Goal: Task Accomplishment & Management: Use online tool/utility

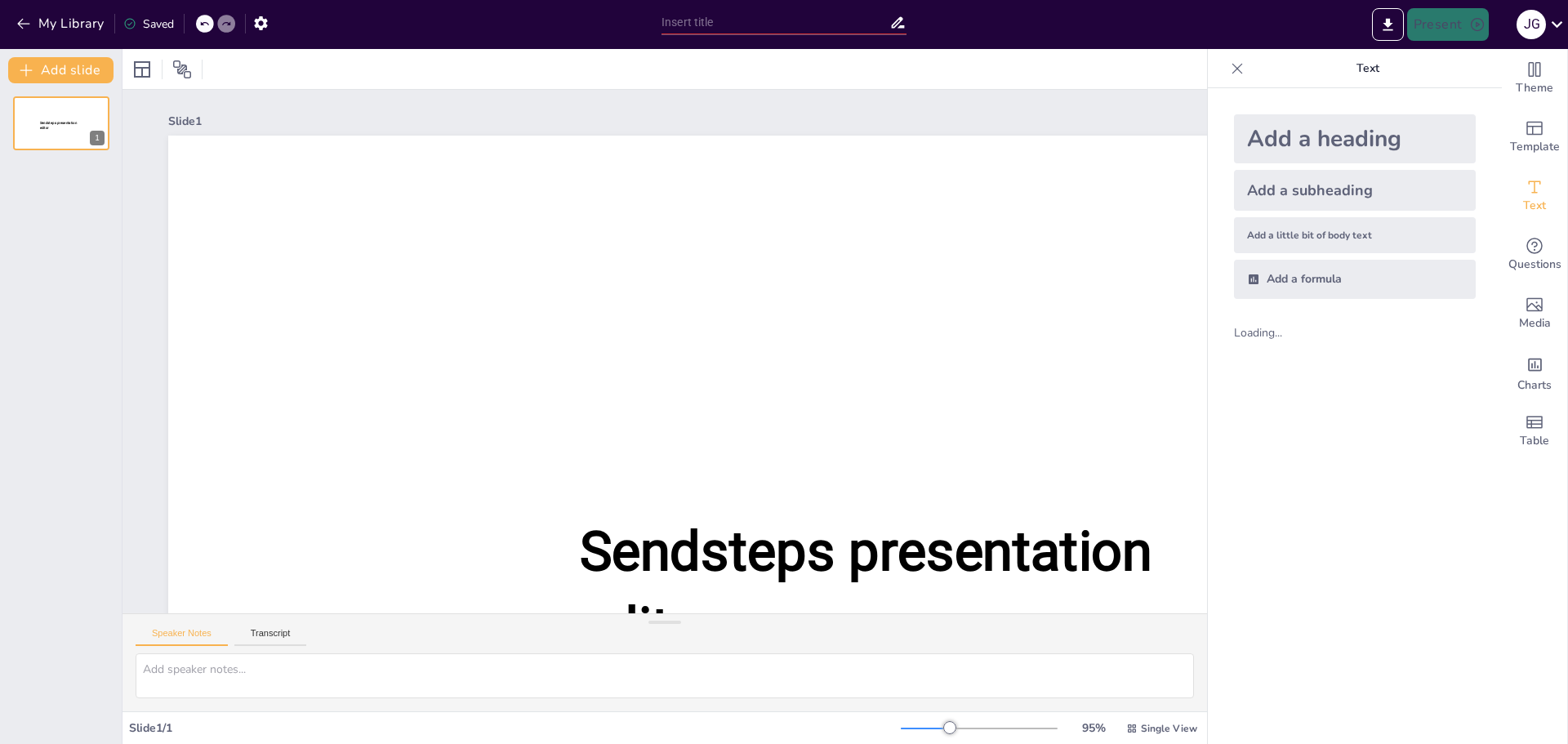
type input "New Sendsteps"
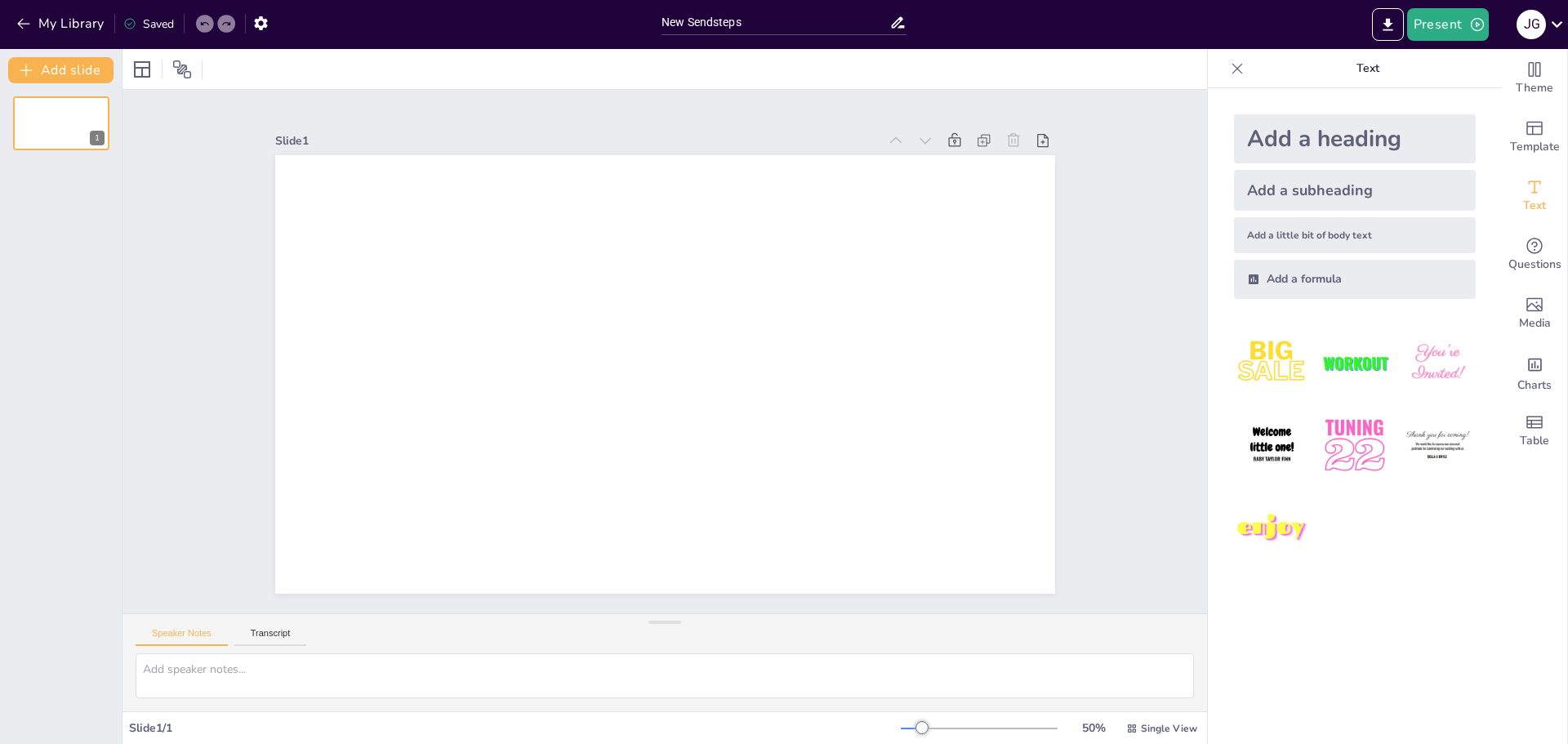
click at [1310, 142] on div "Add a heading" at bounding box center [1355, 138] width 242 height 48
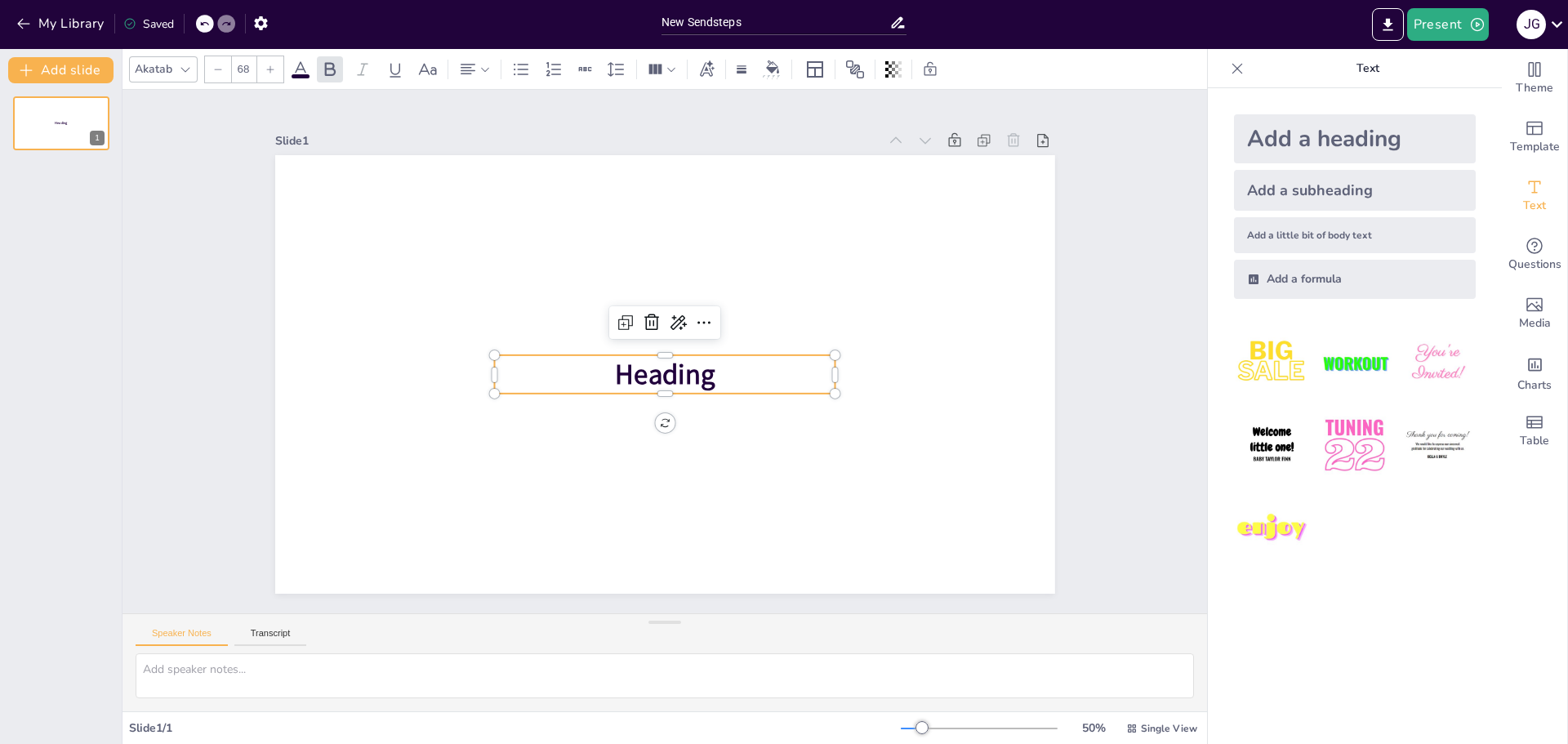
click at [694, 358] on span "Heading" at bounding box center [664, 374] width 100 height 38
click at [710, 364] on p "Heading" at bounding box center [664, 374] width 342 height 39
click at [700, 371] on span "Heading" at bounding box center [664, 374] width 100 height 38
click at [665, 370] on span "Heading" at bounding box center [664, 374] width 100 height 38
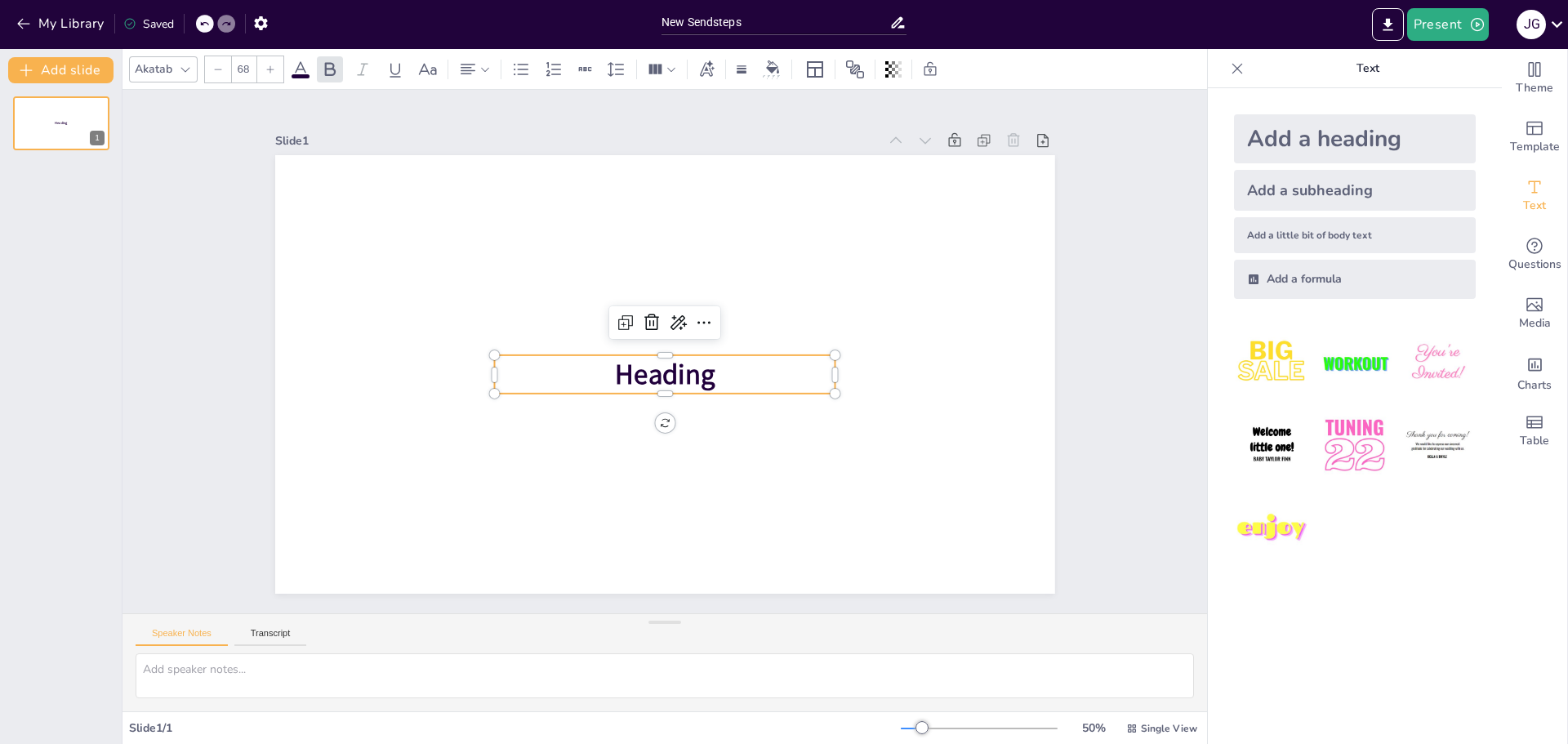
click at [665, 370] on span "Heading" at bounding box center [664, 374] width 100 height 38
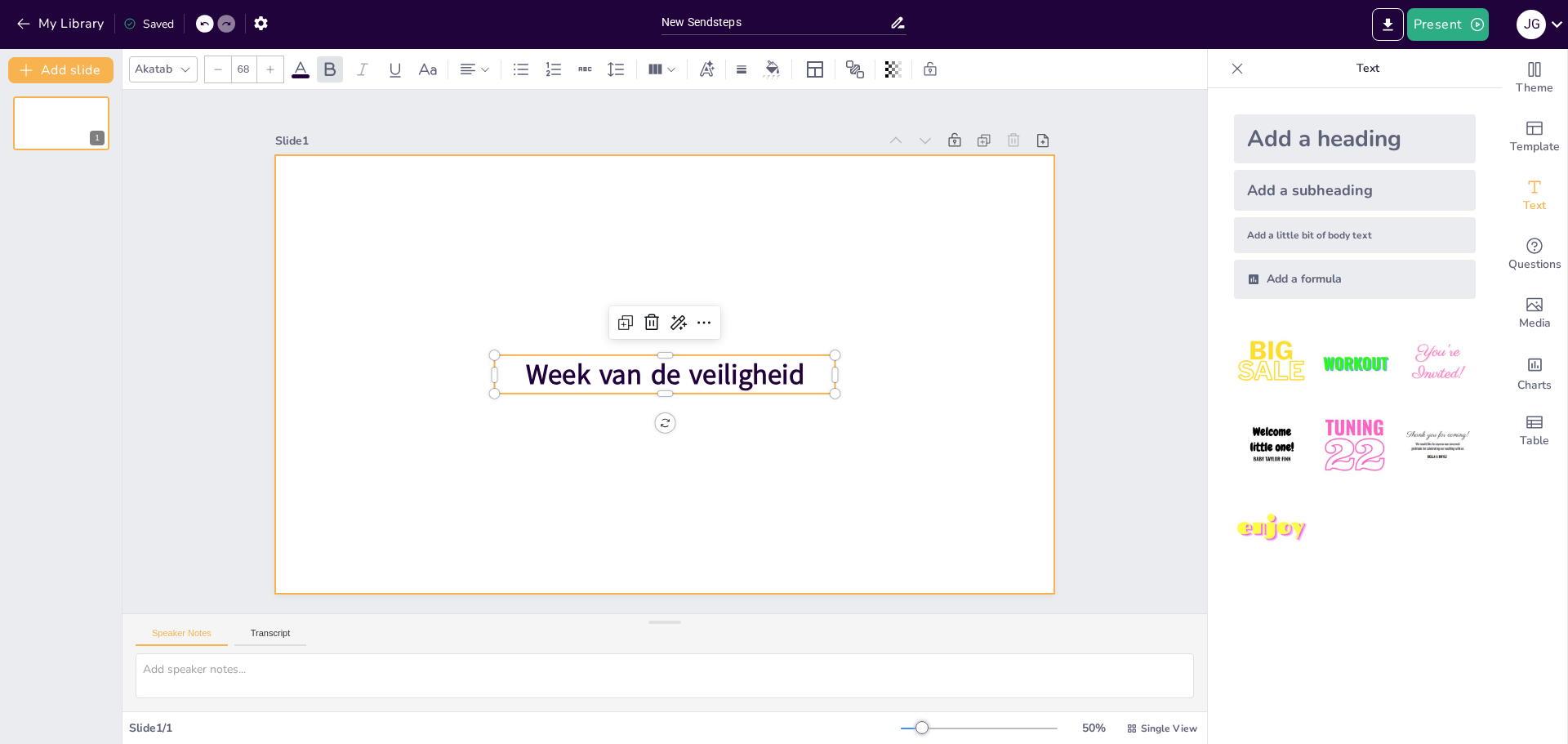
click at [907, 488] on div at bounding box center [665, 374] width 780 height 438
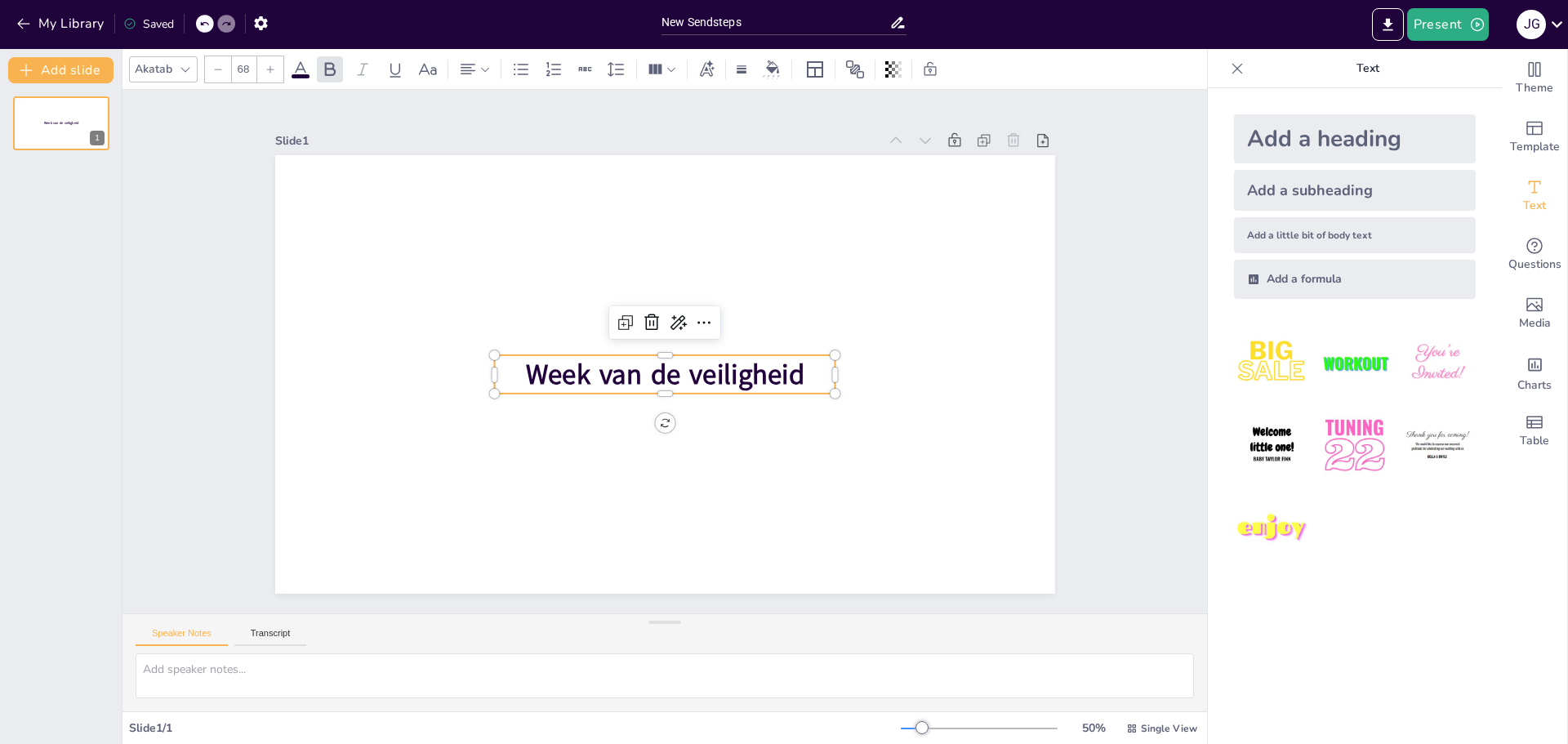
click at [652, 375] on span "Week van de veiligheid" at bounding box center [664, 374] width 279 height 38
click at [1516, 55] on div "Theme" at bounding box center [1534, 77] width 65 height 58
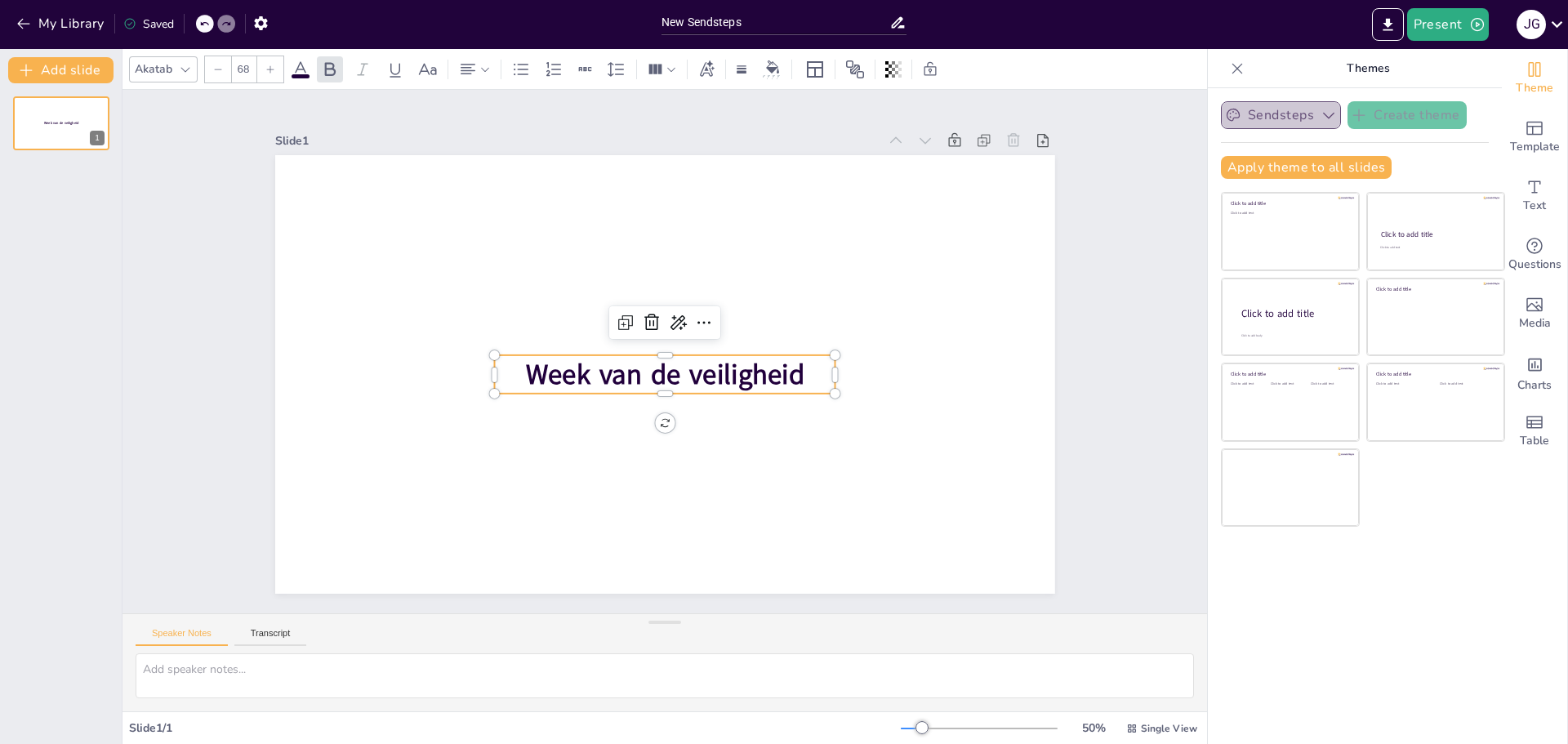
click at [1321, 116] on icon "button" at bounding box center [1328, 115] width 16 height 16
click at [1323, 116] on icon "button" at bounding box center [1328, 115] width 12 height 7
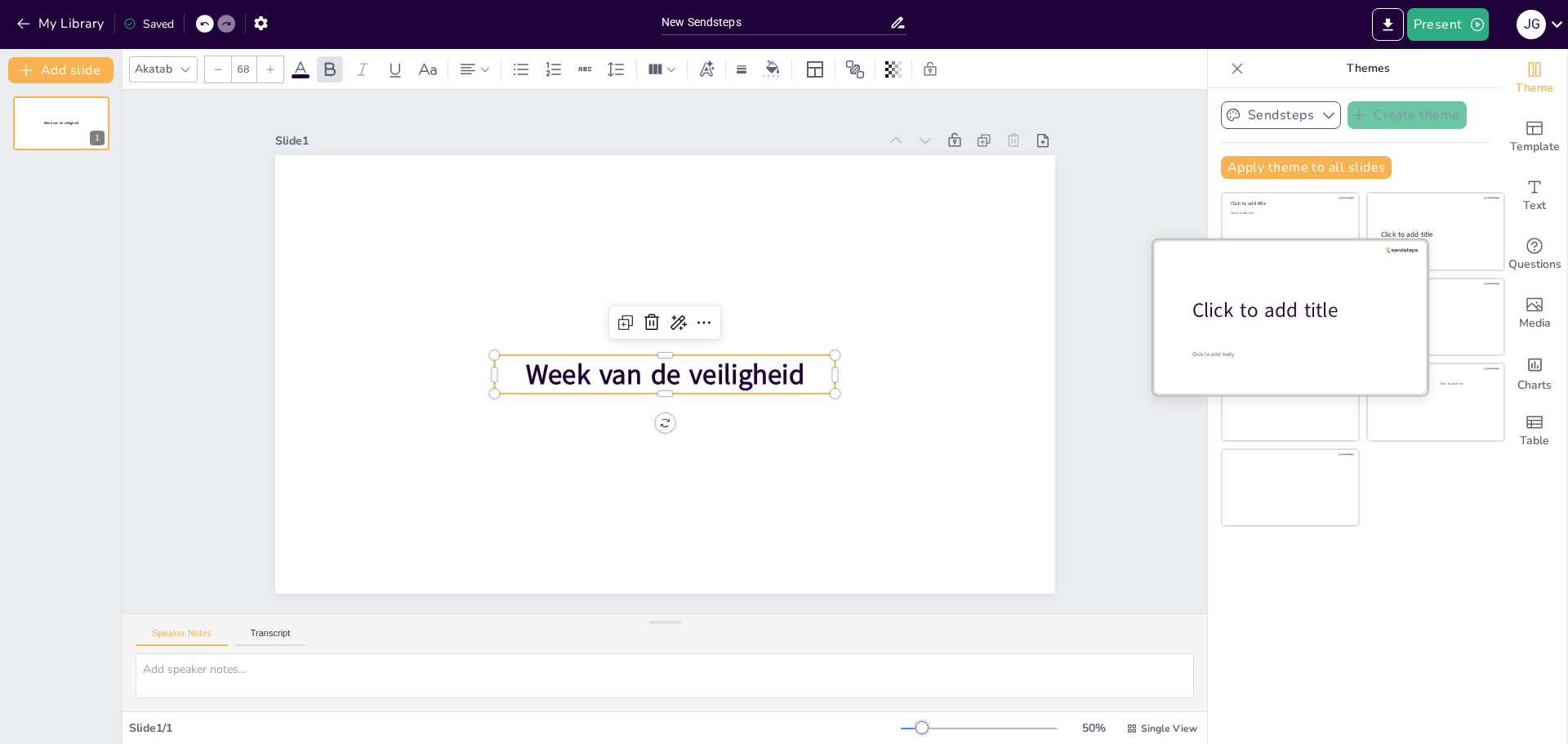
click at [1253, 316] on span "Click to add title" at bounding box center [1265, 310] width 147 height 28
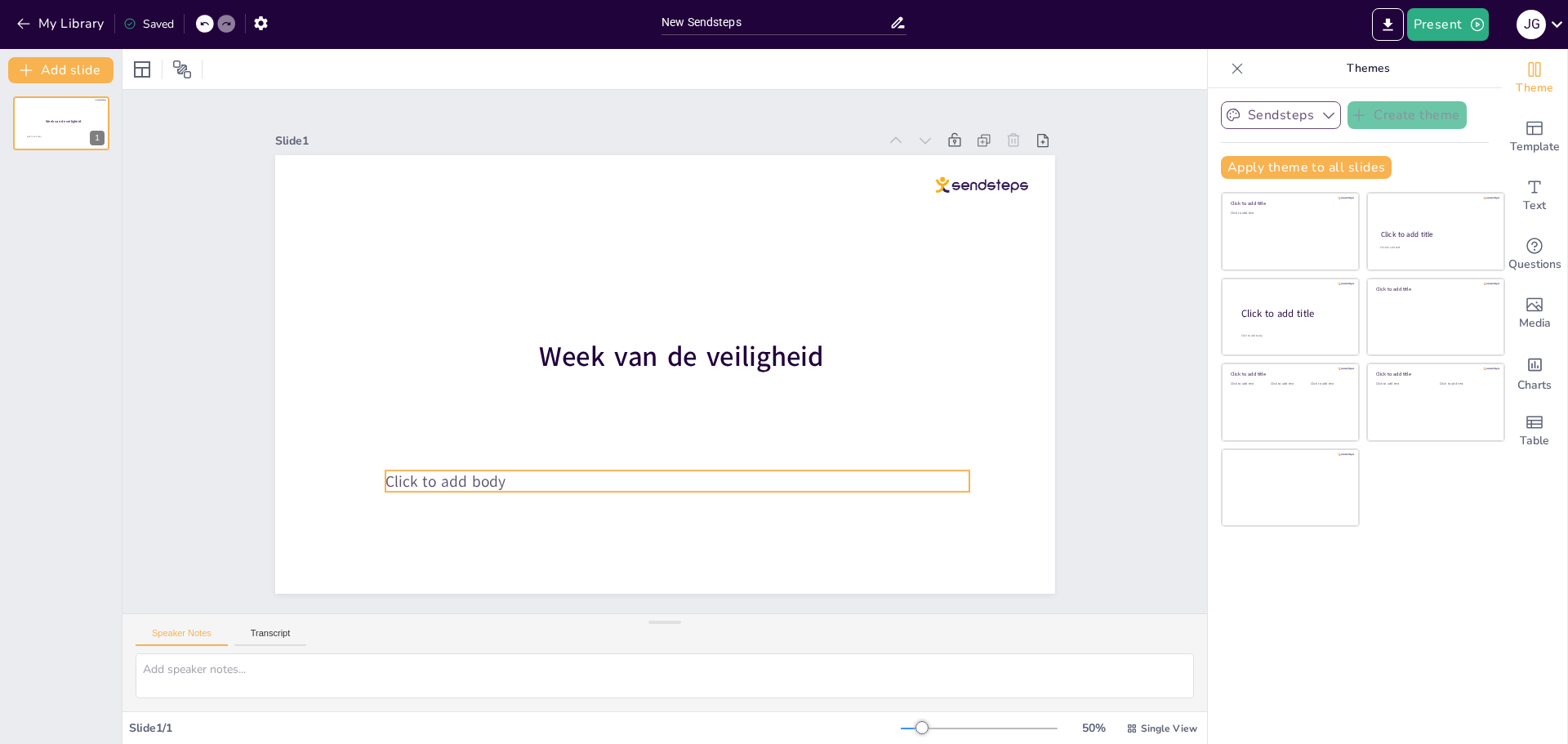
click at [445, 480] on span "Click to add body" at bounding box center [444, 480] width 120 height 21
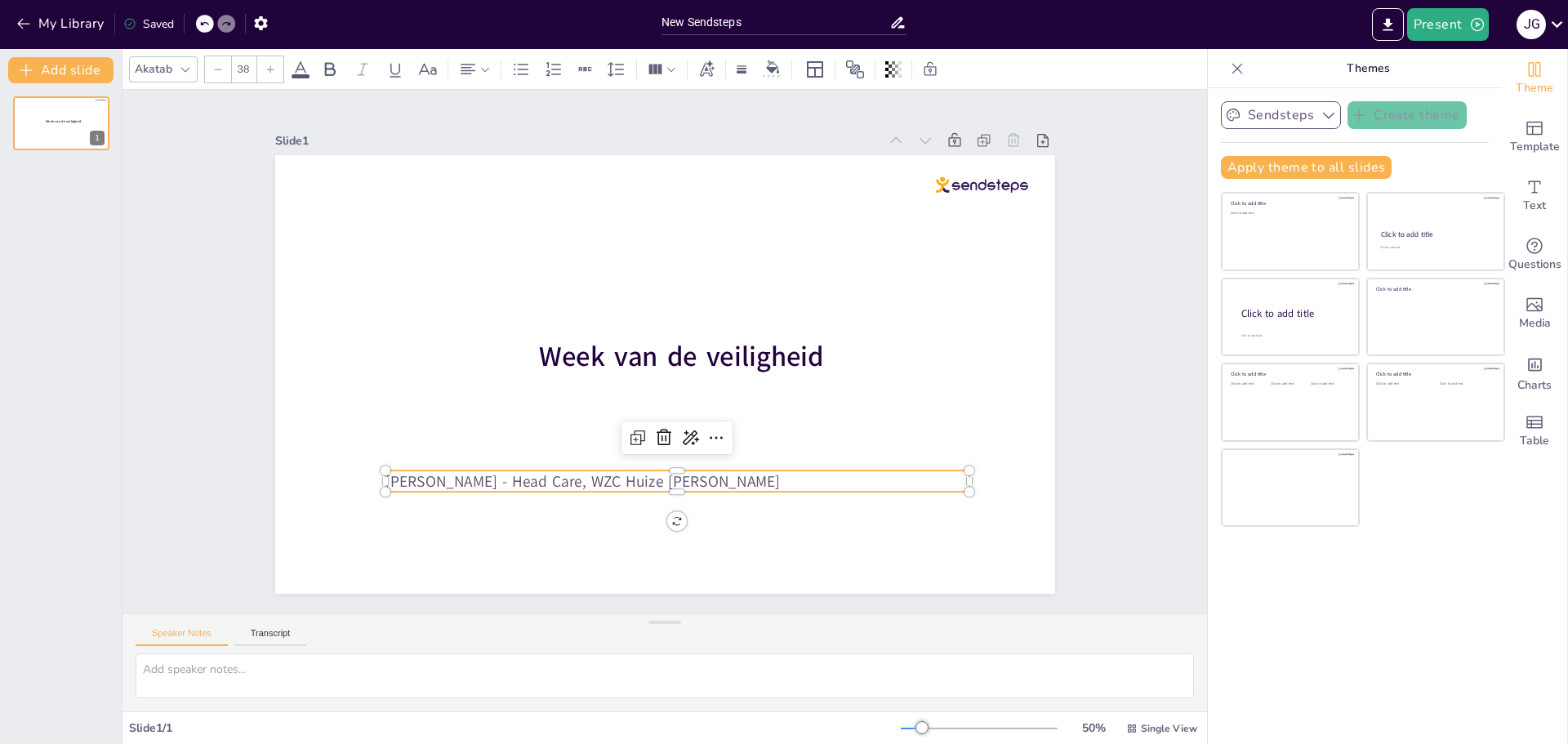
click at [1113, 423] on div "Slide 1 Week van de veiligheid Jolien Govaerts - Head Care, WZC Huize Lieve Moe…" at bounding box center [665, 351] width 1085 height 523
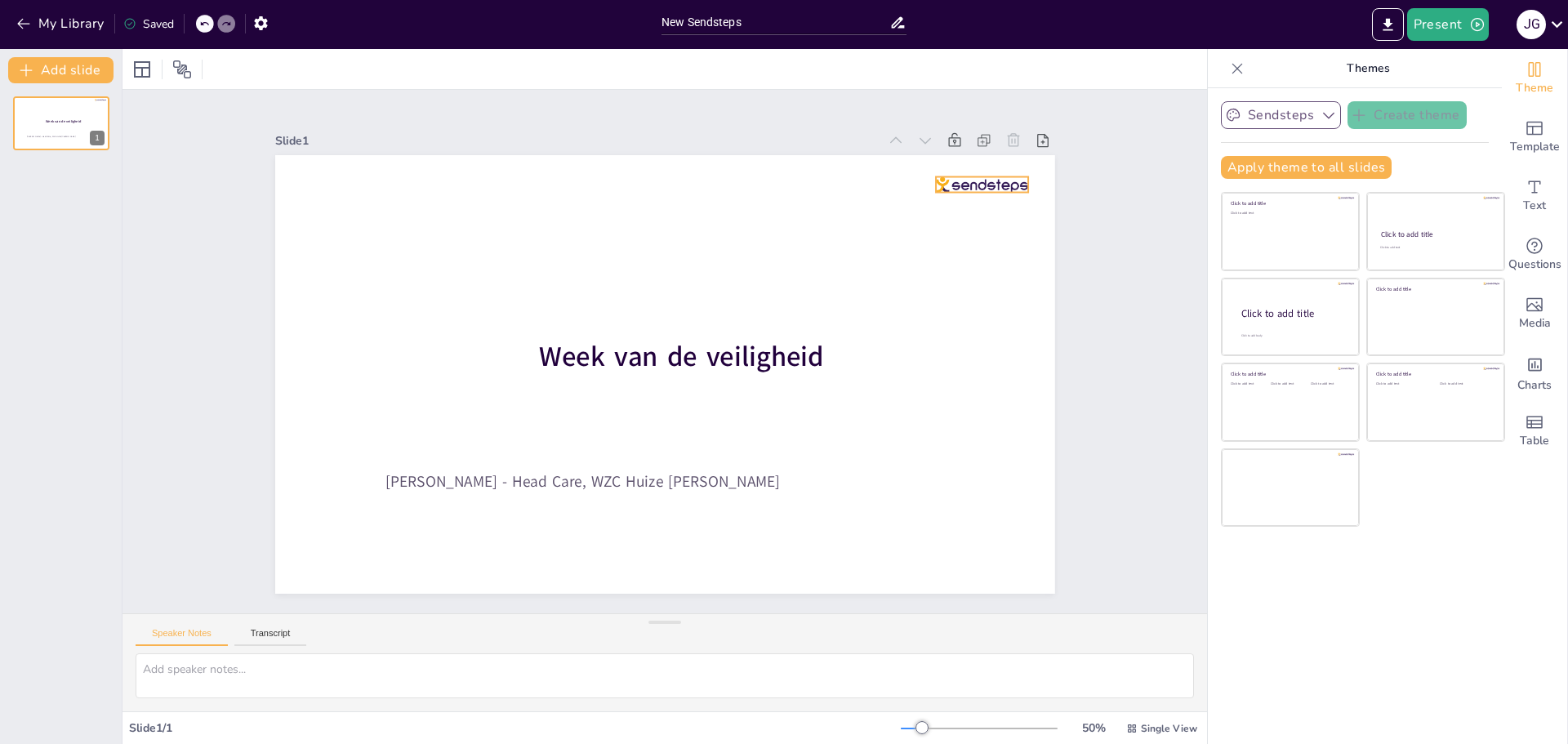
click at [960, 177] on div at bounding box center [981, 185] width 92 height 16
click at [67, 64] on button "Add slide" at bounding box center [60, 70] width 105 height 26
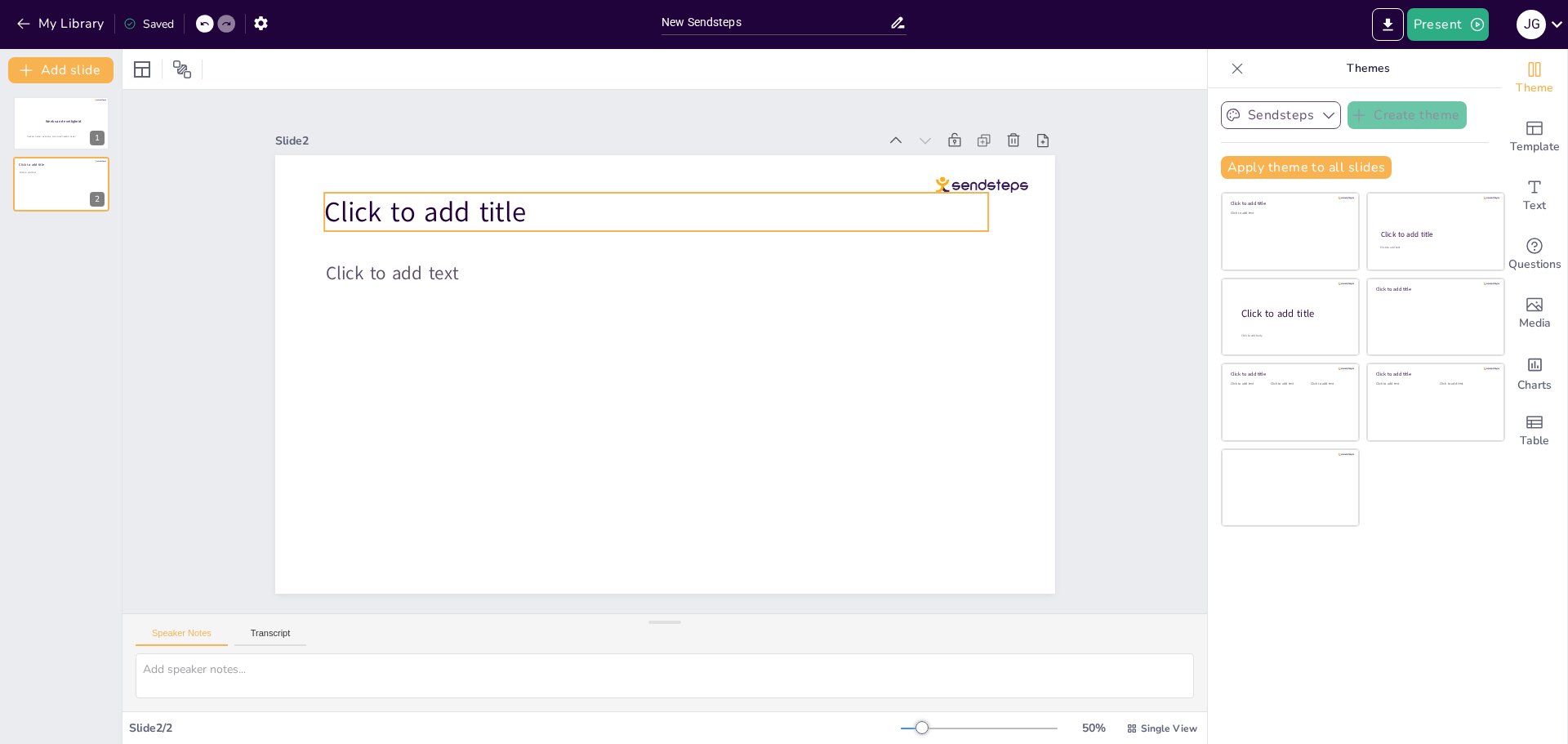
click at [400, 208] on span "Click to add title" at bounding box center [426, 212] width 202 height 38
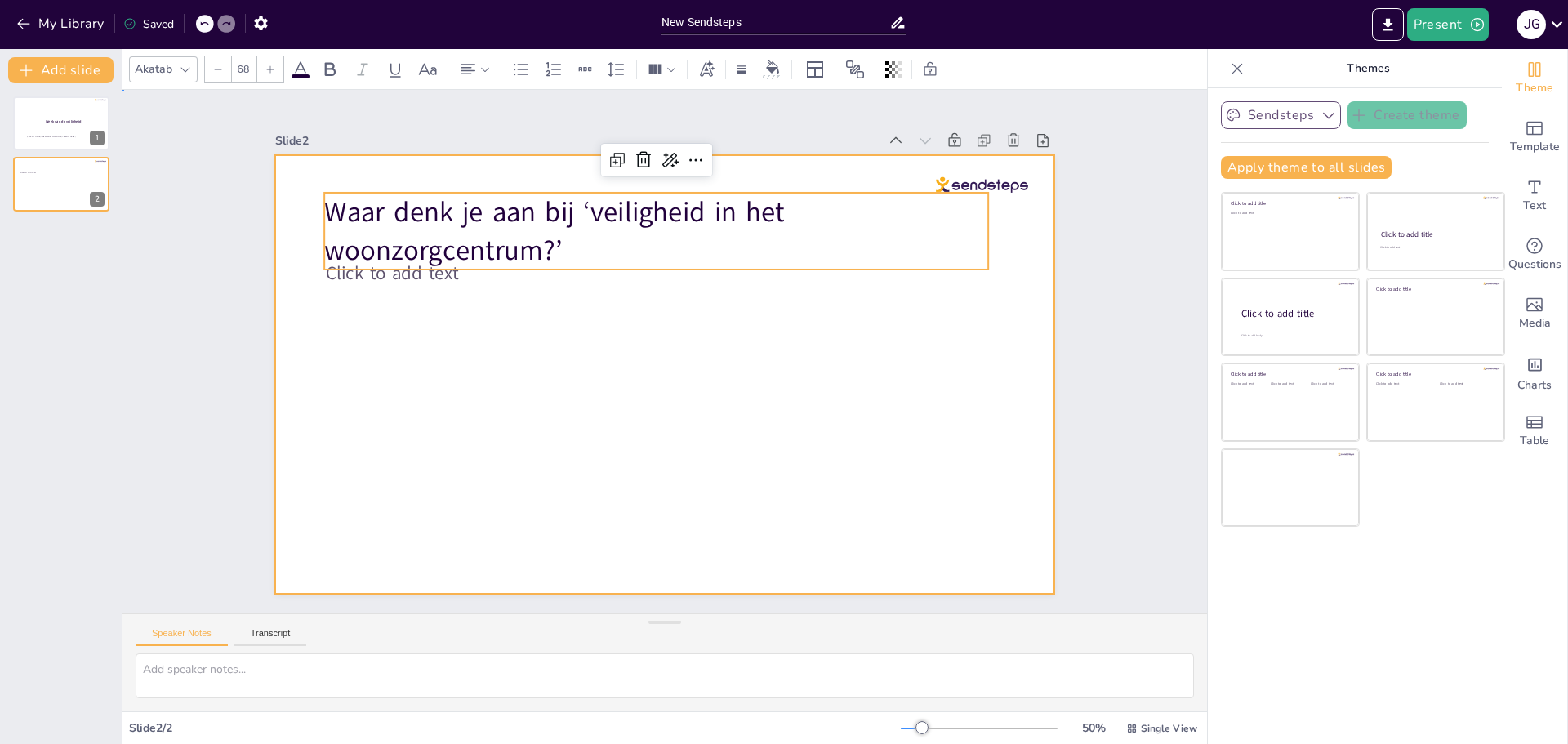
click at [632, 394] on div at bounding box center [665, 374] width 780 height 438
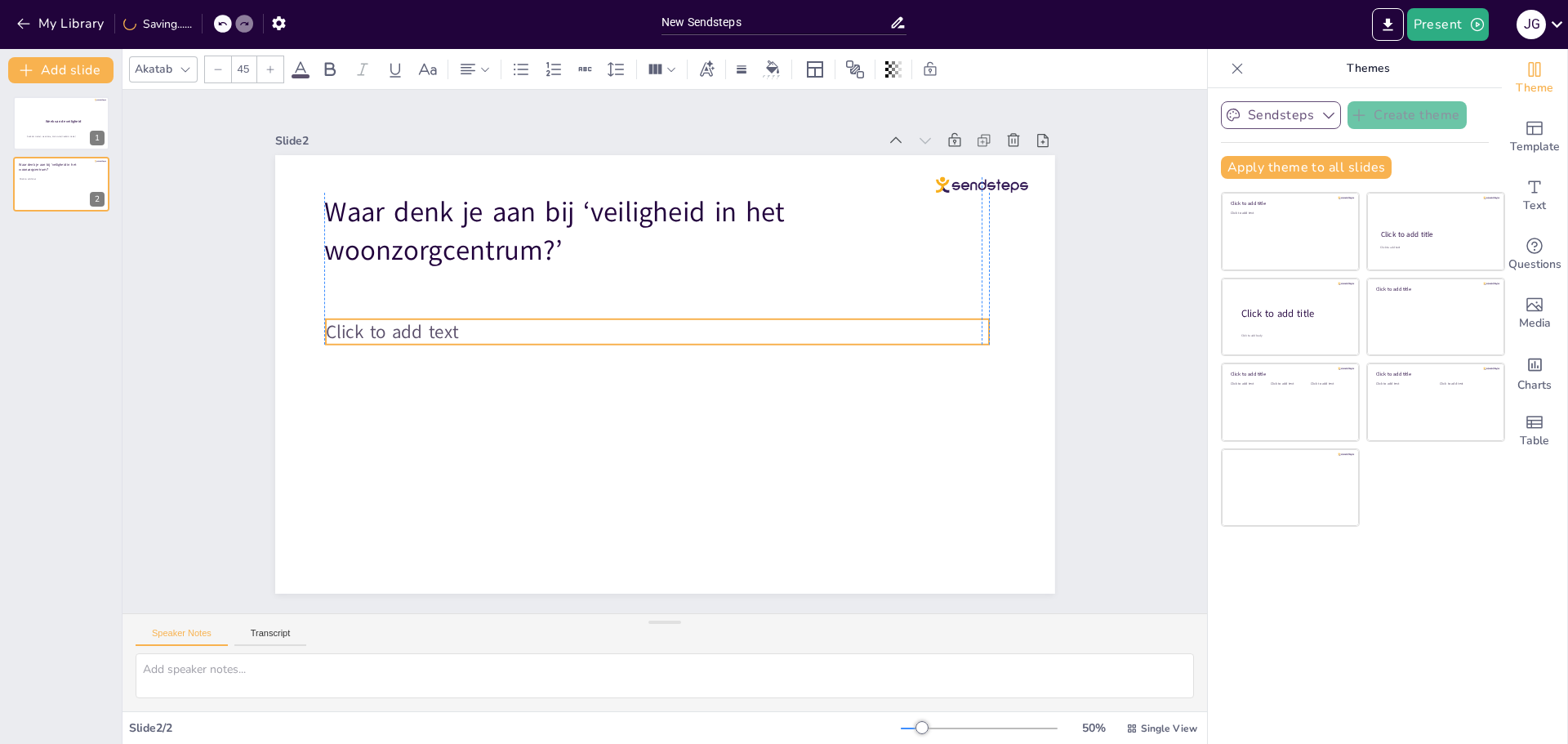
drag, startPoint x: 418, startPoint y: 270, endPoint x: 416, endPoint y: 328, distance: 58.0
click at [416, 328] on span "Click to add text" at bounding box center [392, 332] width 133 height 26
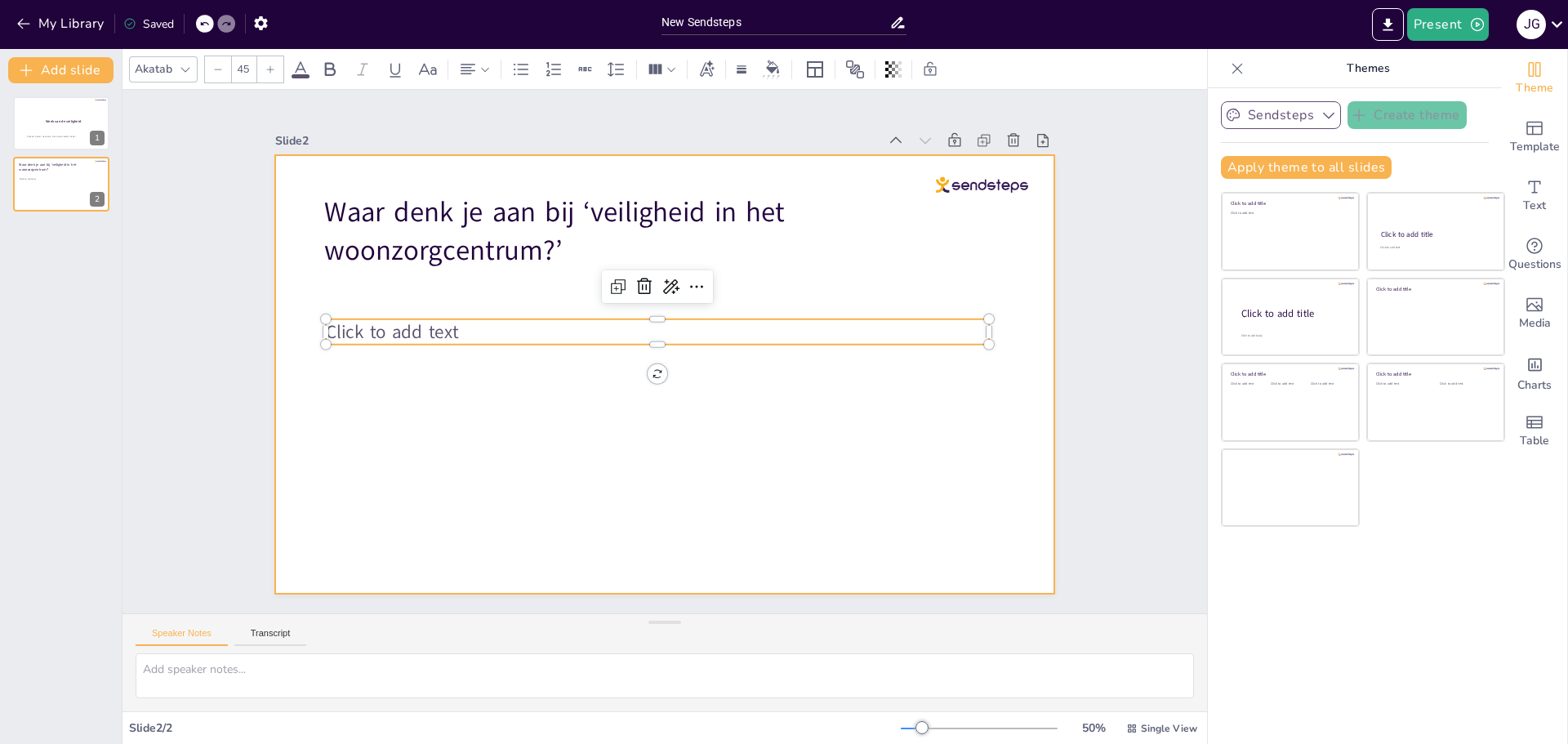
click at [429, 412] on div at bounding box center [665, 374] width 780 height 438
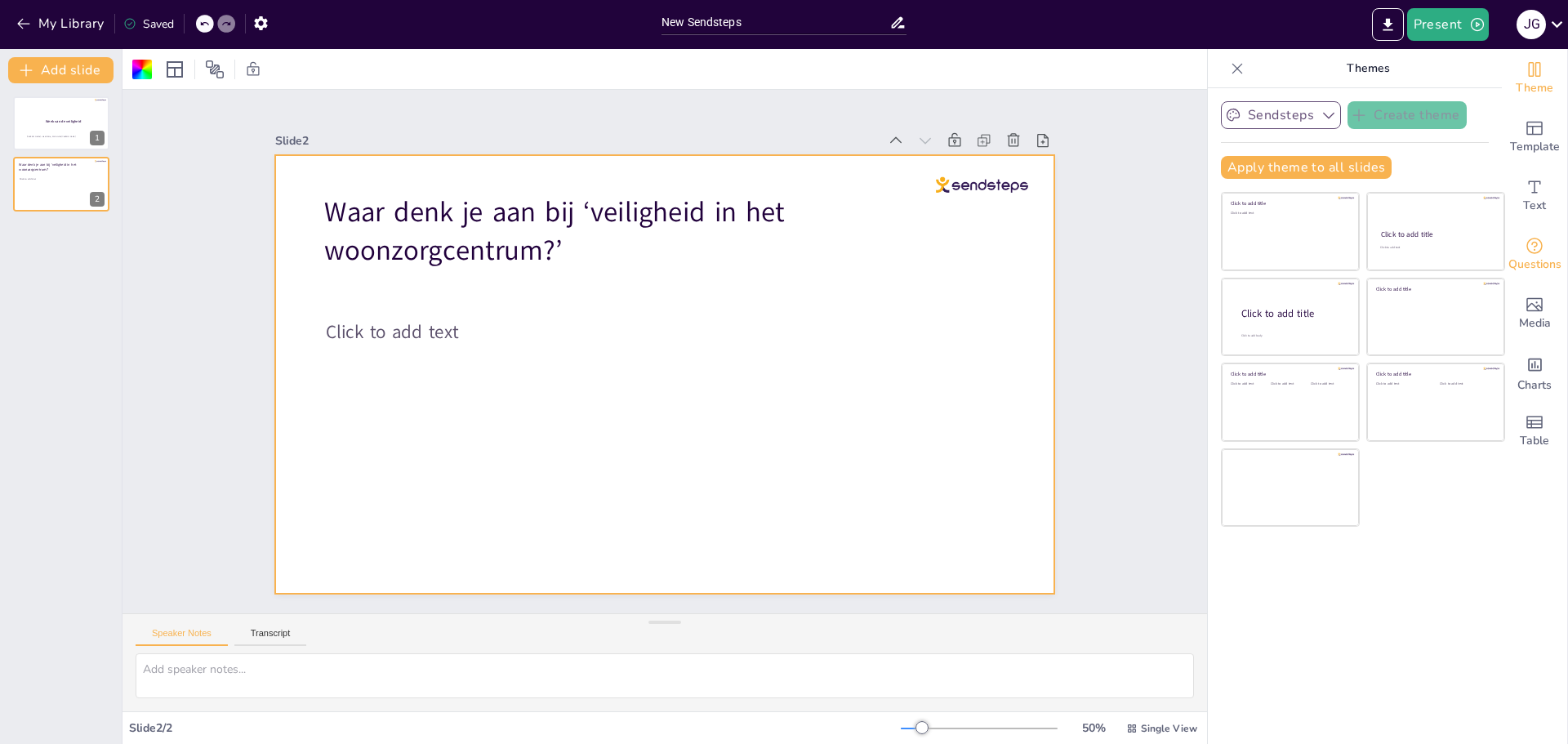
click at [1526, 246] on icon "Get real-time input from your audience" at bounding box center [1534, 245] width 16 height 16
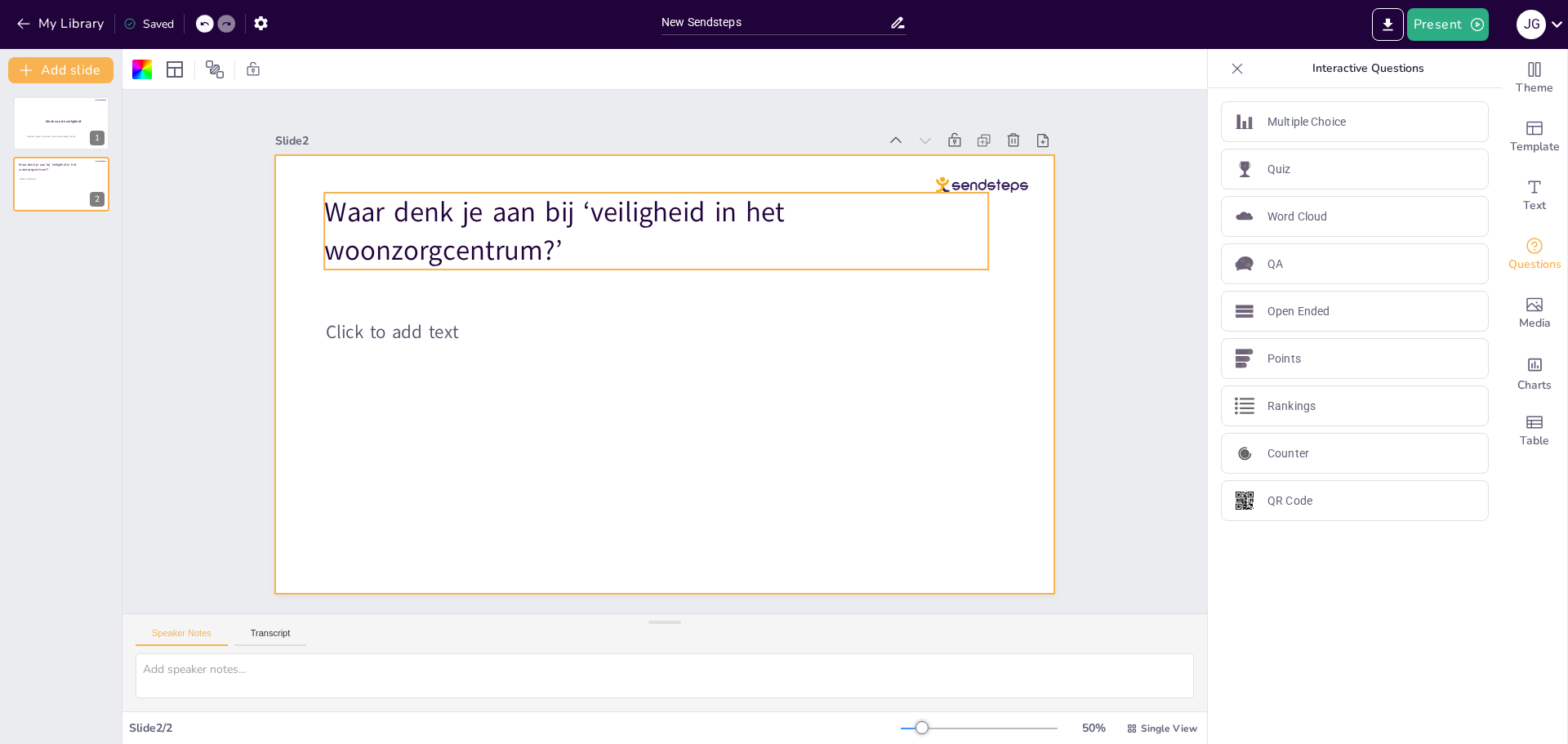
click at [471, 222] on span "Waar denk je aan bij ‘veiligheid in het woonzorgcentrum?’" at bounding box center [554, 232] width 459 height 77
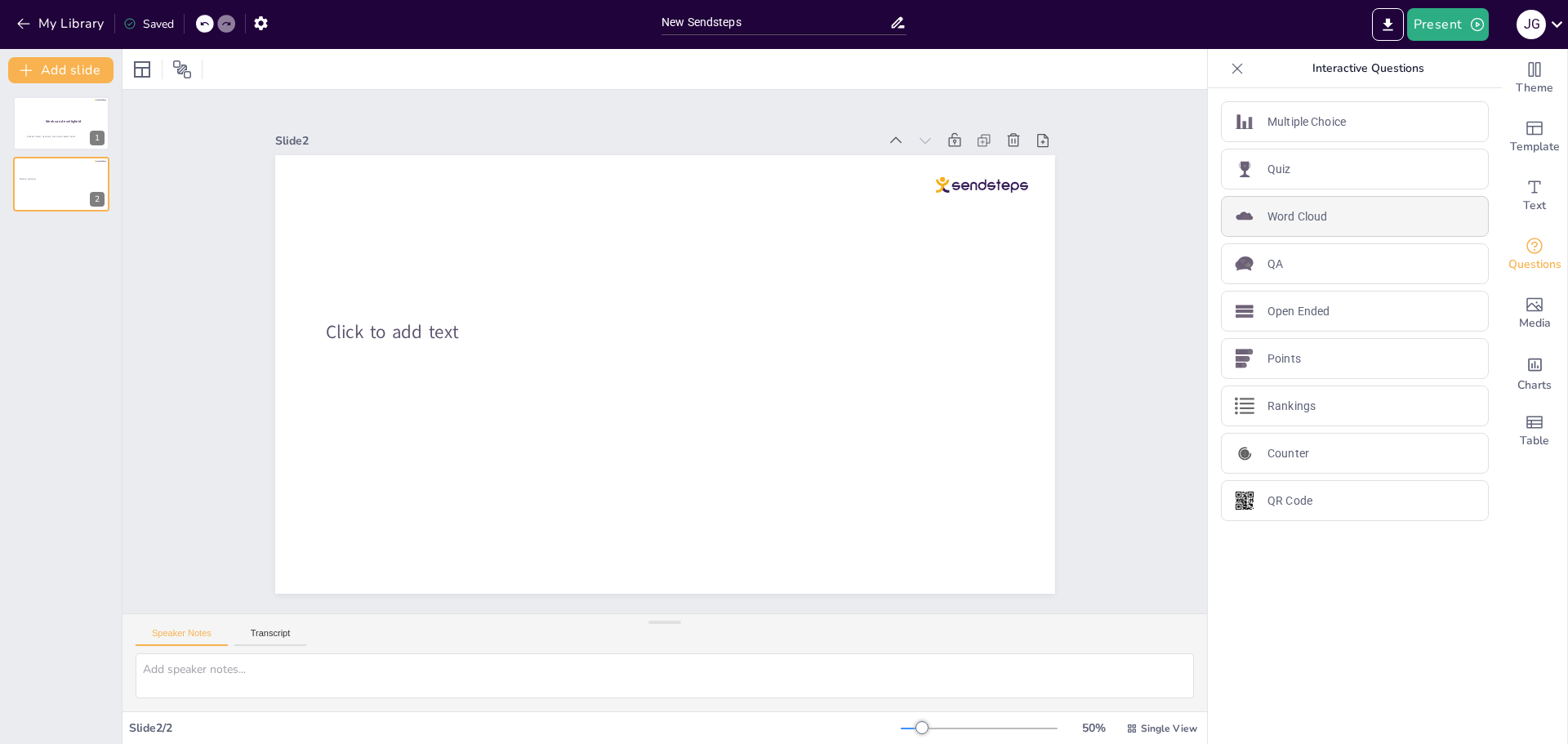
click at [1271, 222] on p "Word Cloud" at bounding box center [1297, 216] width 59 height 17
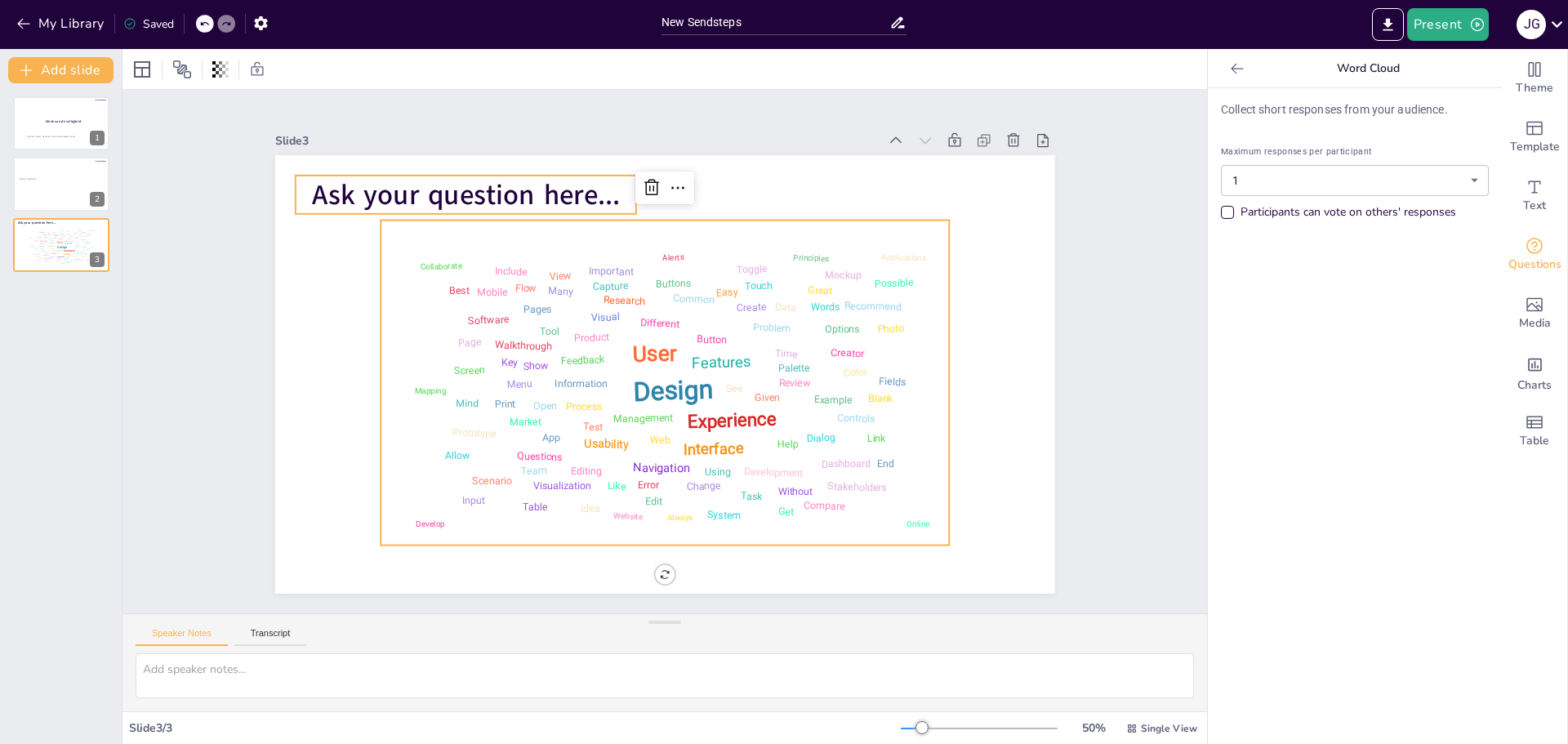
click at [470, 180] on span "Ask your question here..." at bounding box center [465, 194] width 308 height 38
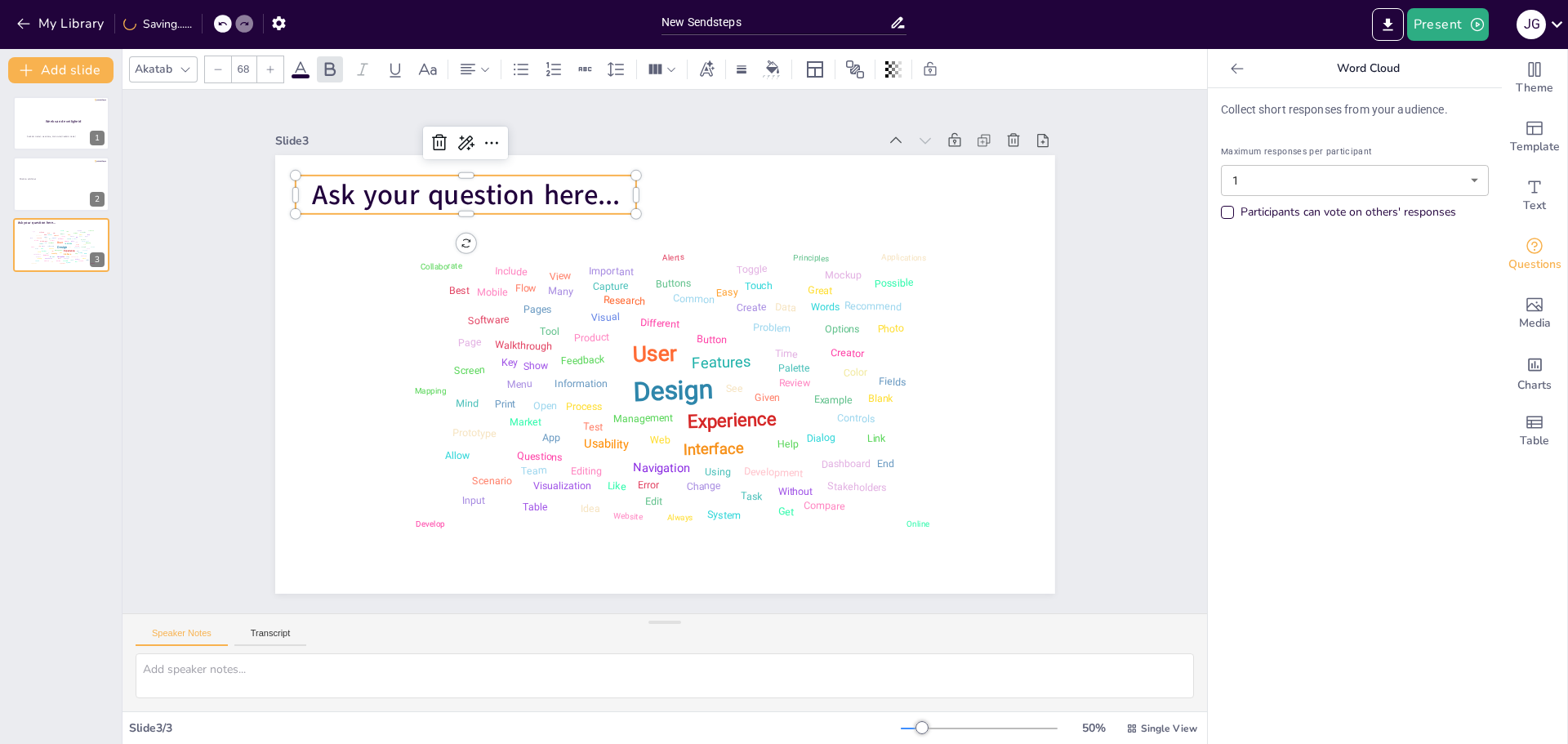
click at [471, 180] on span "Ask your question here..." at bounding box center [465, 194] width 308 height 38
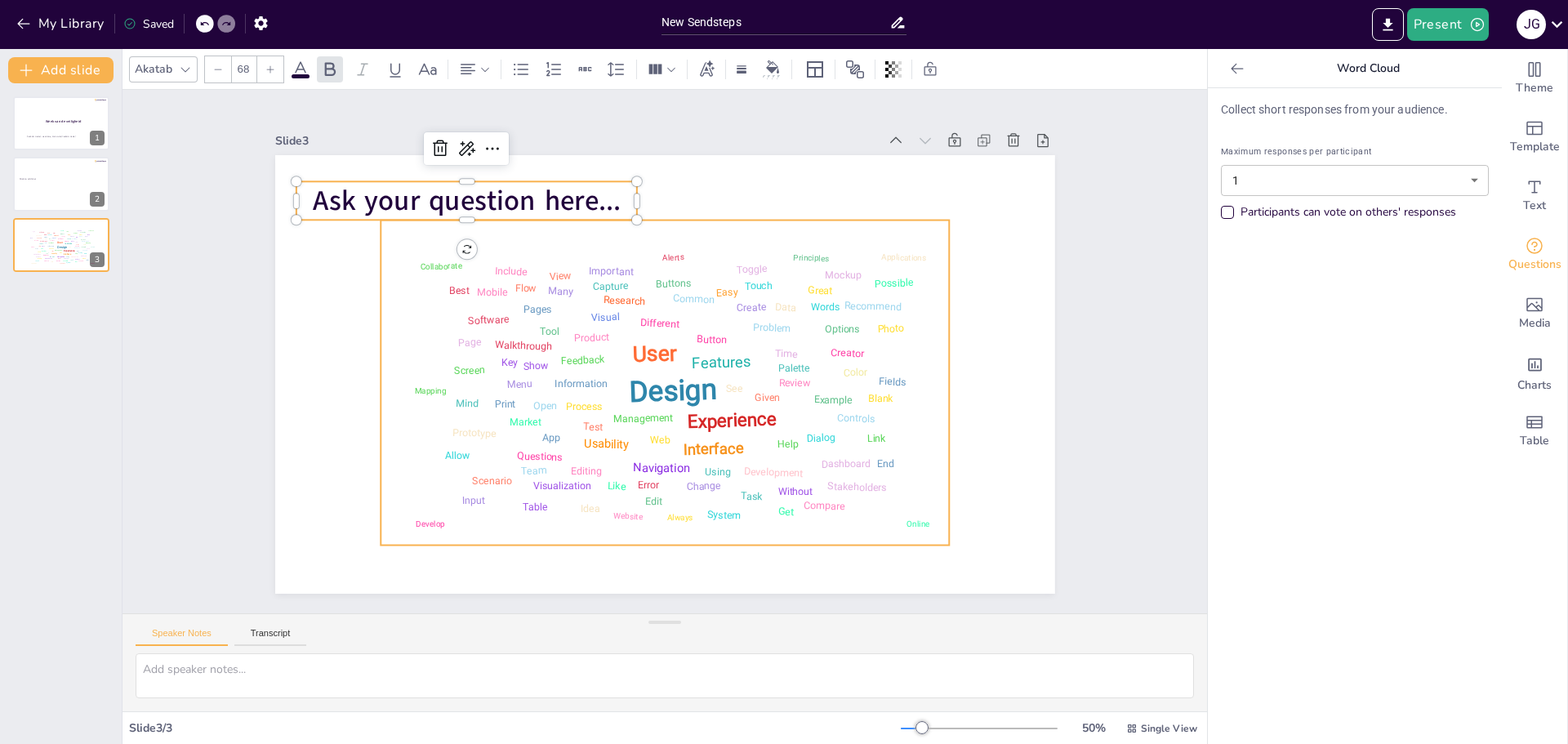
click at [648, 412] on div "Management" at bounding box center [642, 418] width 60 height 13
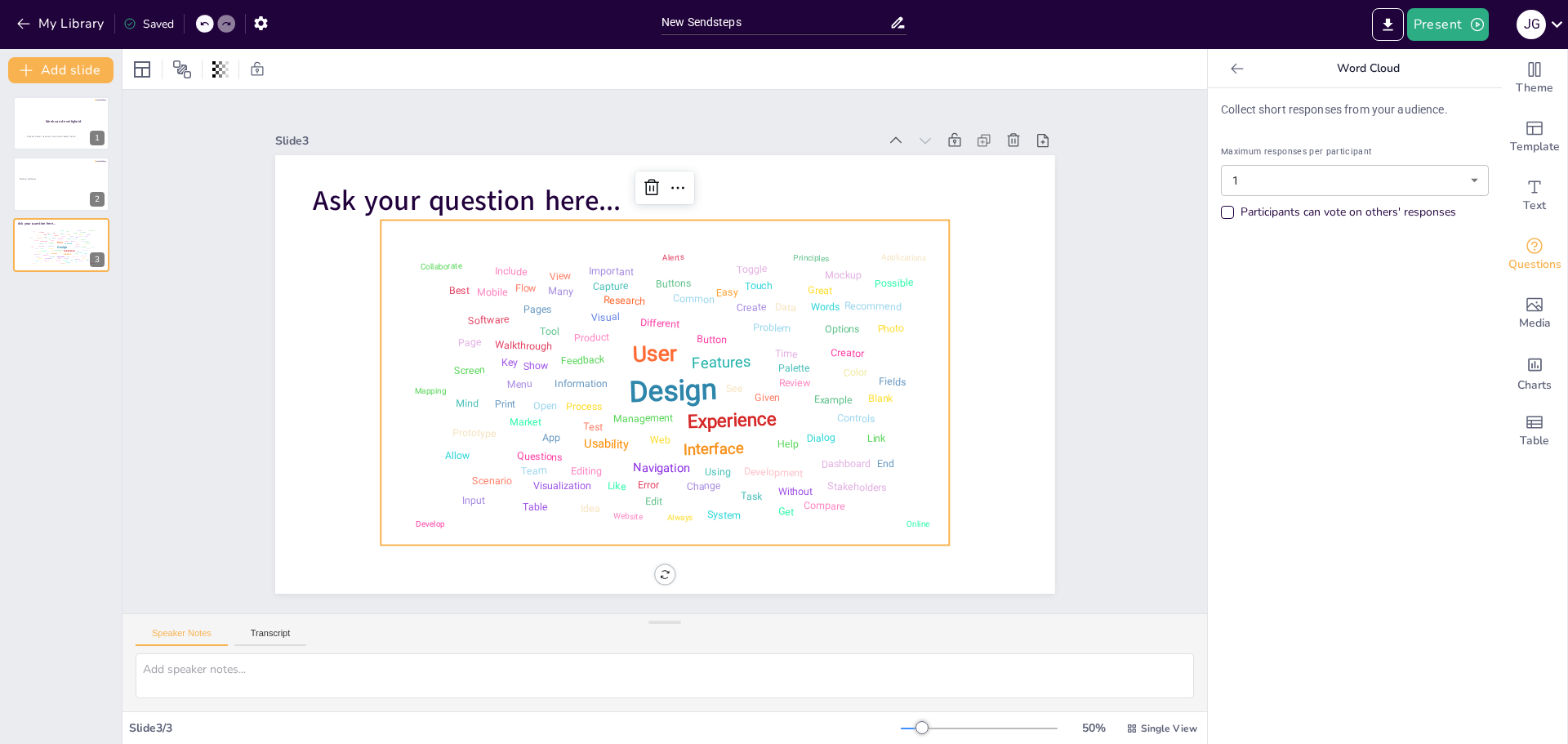
click at [657, 388] on div "Design" at bounding box center [673, 390] width 89 height 37
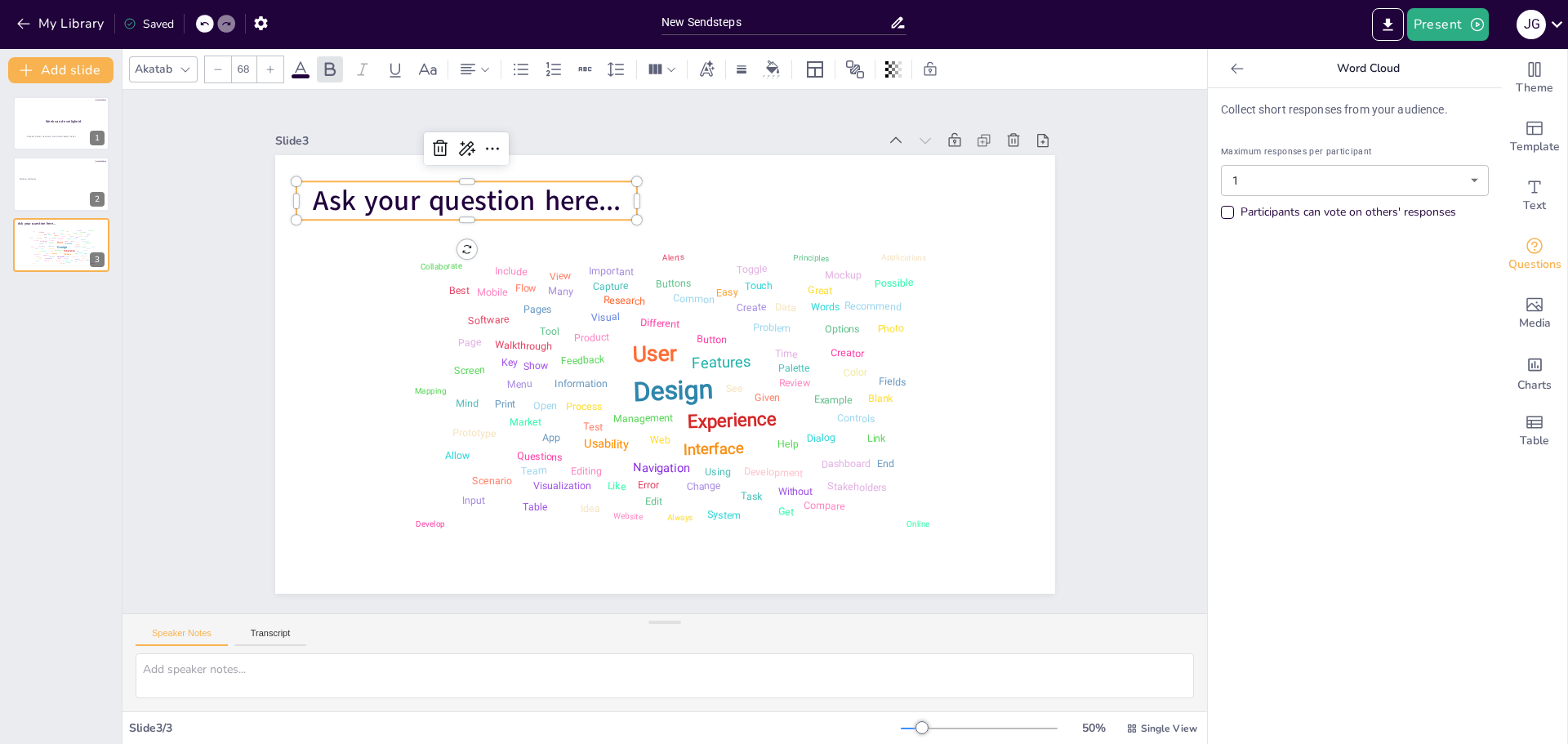
click at [603, 197] on span "Ask your question here..." at bounding box center [466, 201] width 308 height 38
drag, startPoint x: 608, startPoint y: 194, endPoint x: 640, endPoint y: 196, distance: 32.1
click at [640, 196] on p "Ask your question here..." at bounding box center [494, 200] width 342 height 39
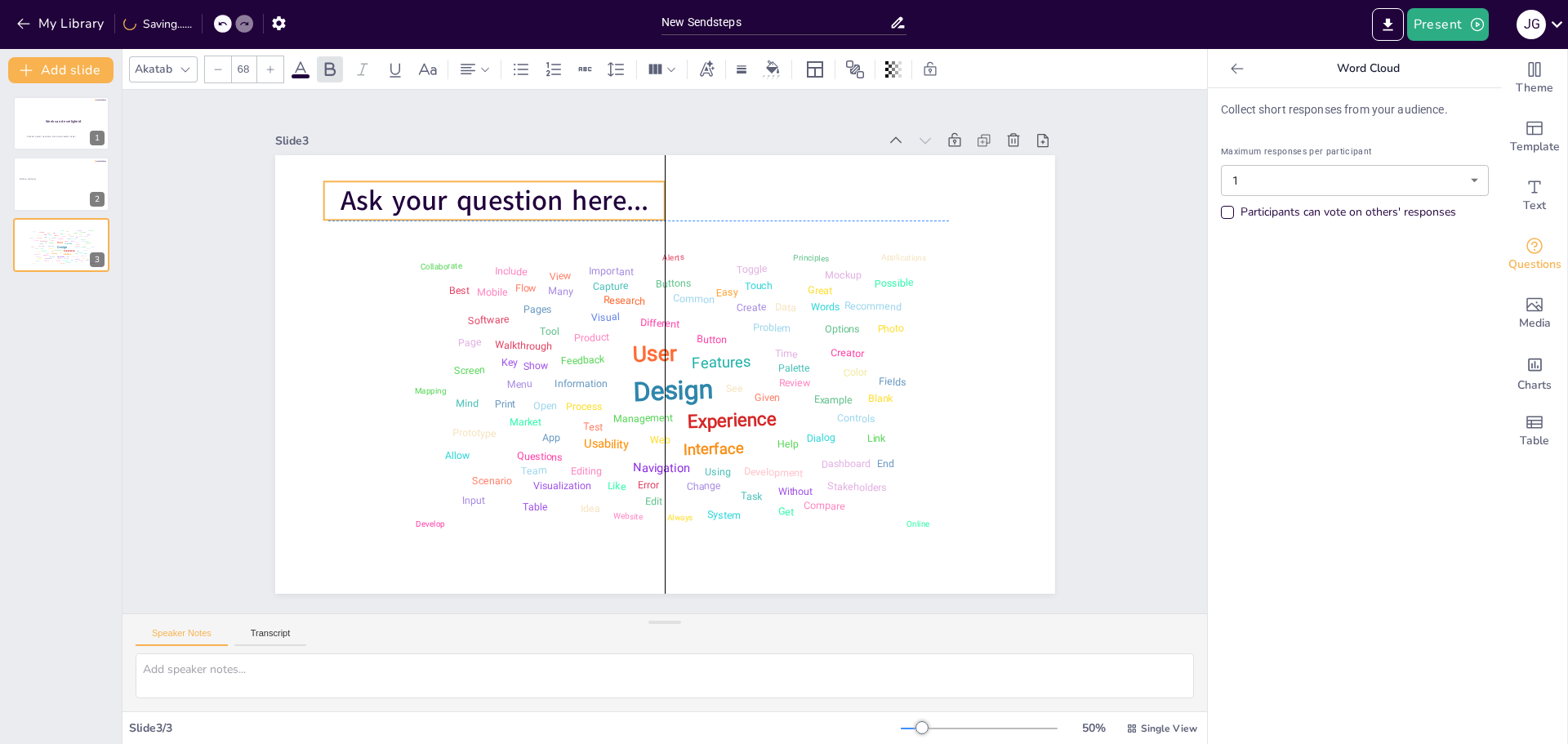
click at [642, 199] on p "Ask your question here..." at bounding box center [494, 200] width 342 height 39
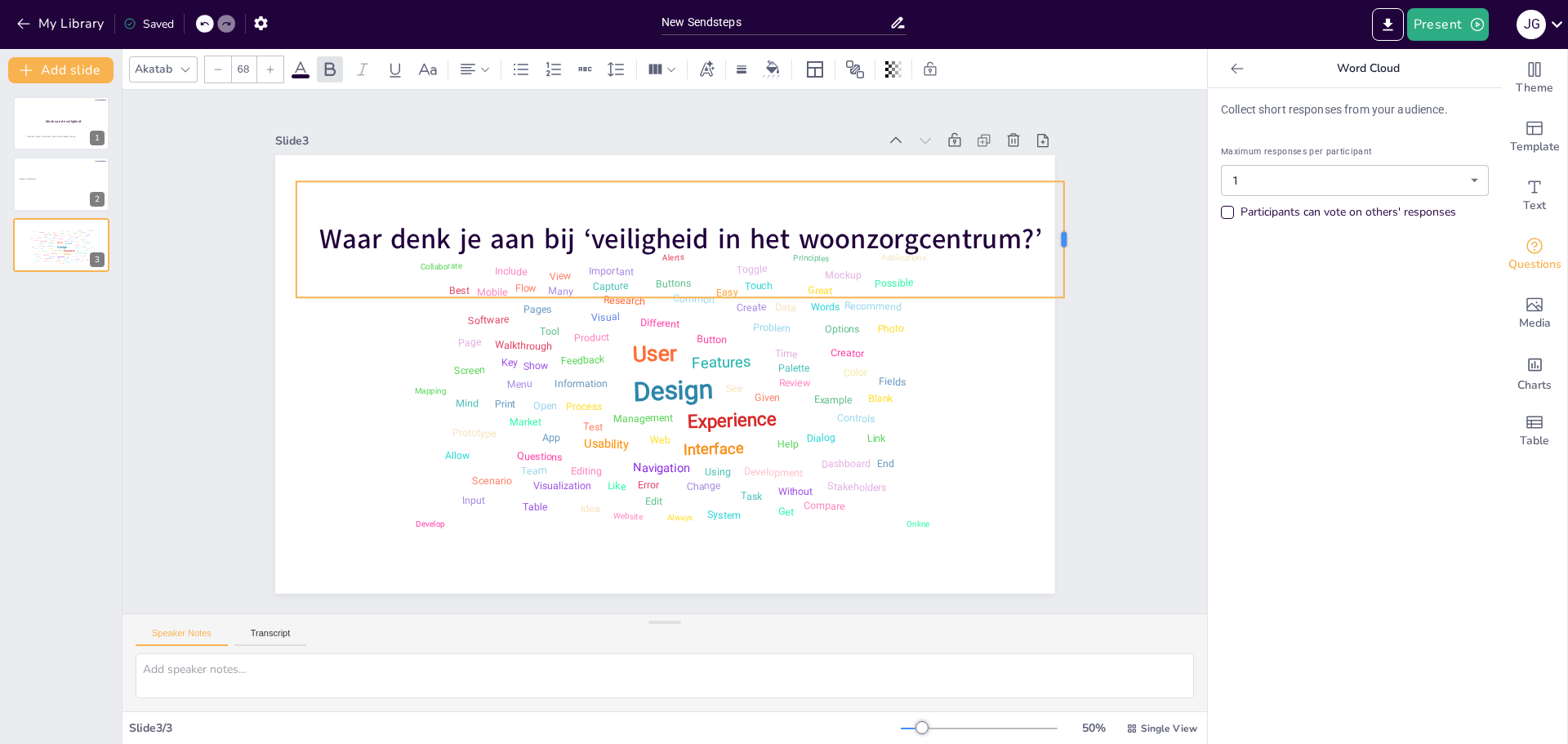
drag, startPoint x: 628, startPoint y: 234, endPoint x: 894, endPoint y: 234, distance: 266.0
click at [1064, 231] on div at bounding box center [1070, 238] width 13 height 116
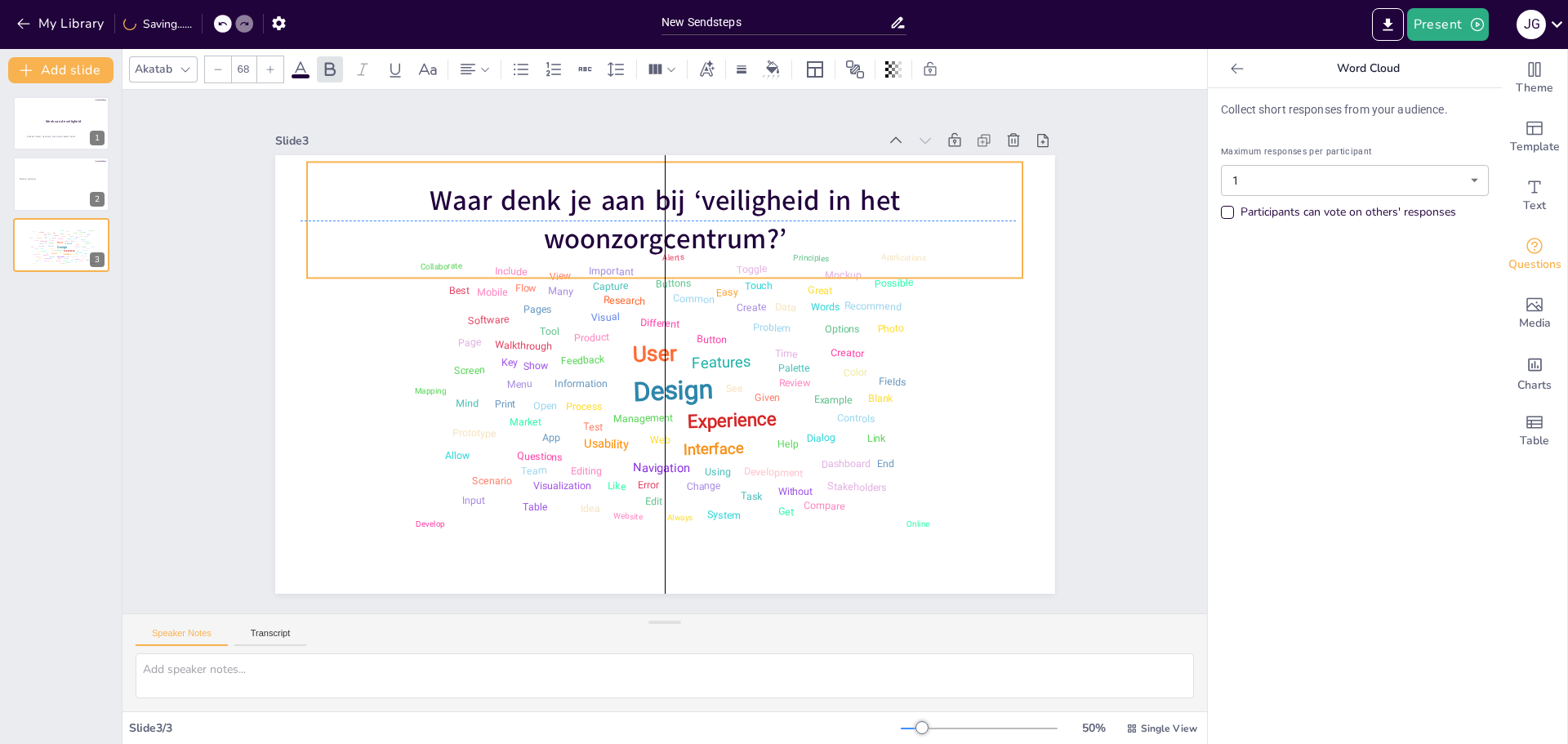
drag, startPoint x: 759, startPoint y: 177, endPoint x: 763, endPoint y: 153, distance: 24.3
click at [763, 155] on div "Design User Experience Interface Features Navigation Usability Test Process Inf…" at bounding box center [665, 374] width 780 height 438
click at [691, 190] on span "Waar denk je aan bij ‘veiligheid in het woonzorgcentrum?’" at bounding box center [664, 221] width 470 height 77
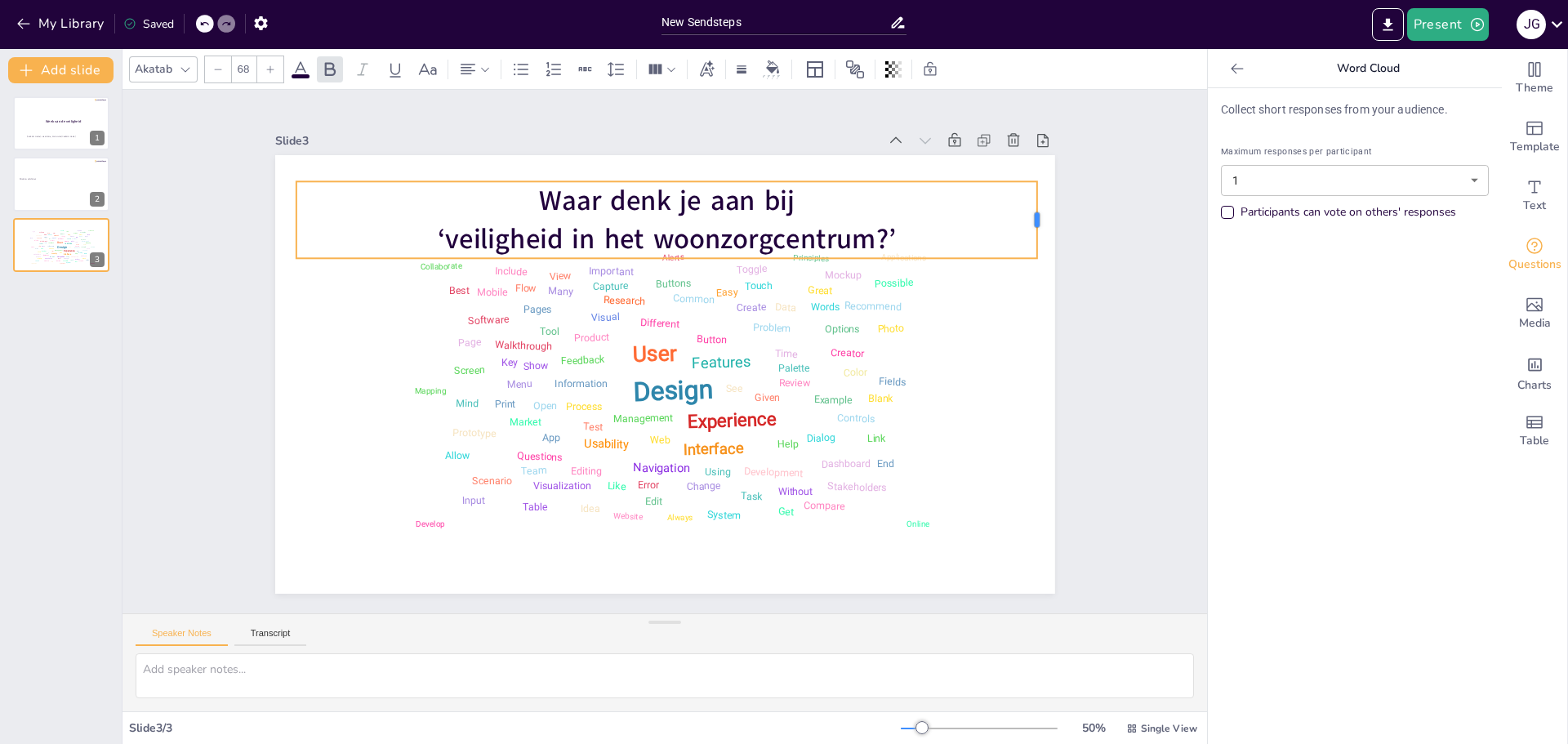
drag, startPoint x: 627, startPoint y: 210, endPoint x: 1027, endPoint y: 202, distance: 400.1
click at [1037, 202] on div at bounding box center [1043, 220] width 13 height 77
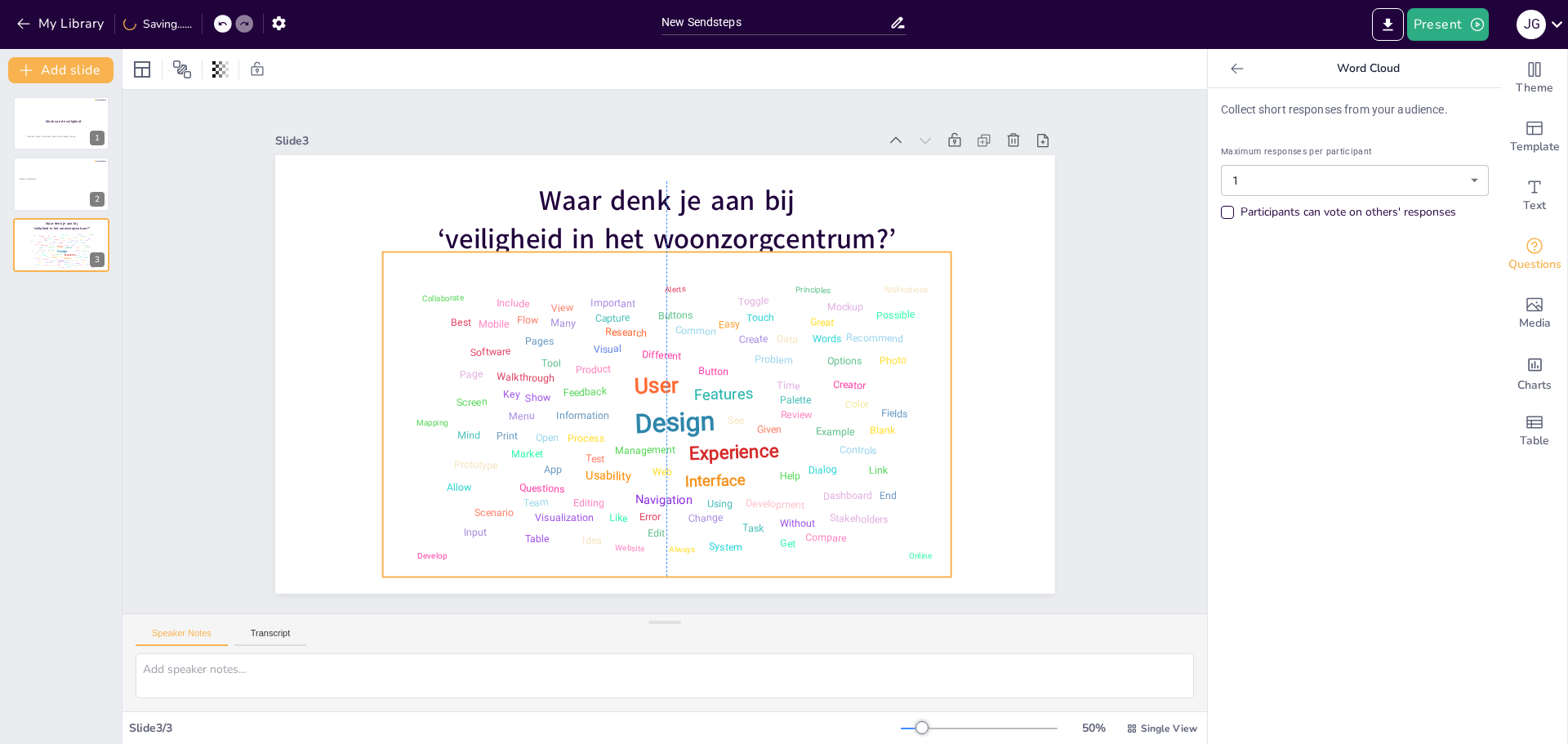
drag, startPoint x: 735, startPoint y: 377, endPoint x: 738, endPoint y: 409, distance: 32.1
click at [738, 409] on div "Design User Experience Interface Features Navigation Usability Test Process Inf…" at bounding box center [666, 415] width 552 height 309
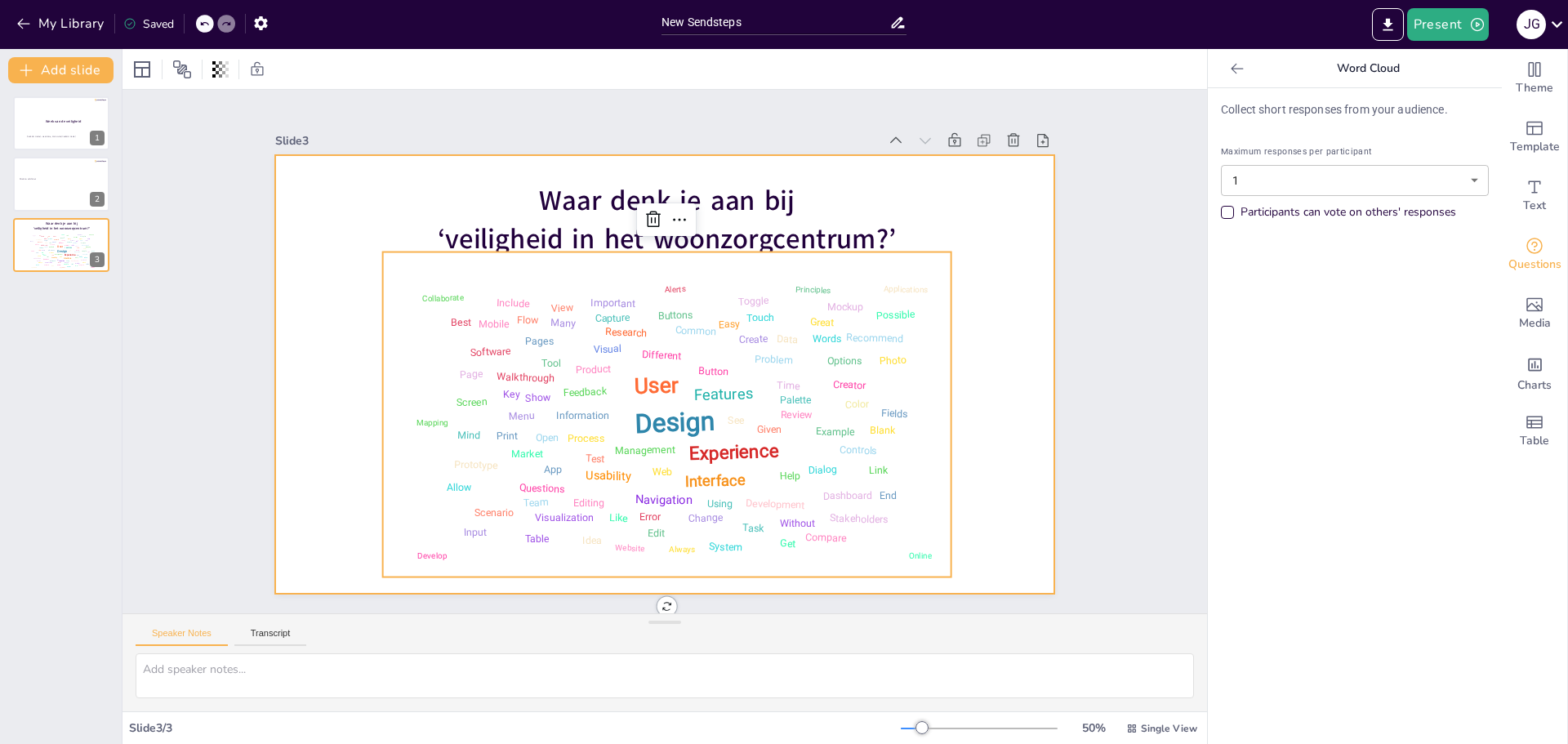
click at [980, 420] on div at bounding box center [665, 374] width 780 height 438
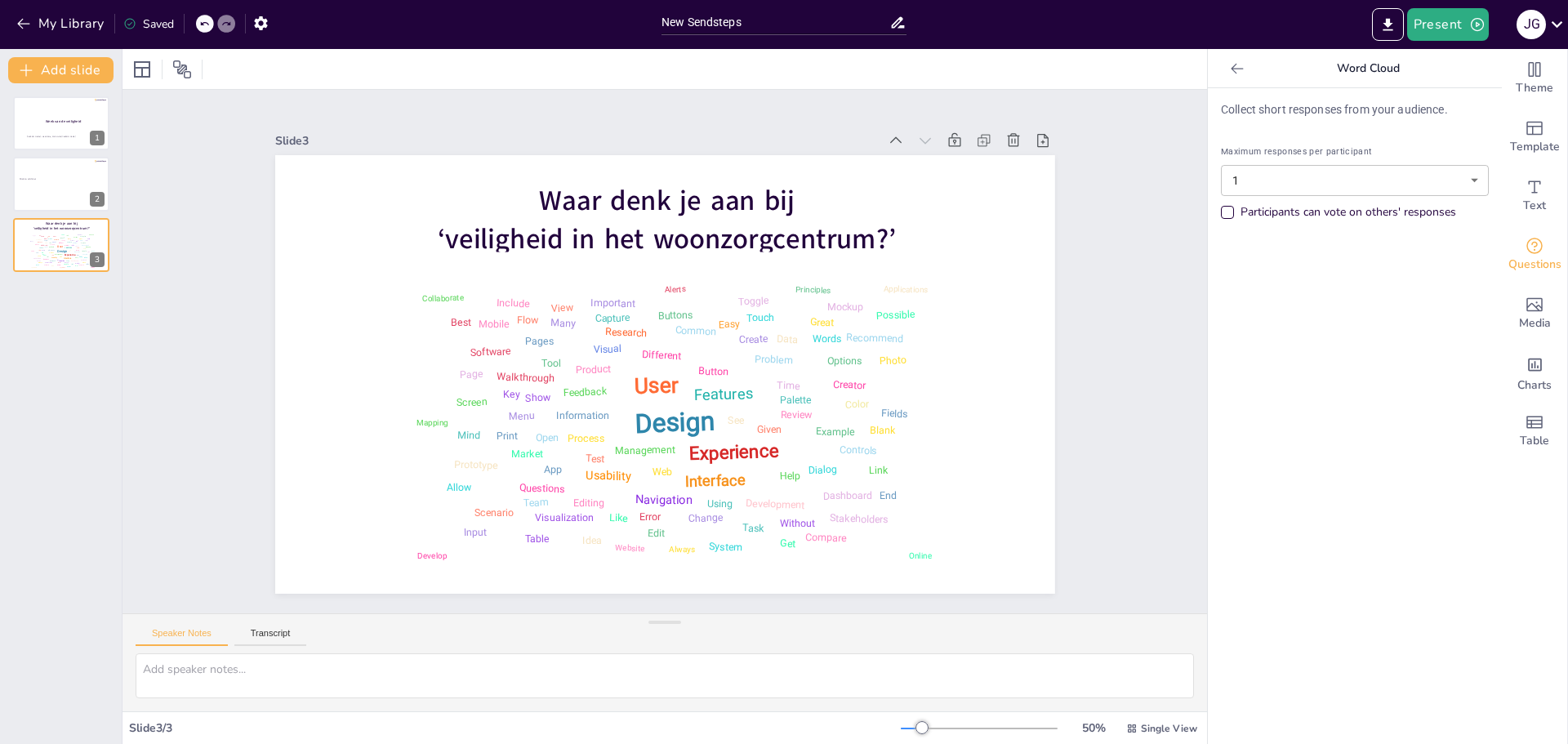
click at [1463, 180] on body "My Library Saved New Sendsteps Present J G Document fonts Akatab Recently used …" at bounding box center [784, 372] width 1568 height 744
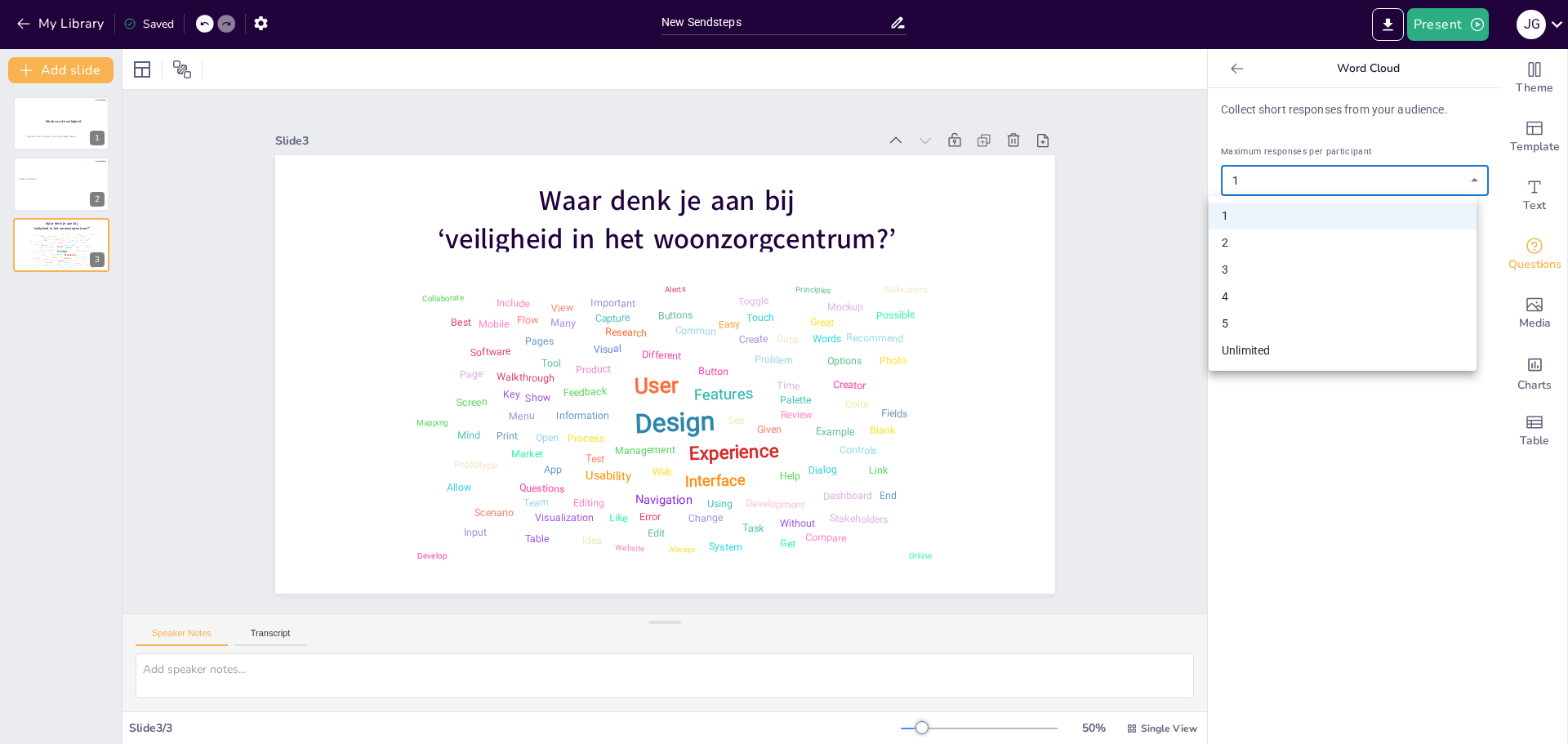
click at [1242, 268] on li "3" at bounding box center [1342, 269] width 268 height 27
type input "3"
click at [1308, 293] on div "Collect short responses from your audience. Maximum responses per participant 3…" at bounding box center [1354, 416] width 294 height 655
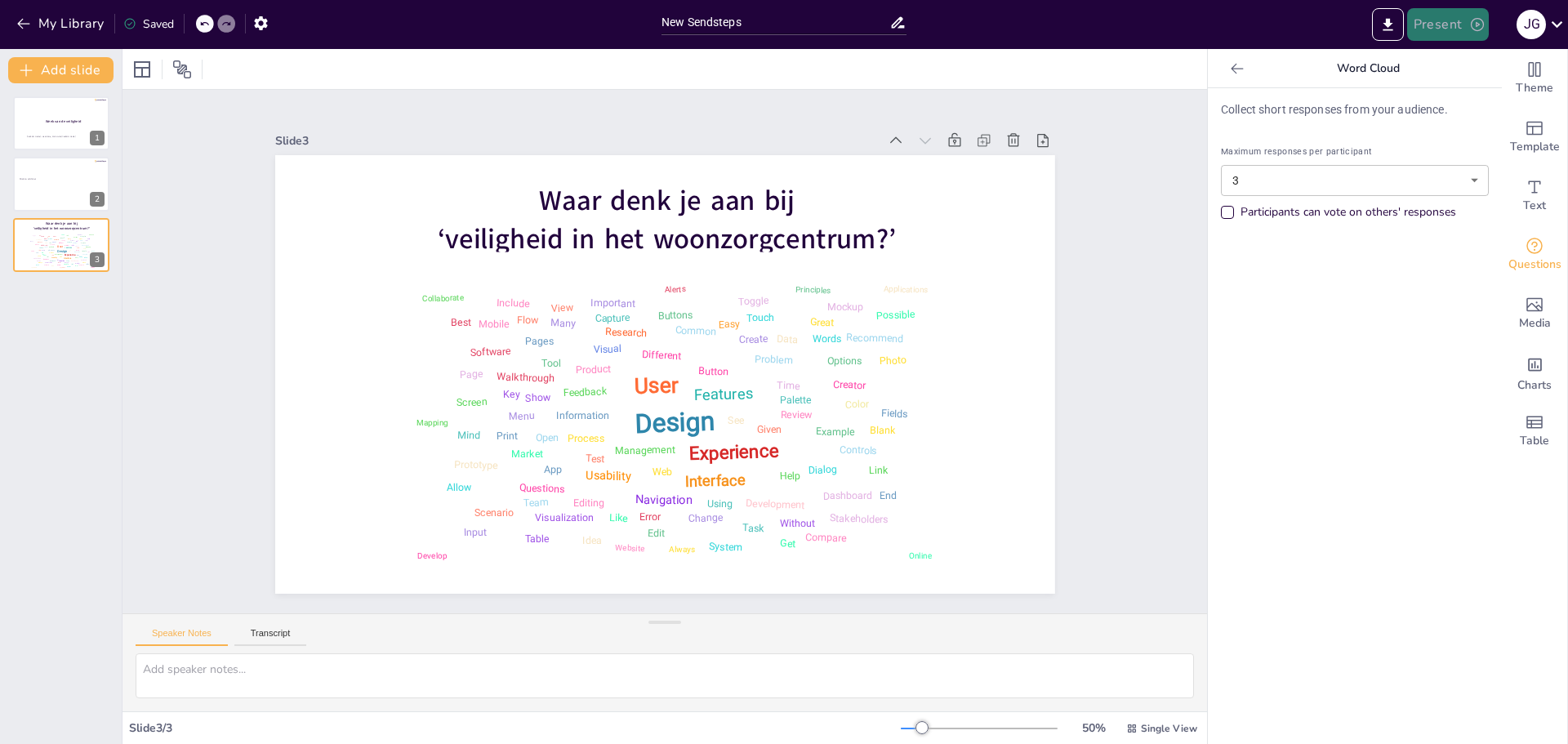
click at [1437, 14] on button "Present" at bounding box center [1447, 24] width 81 height 33
click at [1442, 59] on li "Preview presentation" at bounding box center [1473, 60] width 129 height 26
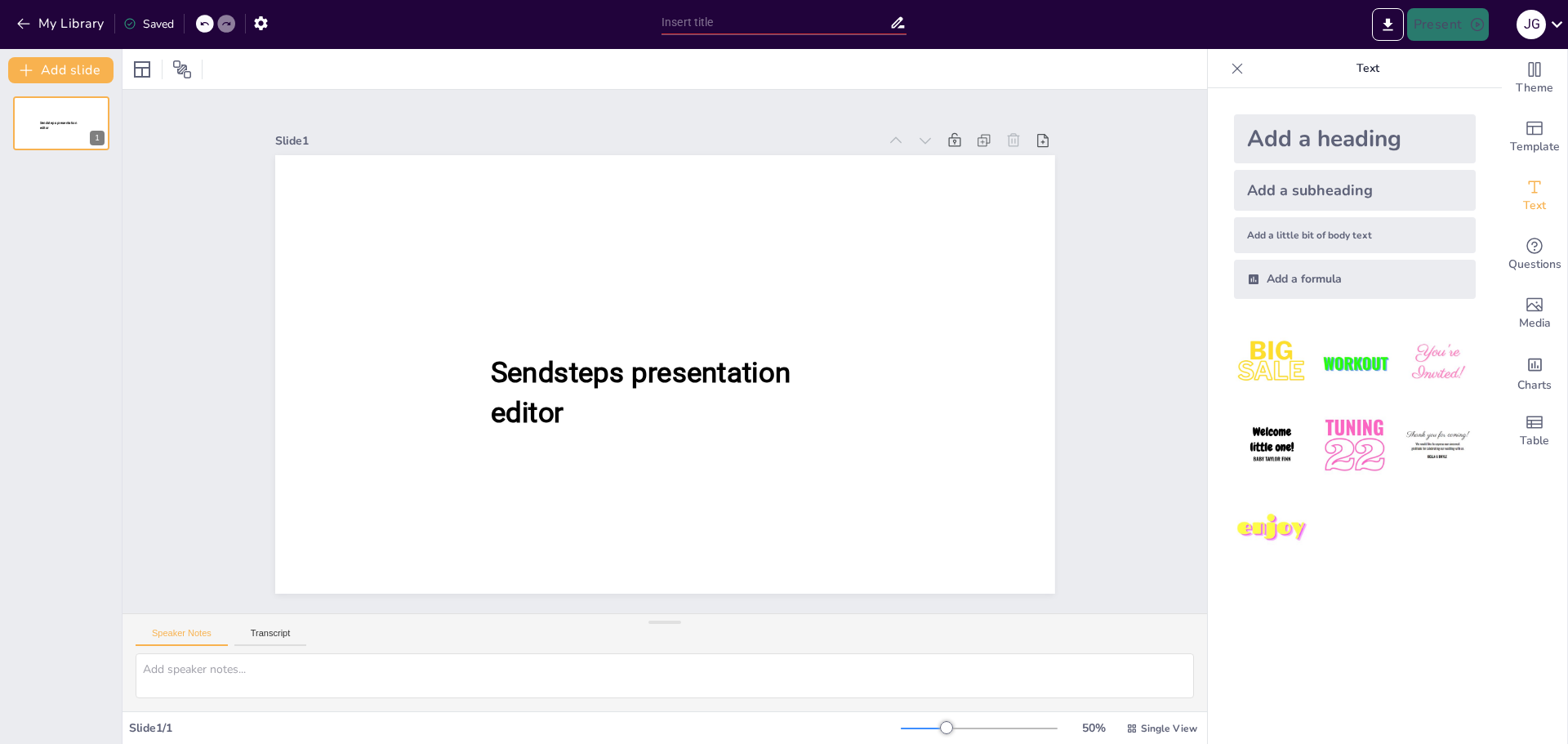
type input "New Sendsteps"
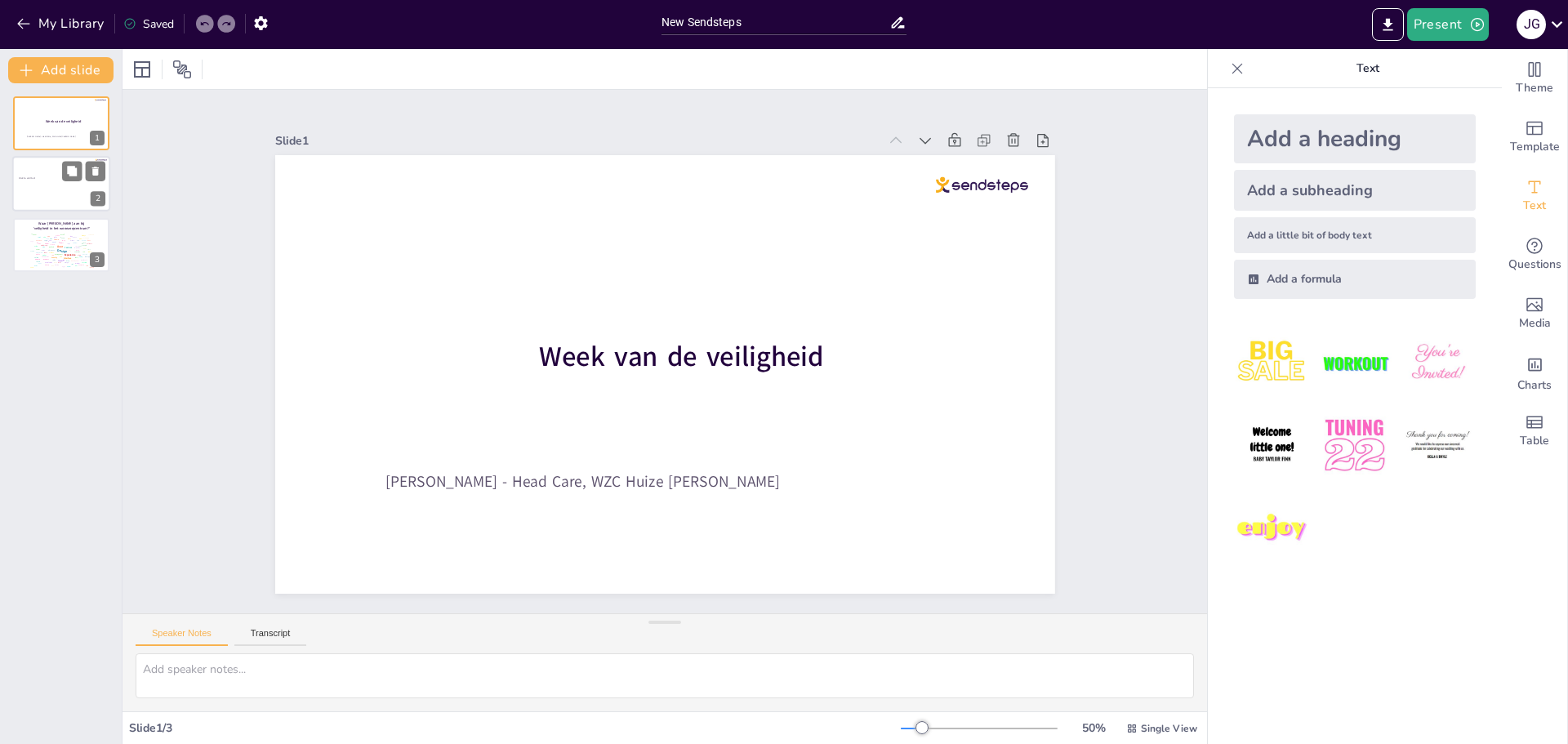
click at [63, 189] on div at bounding box center [60, 184] width 98 height 55
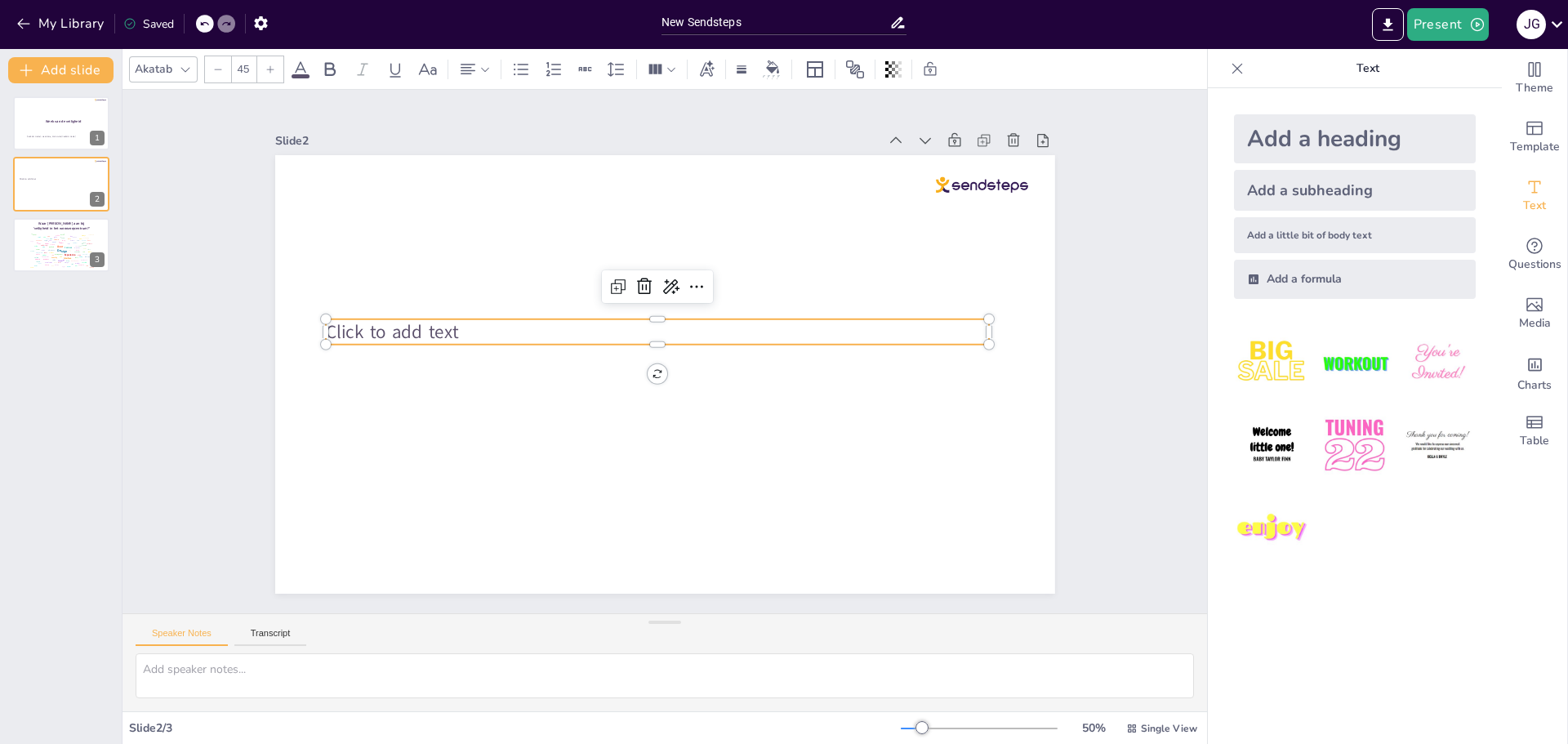
click at [390, 328] on span "Click to add text" at bounding box center [392, 332] width 133 height 26
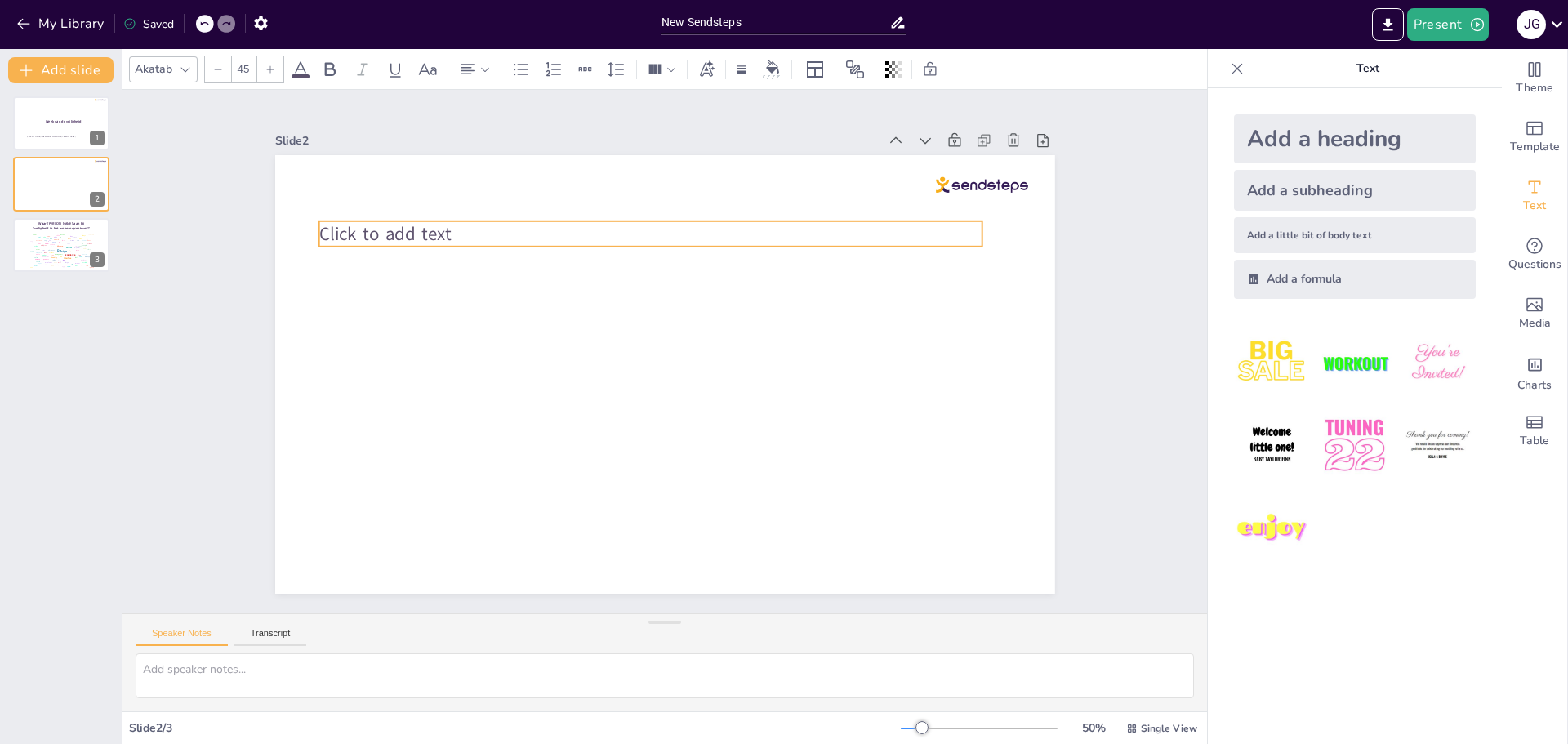
drag, startPoint x: 408, startPoint y: 334, endPoint x: 464, endPoint y: 236, distance: 112.9
click at [464, 236] on p "Click to add text" at bounding box center [650, 234] width 663 height 26
click at [92, 176] on icon at bounding box center [96, 171] width 12 height 12
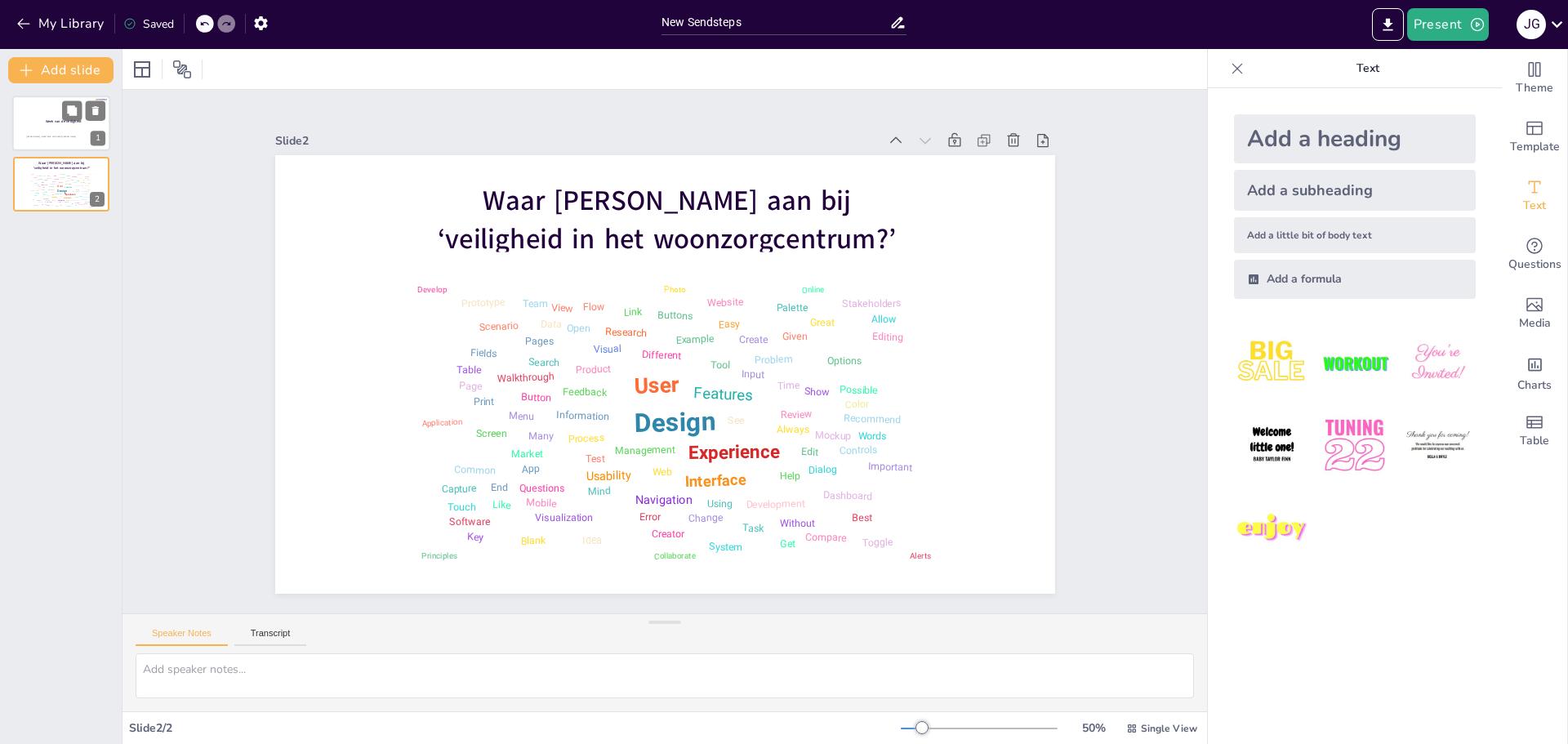
click at [67, 129] on div at bounding box center [60, 124] width 98 height 55
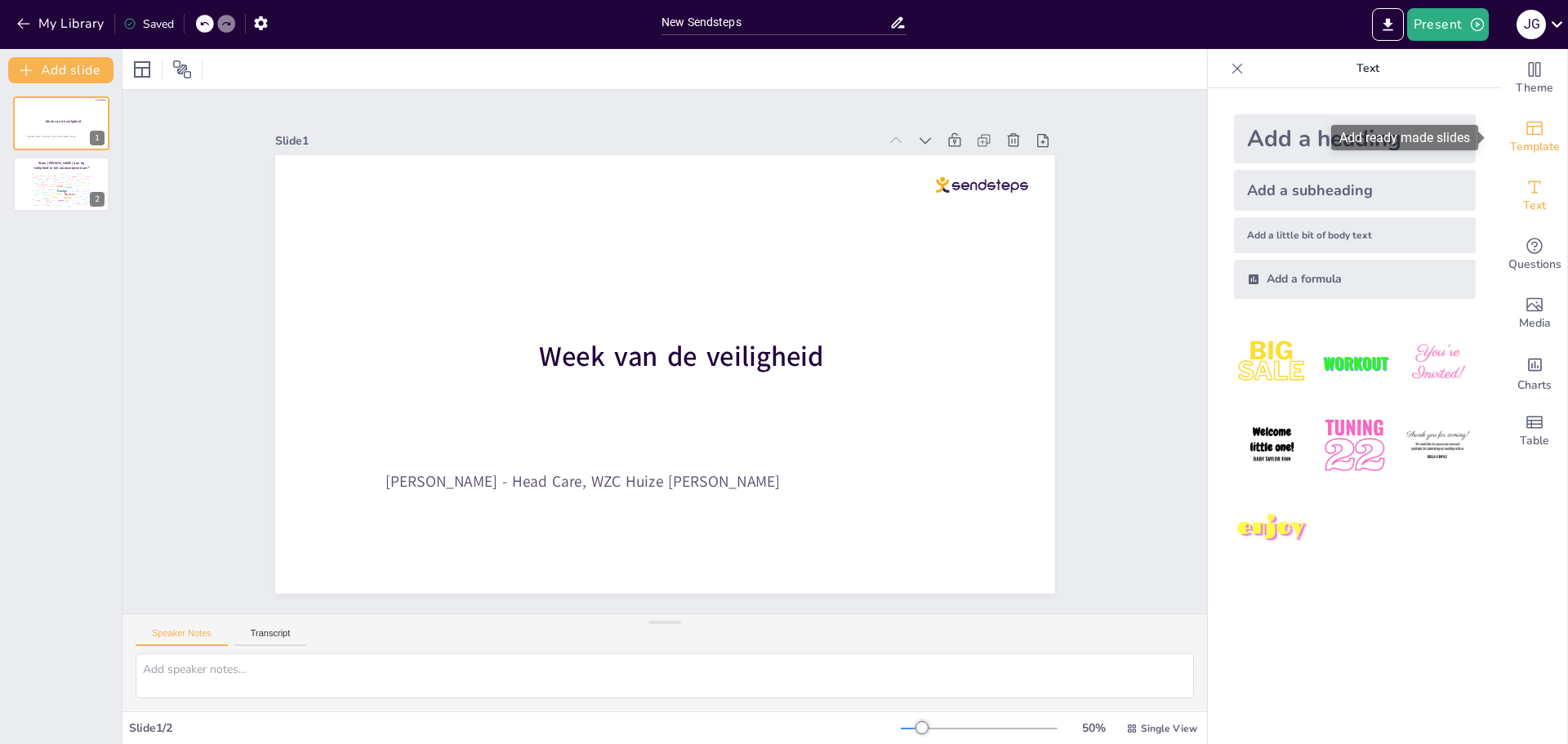
click at [1537, 138] on span "Template" at bounding box center [1534, 146] width 49 height 18
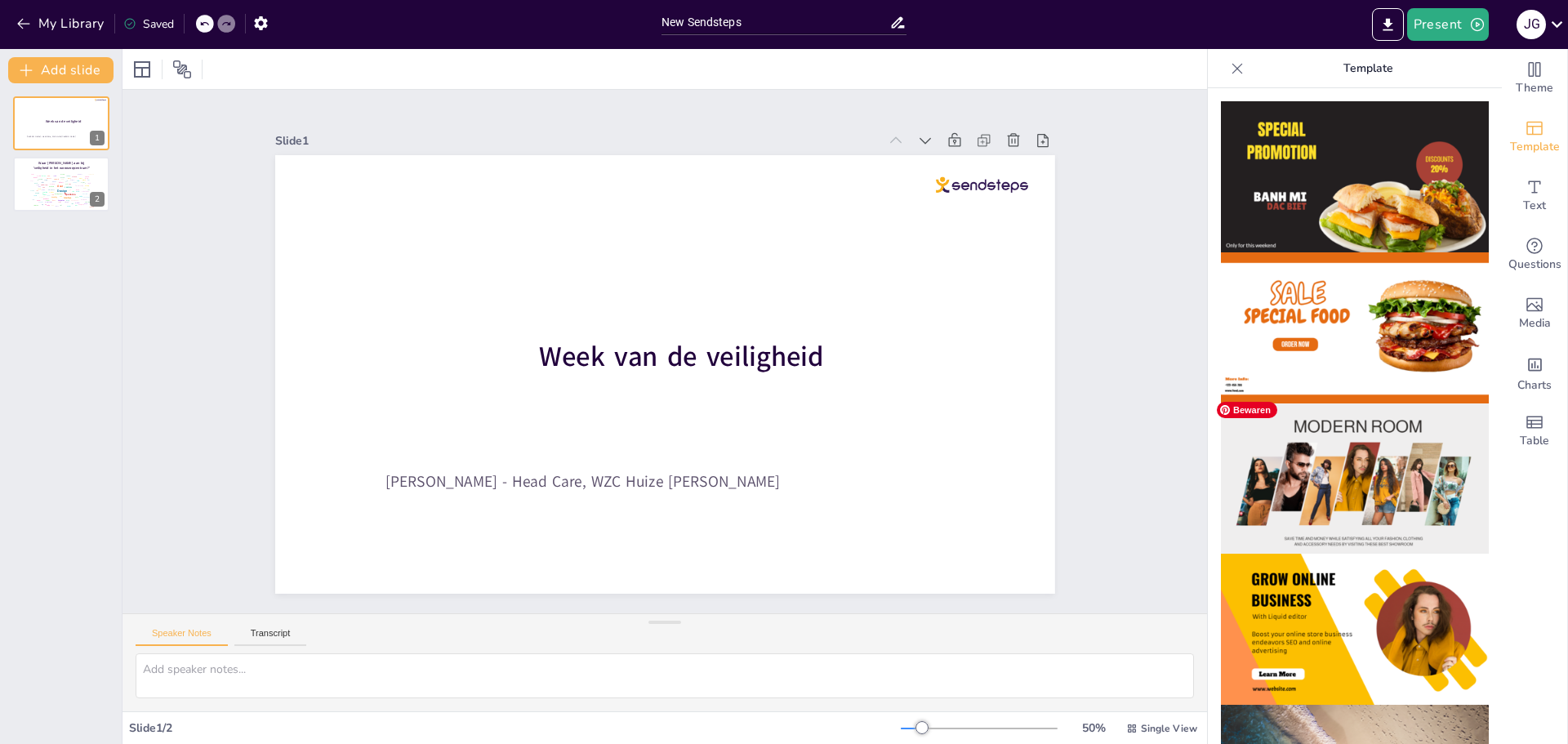
click at [1347, 472] on img at bounding box center [1354, 479] width 268 height 151
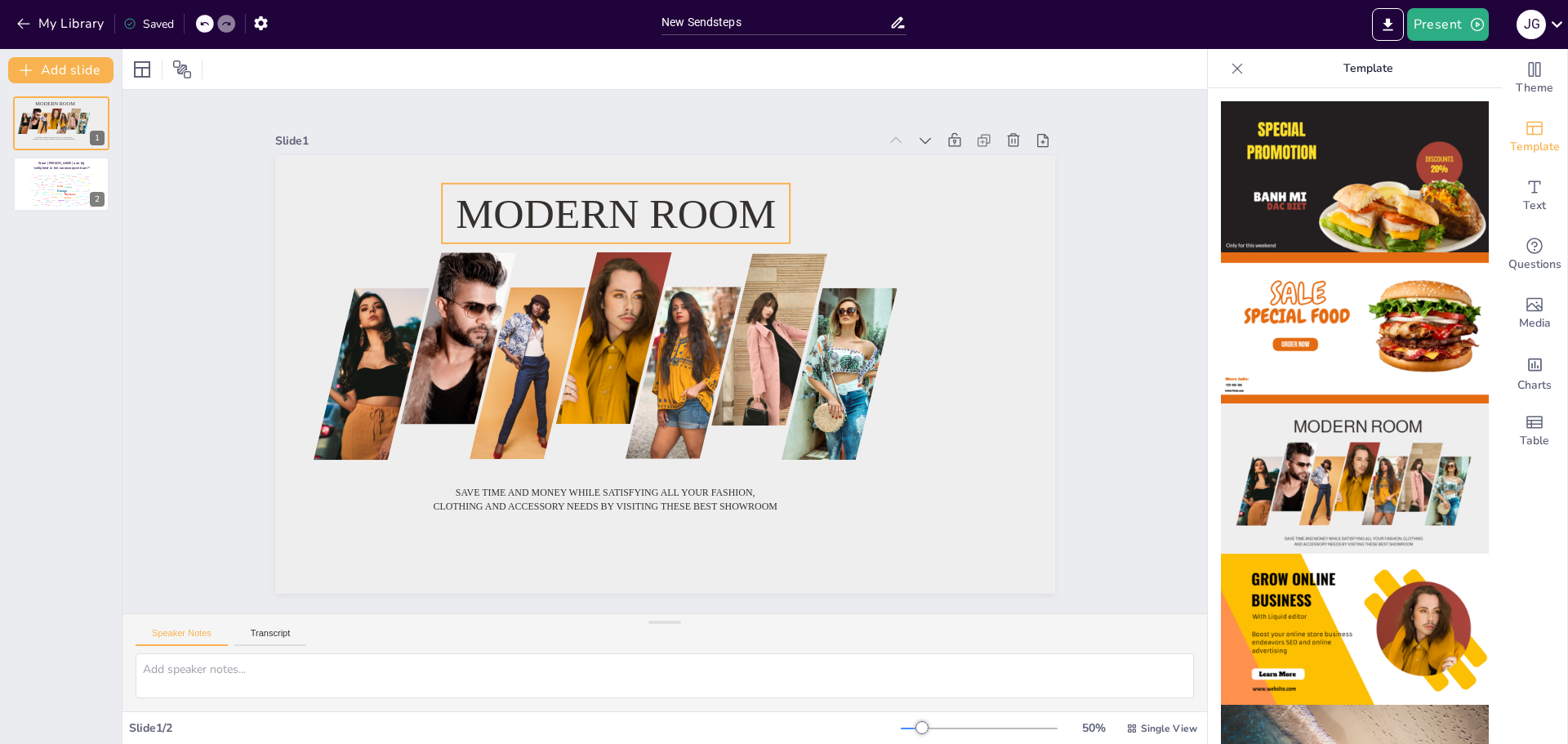
click at [600, 199] on span "Modern room" at bounding box center [615, 212] width 320 height 46
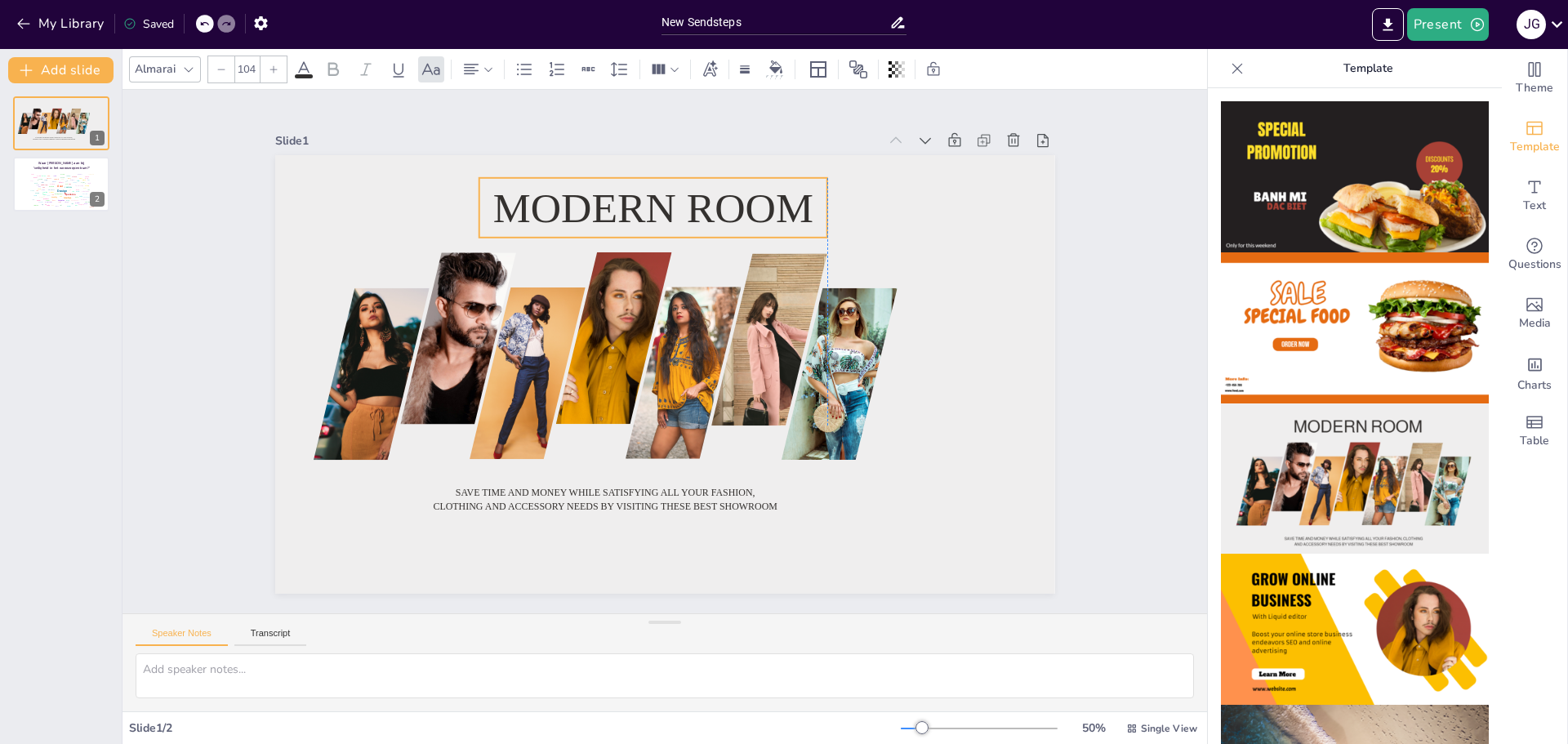
drag, startPoint x: 772, startPoint y: 209, endPoint x: 811, endPoint y: 203, distance: 39.5
click at [811, 203] on p "Modern room" at bounding box center [651, 207] width 347 height 58
drag, startPoint x: 792, startPoint y: 197, endPoint x: 805, endPoint y: 194, distance: 13.3
click at [805, 194] on span "Modern room" at bounding box center [670, 204] width 320 height 46
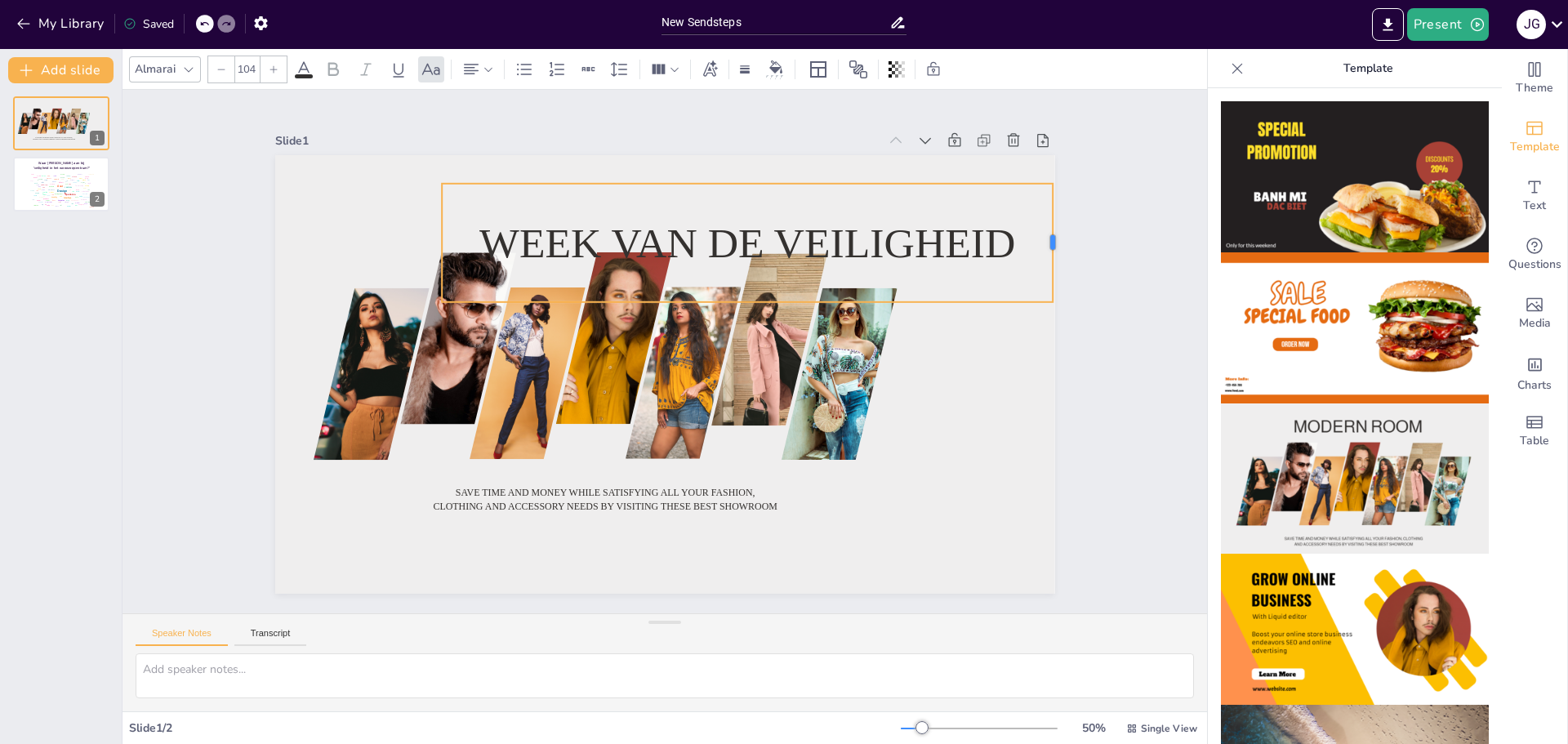
drag, startPoint x: 777, startPoint y: 240, endPoint x: 1040, endPoint y: 219, distance: 263.8
click at [1052, 219] on div at bounding box center [1058, 243] width 13 height 119
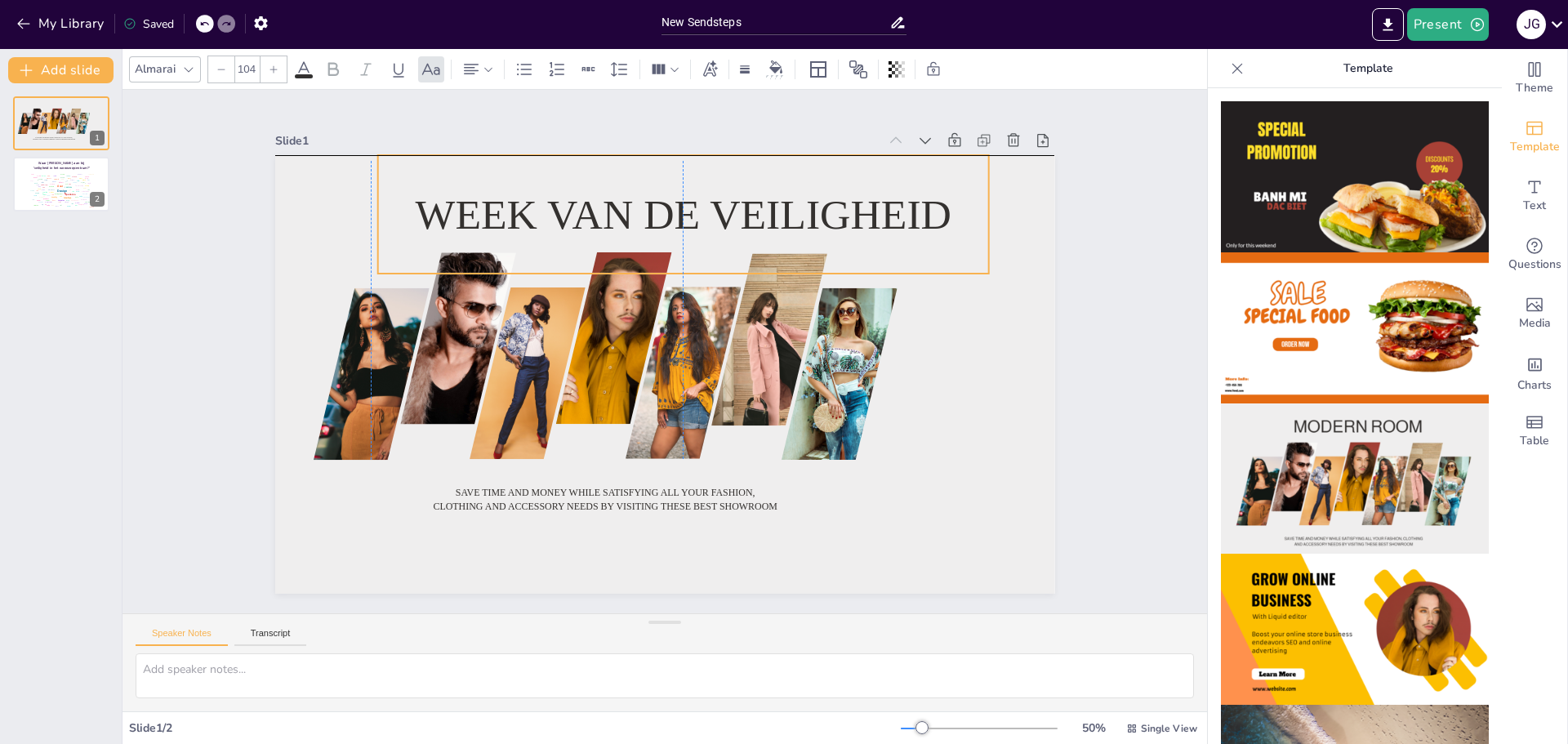
drag, startPoint x: 871, startPoint y: 204, endPoint x: 770, endPoint y: 192, distance: 101.7
click at [805, 180] on div "Week van de veiligheid" at bounding box center [682, 215] width 611 height 119
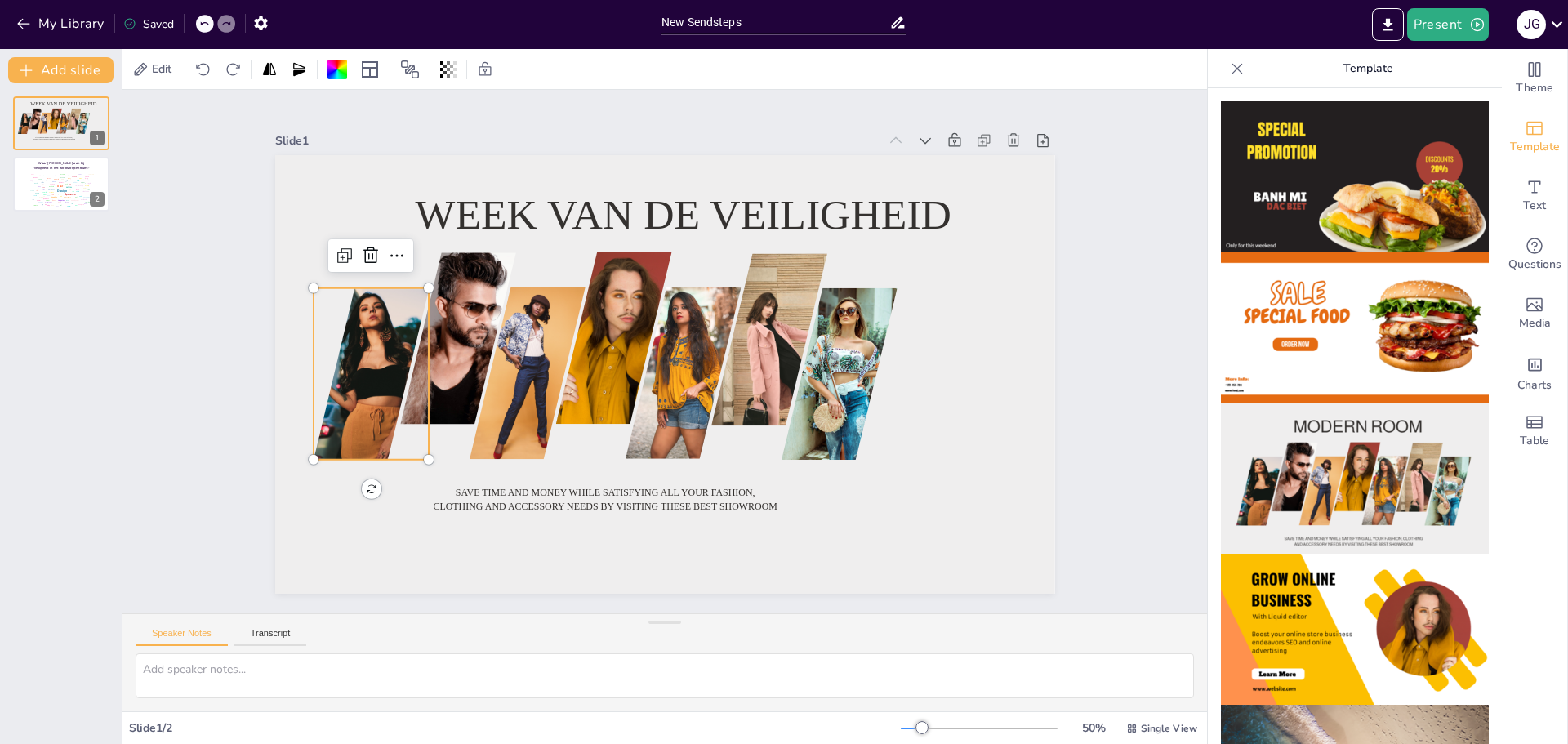
click at [371, 355] on div at bounding box center [353, 384] width 151 height 227
click at [387, 245] on icon at bounding box center [397, 255] width 20 height 20
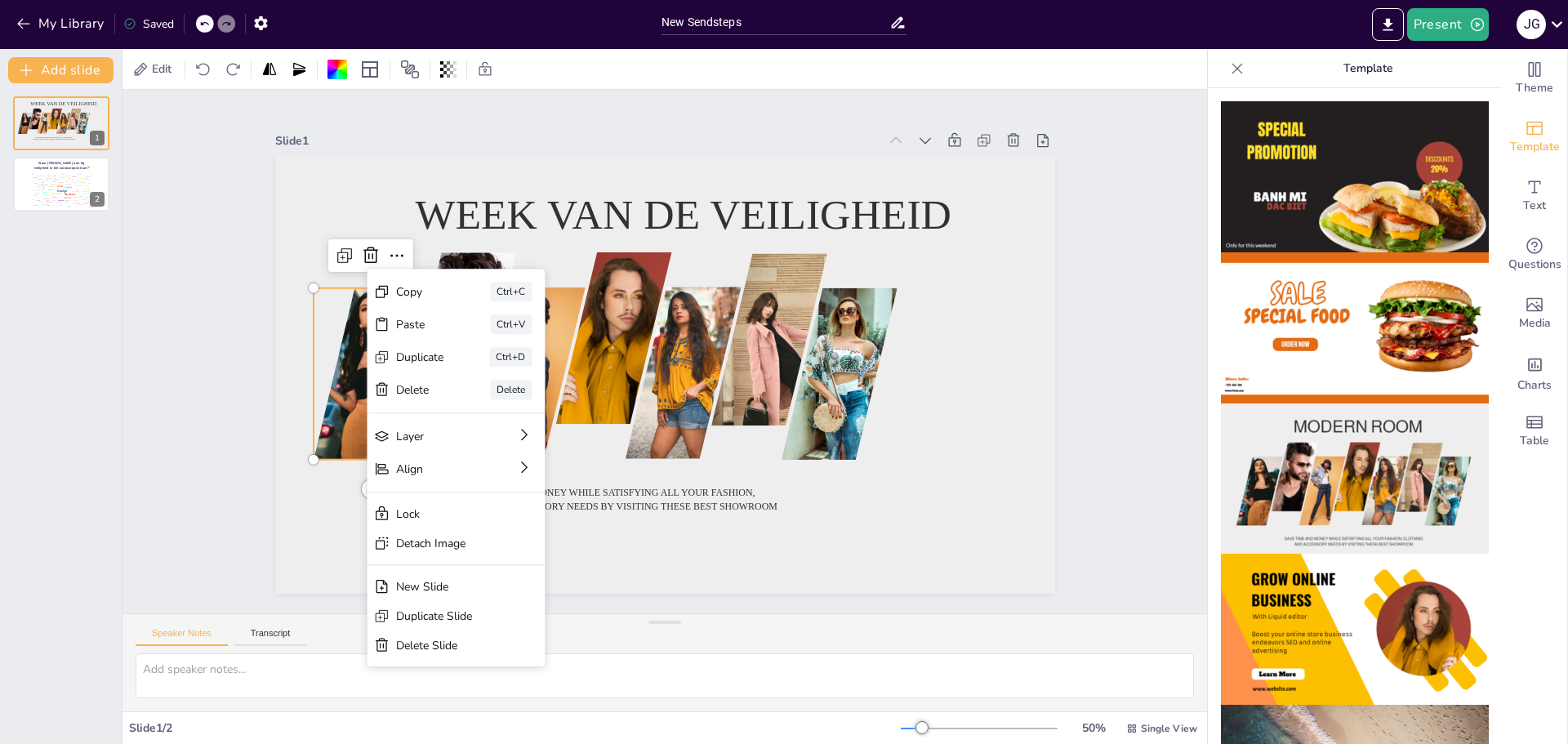
click at [343, 343] on div at bounding box center [353, 384] width 151 height 227
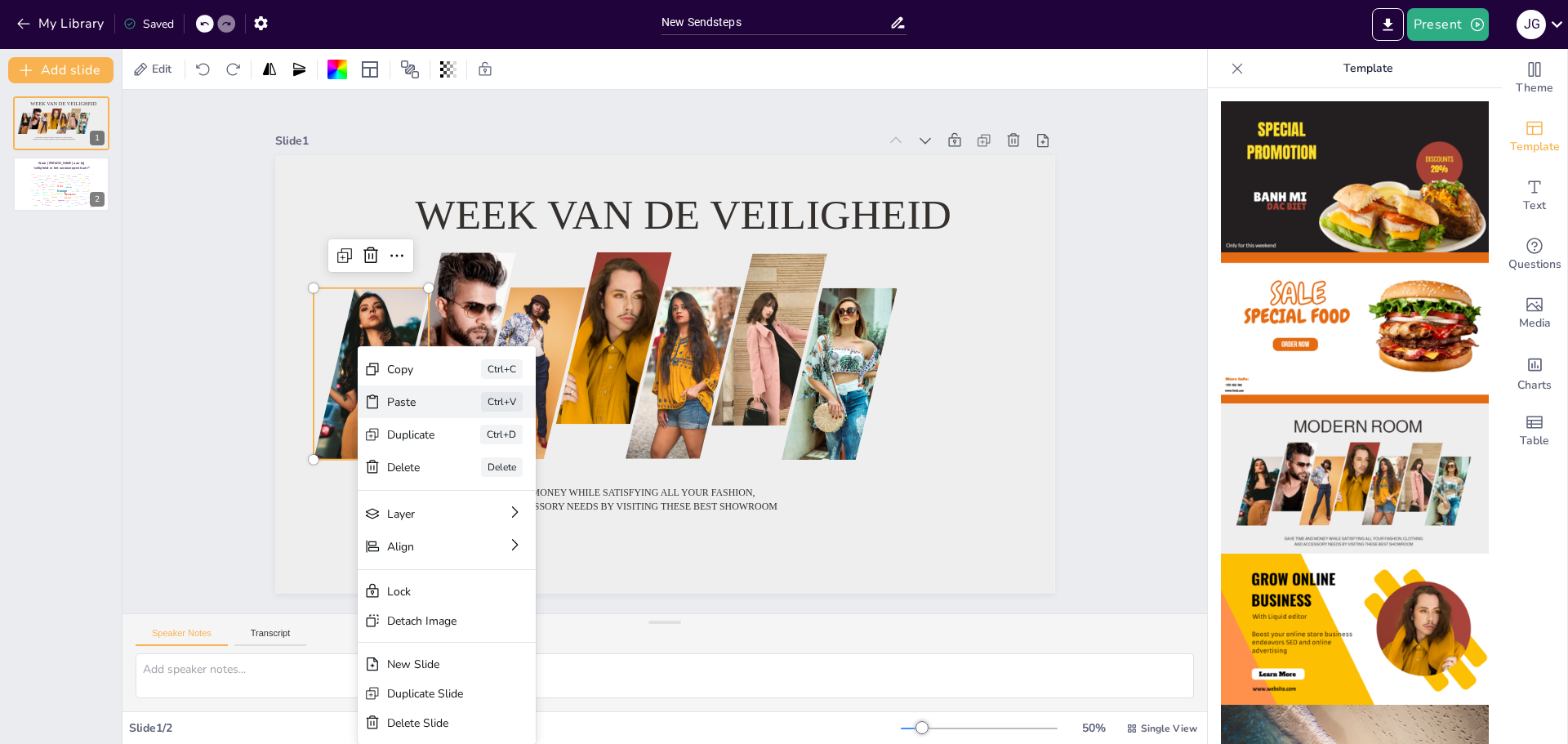
click at [417, 402] on div "Paste" at bounding box center [411, 402] width 49 height 16
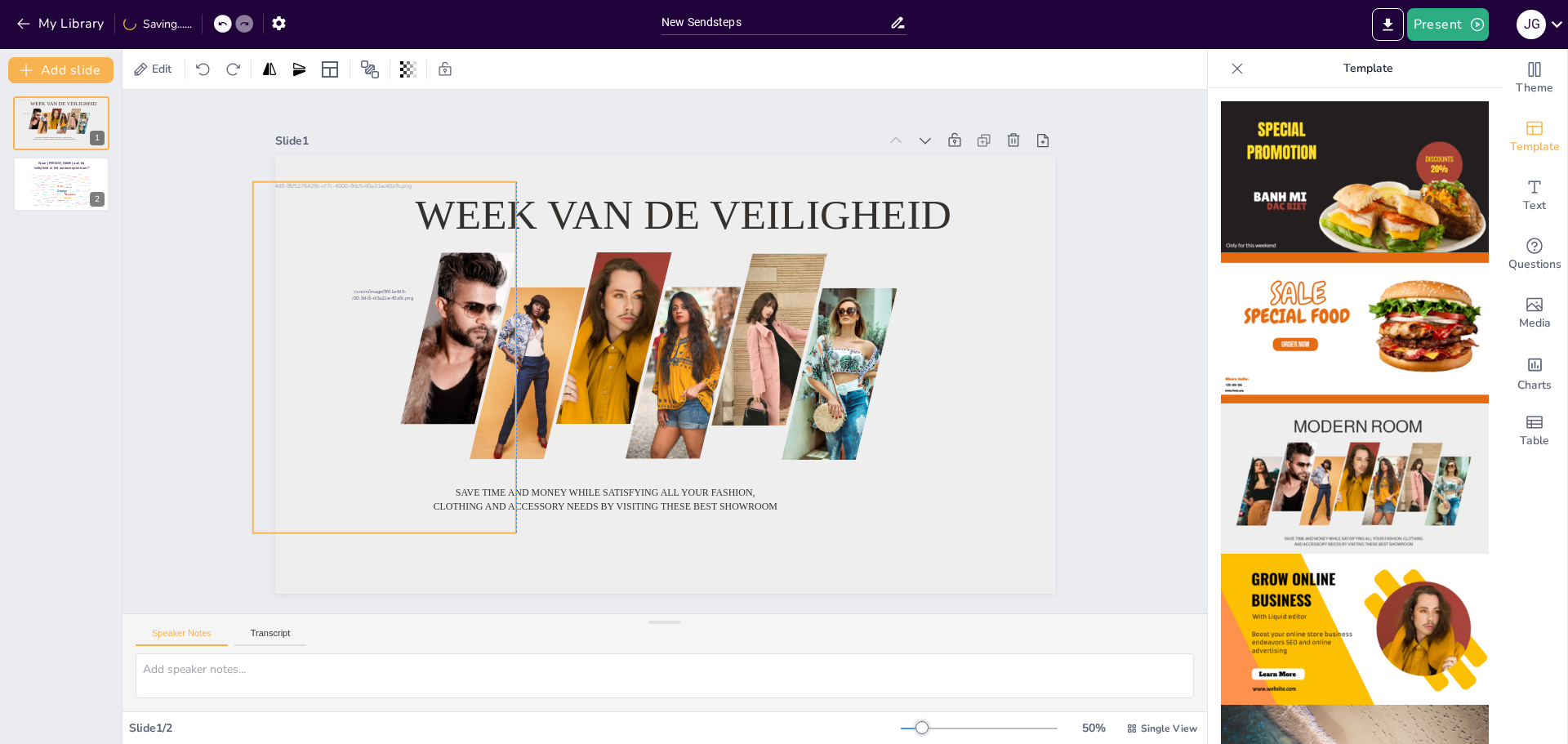
drag, startPoint x: 534, startPoint y: 375, endPoint x: 352, endPoint y: 367, distance: 182.2
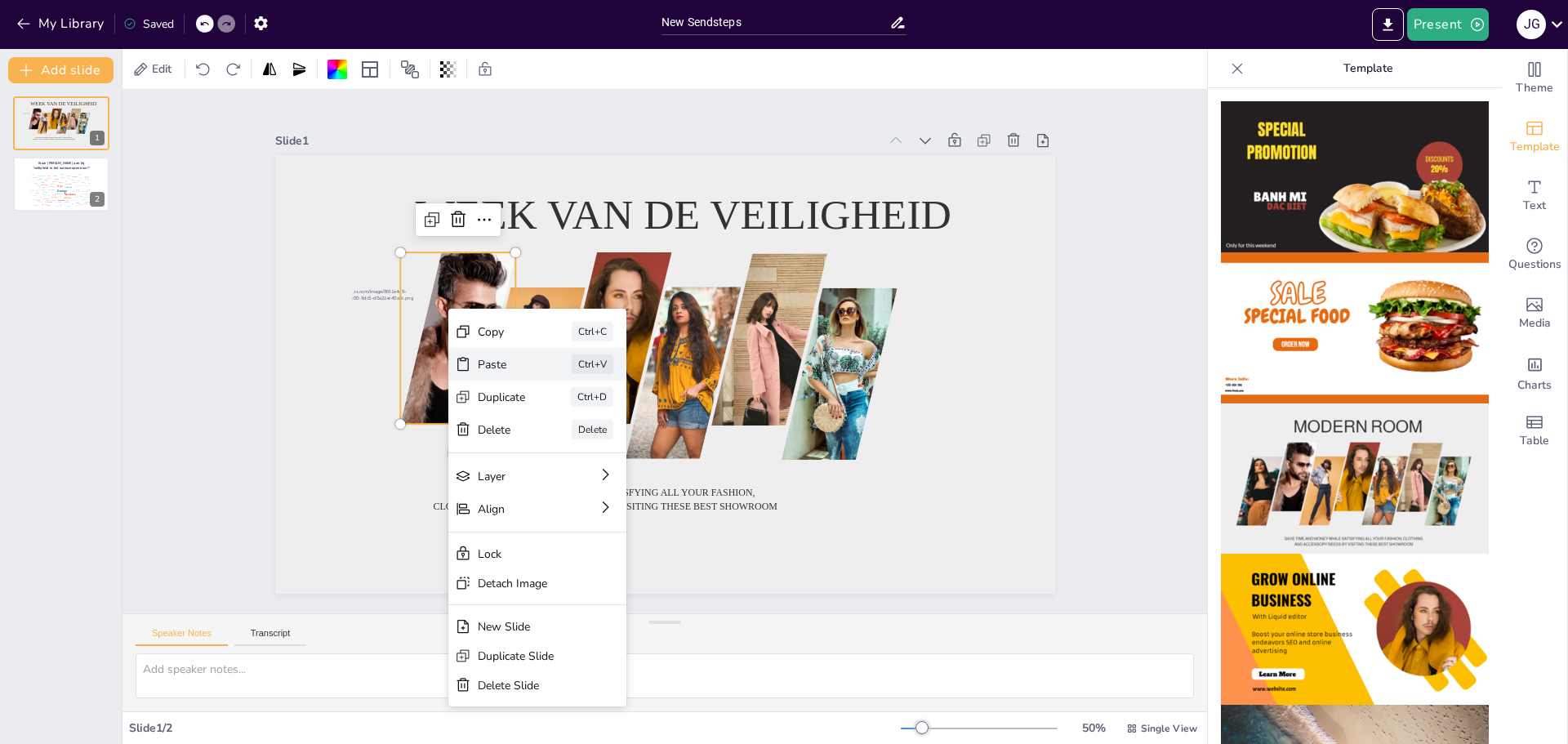
click at [523, 365] on div "Paste" at bounding box center [502, 365] width 49 height 16
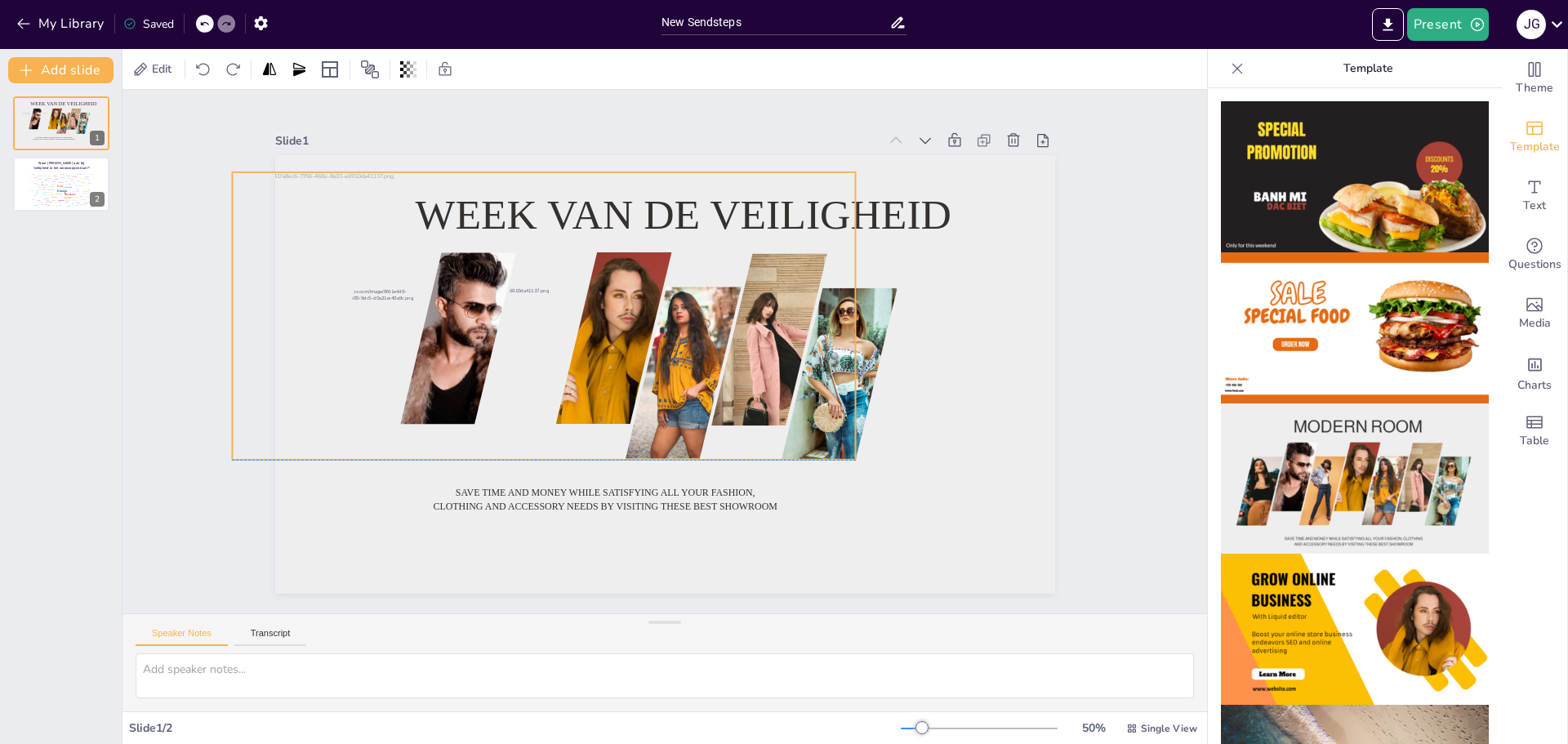
drag, startPoint x: 574, startPoint y: 381, endPoint x: 458, endPoint y: 322, distance: 130.1
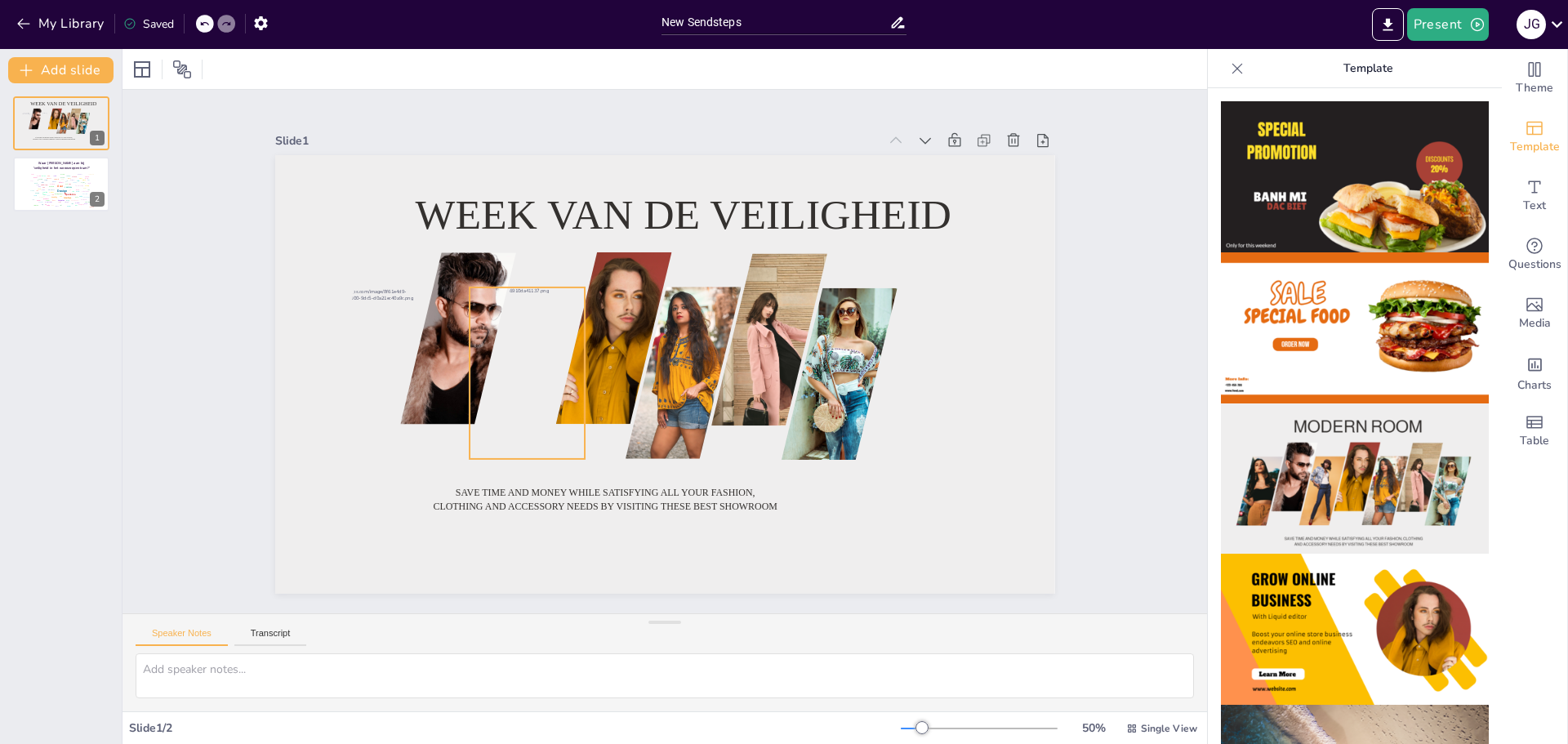
click at [515, 410] on div at bounding box center [527, 372] width 372 height 171
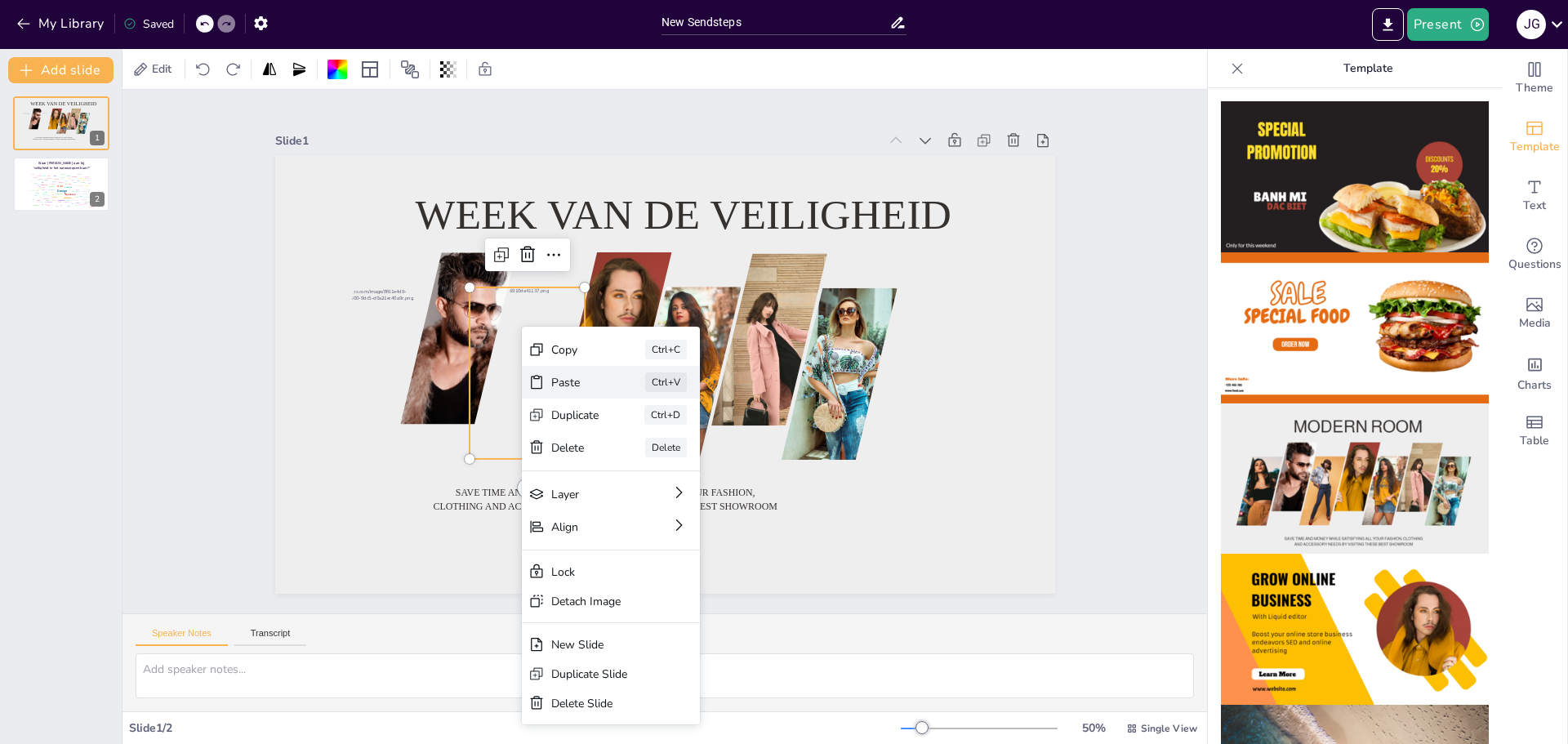
click at [561, 375] on div "Paste" at bounding box center [575, 383] width 49 height 16
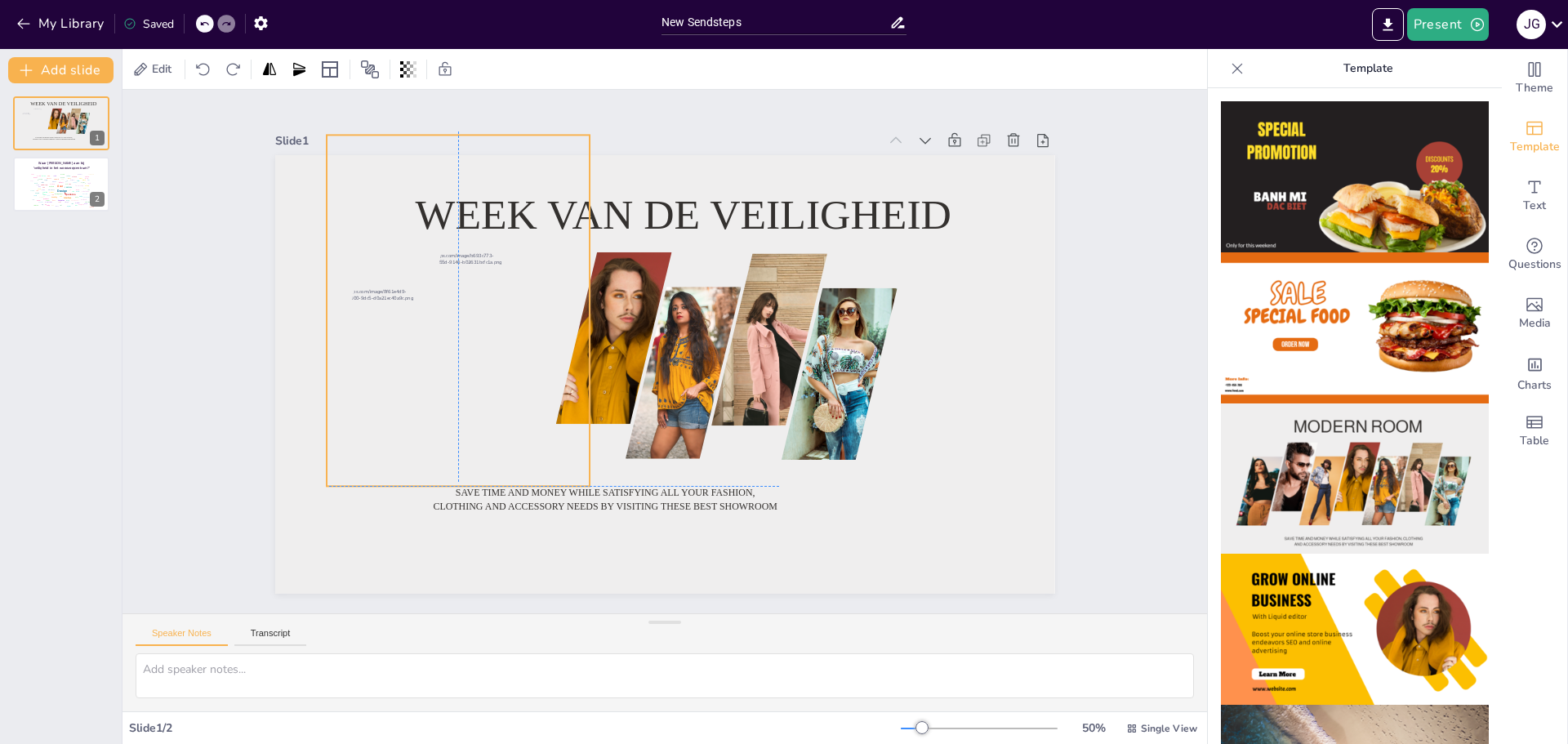
drag, startPoint x: 660, startPoint y: 408, endPoint x: 455, endPoint y: 339, distance: 216.3
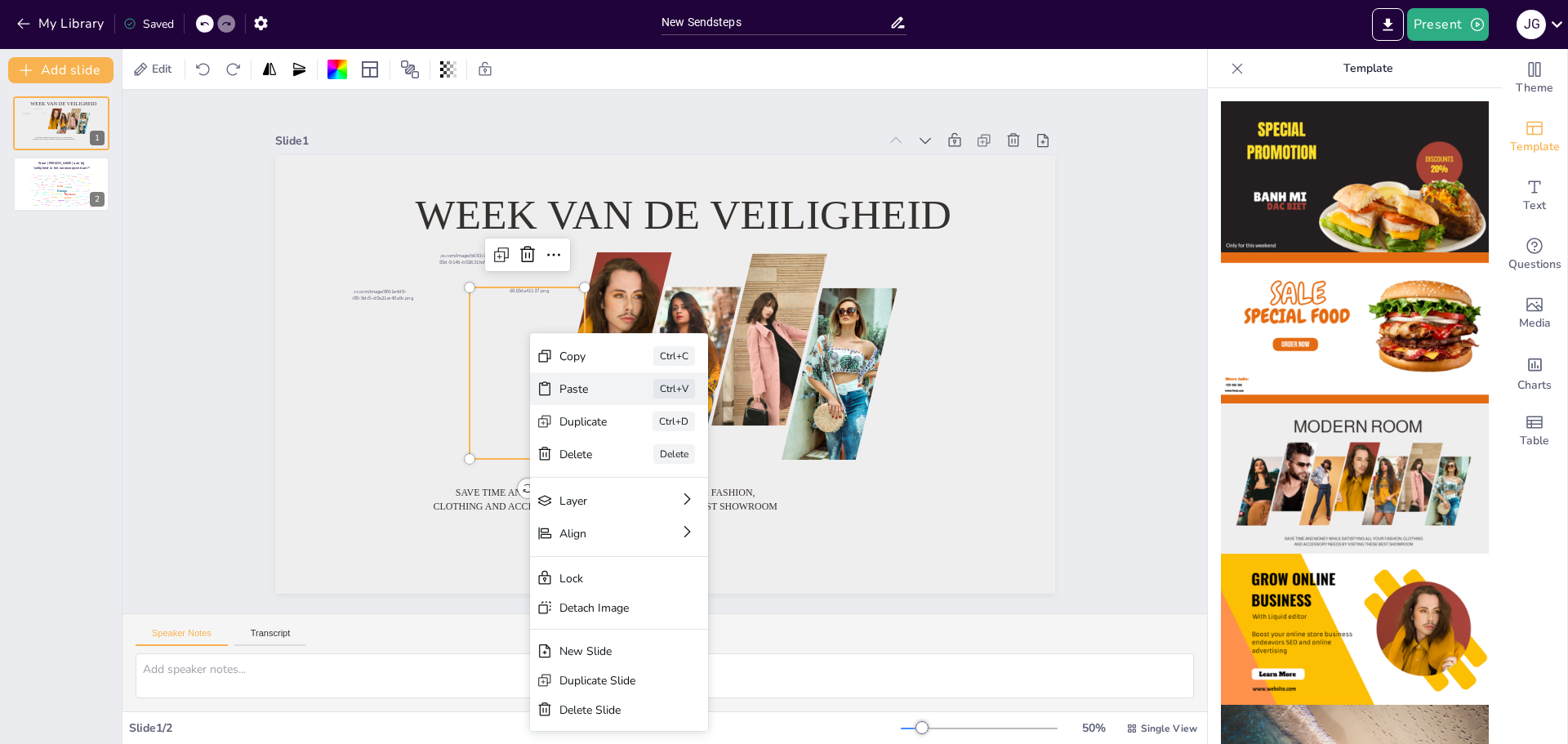
click at [576, 379] on div "Paste Ctrl+V" at bounding box center [619, 388] width 178 height 33
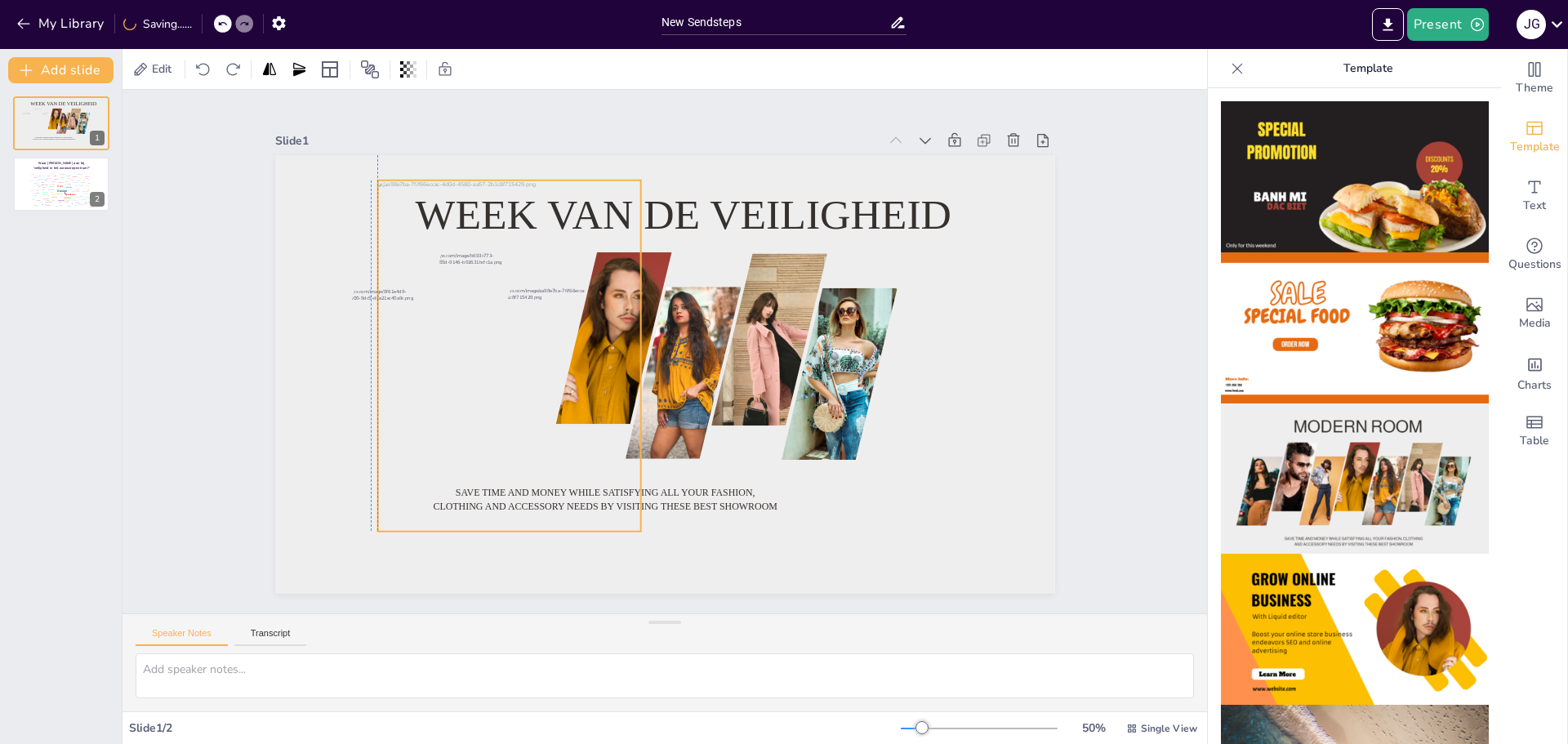
drag, startPoint x: 655, startPoint y: 399, endPoint x: 497, endPoint y: 380, distance: 159.1
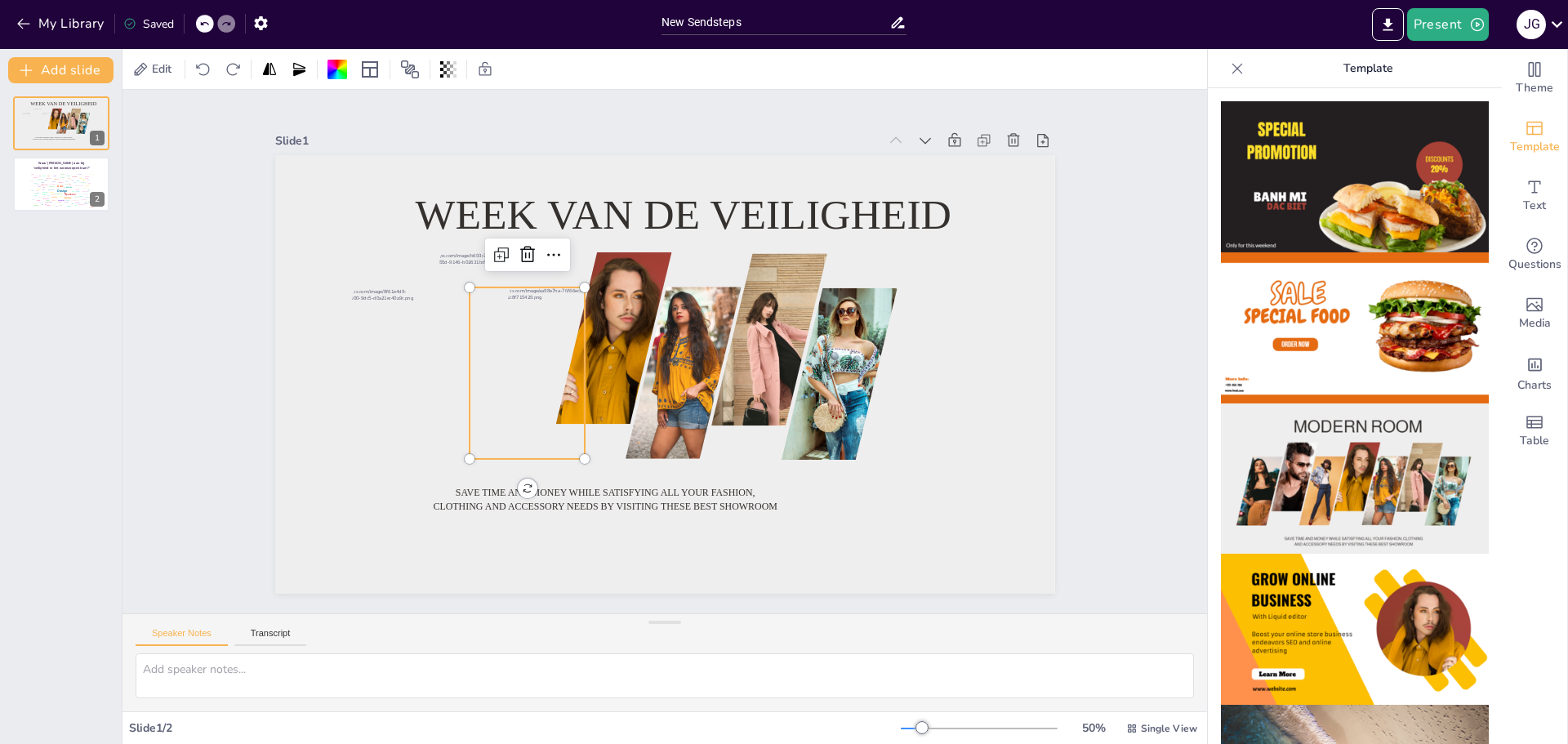
click at [511, 409] on div at bounding box center [528, 372] width 129 height 171
click at [543, 249] on icon at bounding box center [553, 254] width 20 height 20
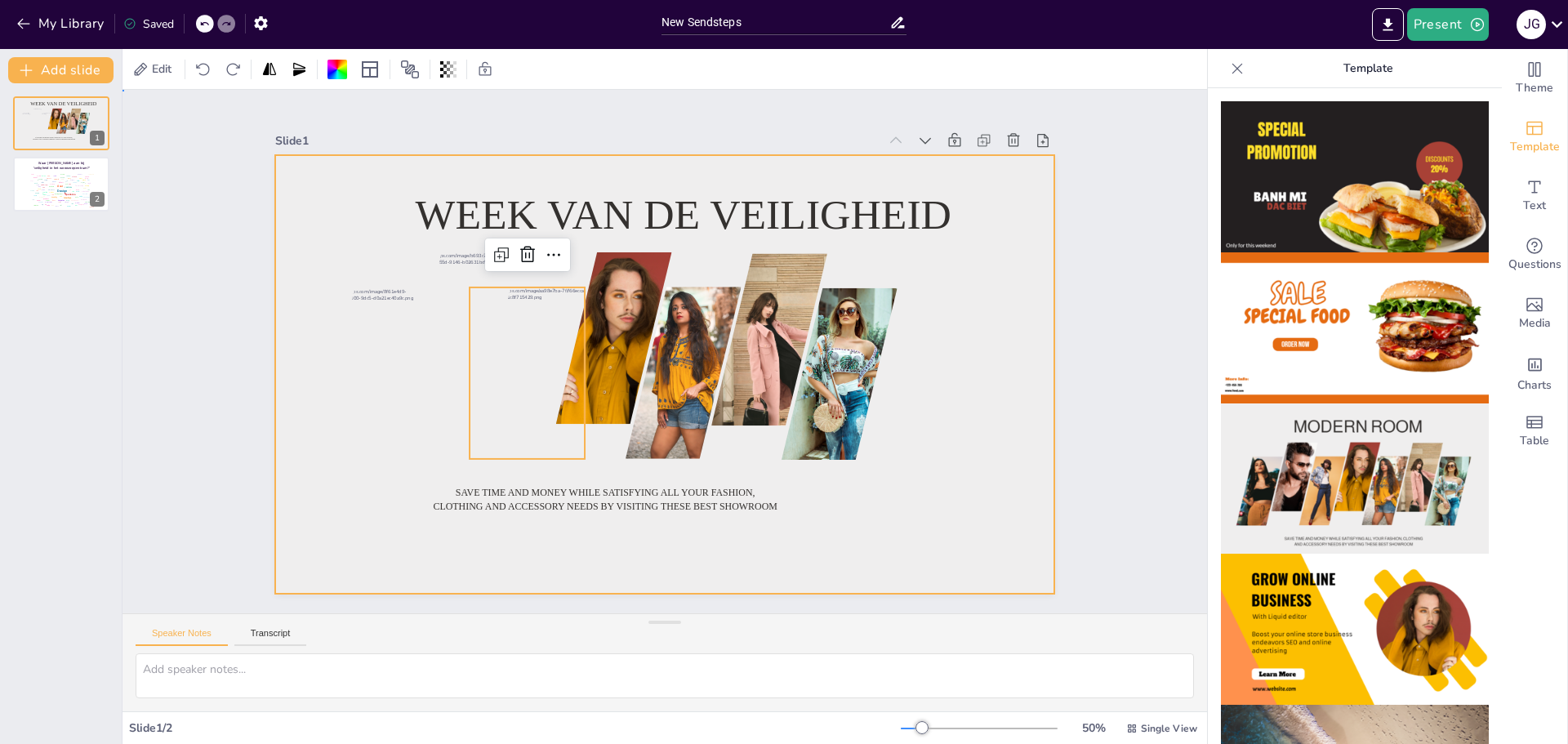
click at [943, 422] on div at bounding box center [665, 374] width 780 height 438
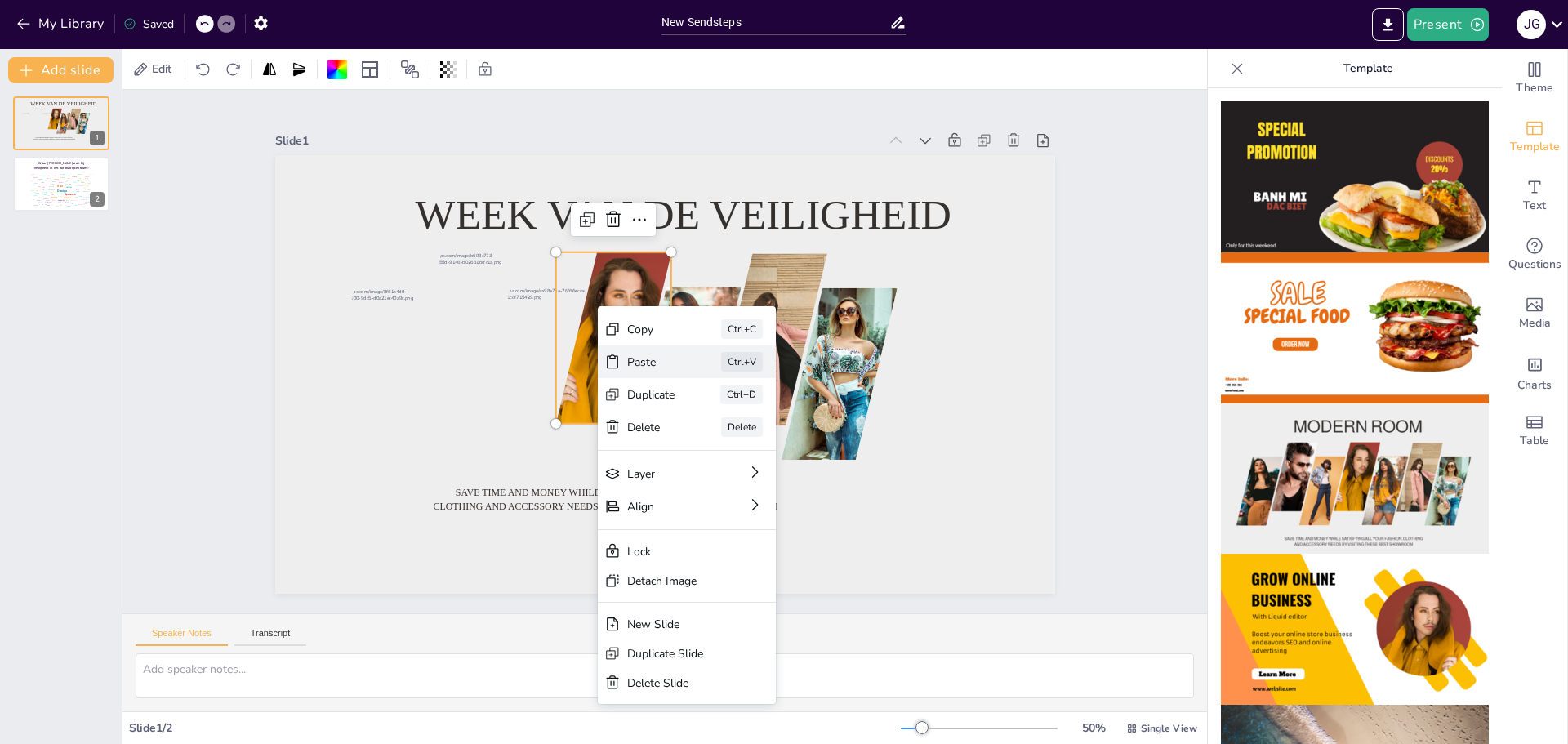
click at [653, 357] on div "Paste" at bounding box center [651, 362] width 49 height 16
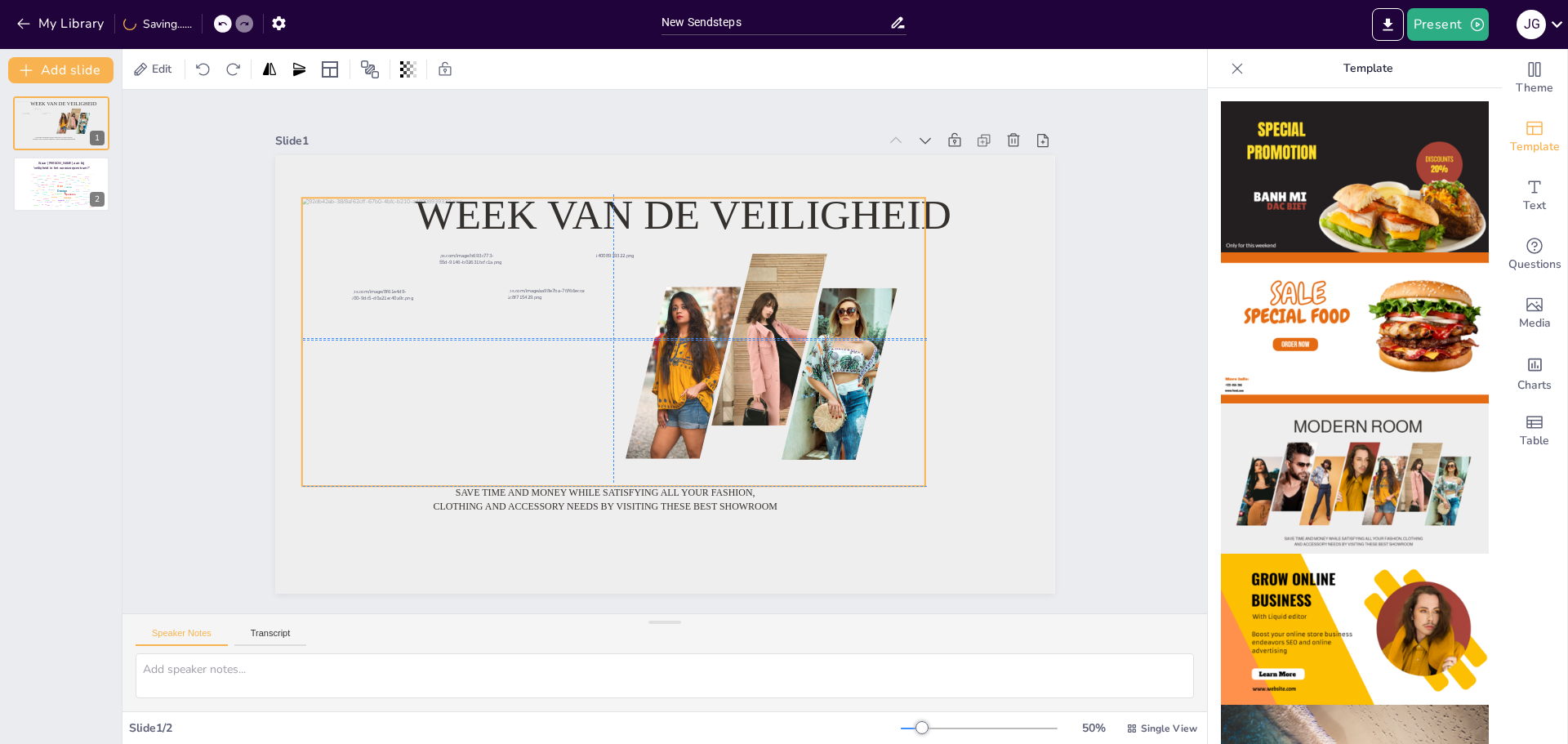
drag, startPoint x: 655, startPoint y: 345, endPoint x: 606, endPoint y: 310, distance: 60.2
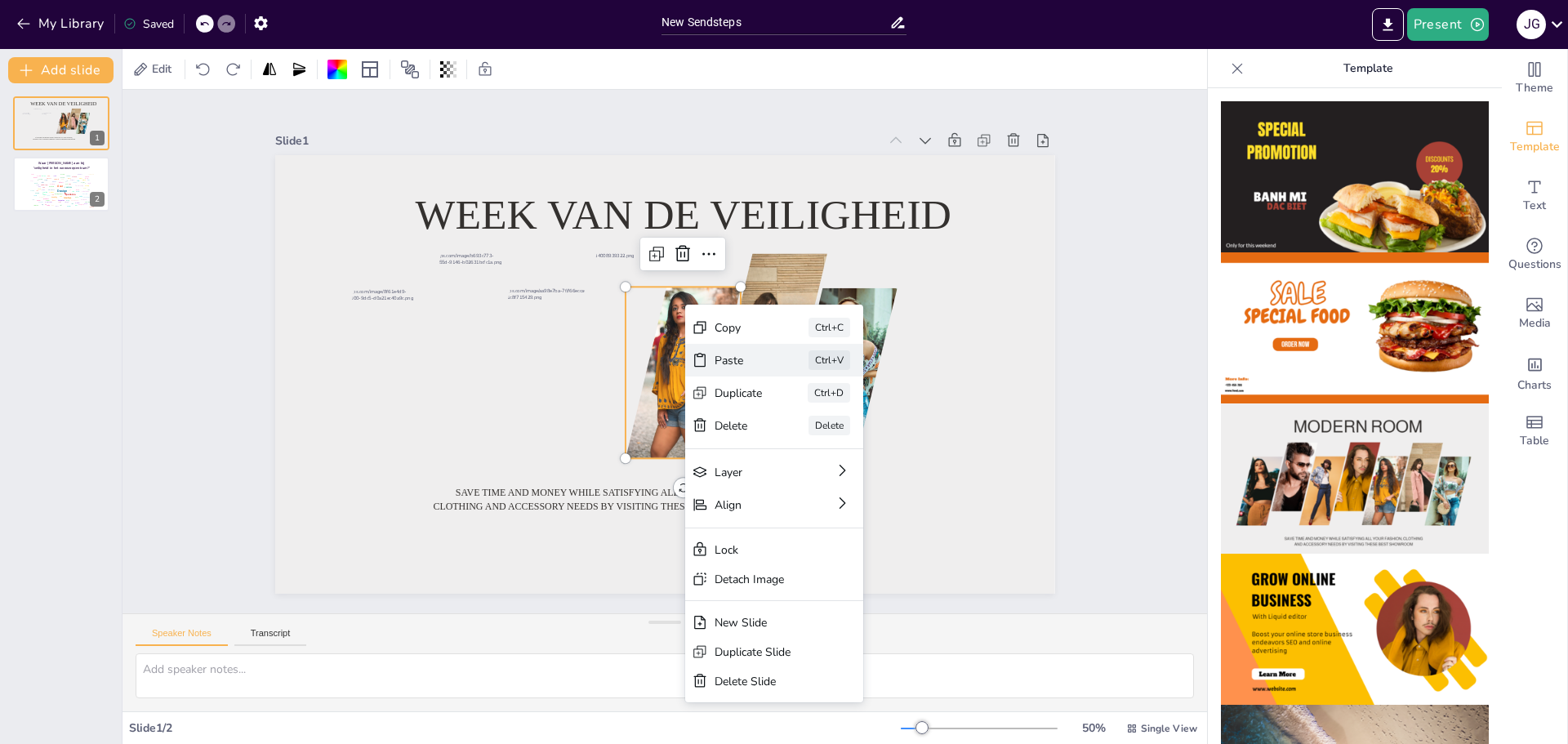
click at [779, 361] on div "Paste Ctrl+V" at bounding box center [774, 359] width 178 height 33
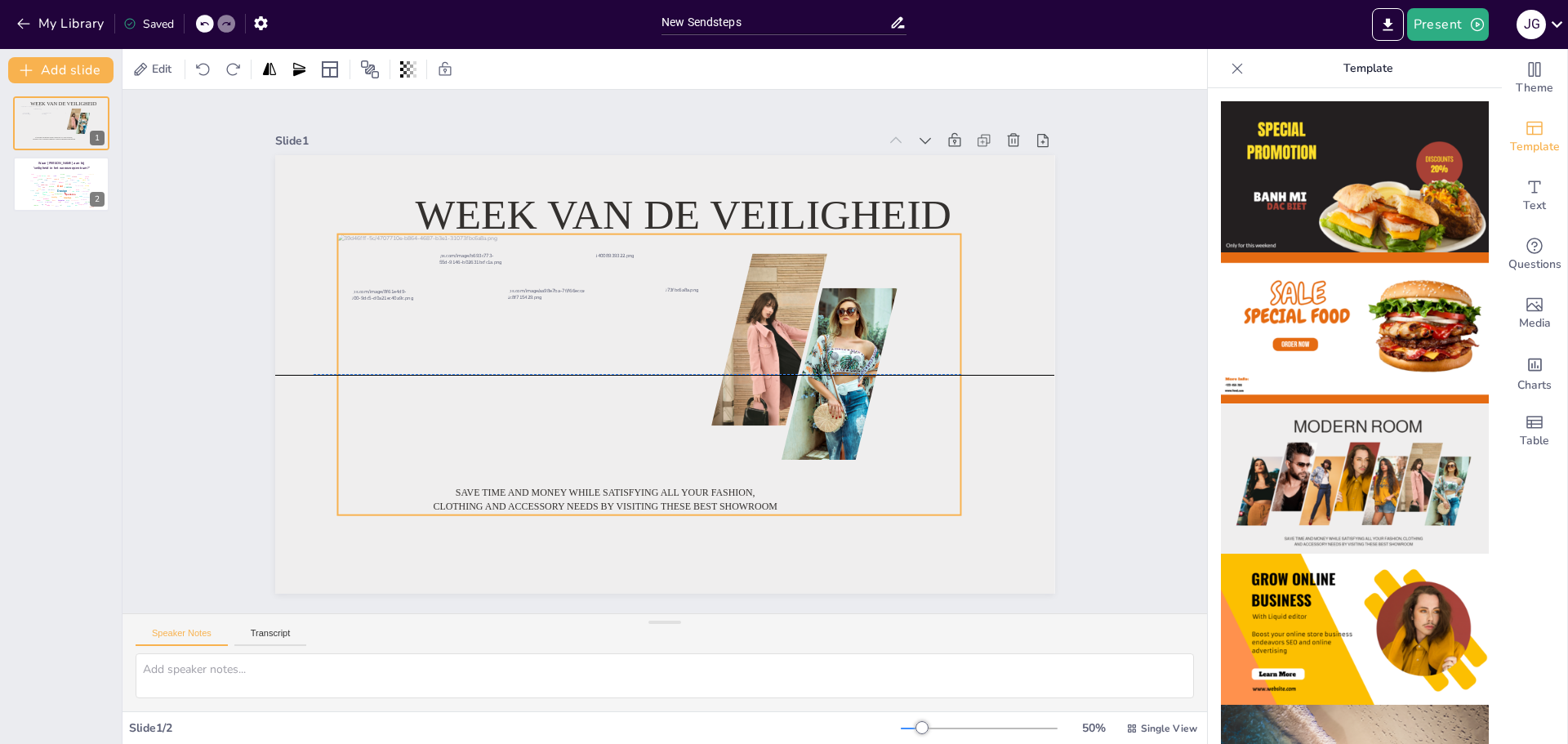
drag, startPoint x: 688, startPoint y: 354, endPoint x: 673, endPoint y: 355, distance: 15.0
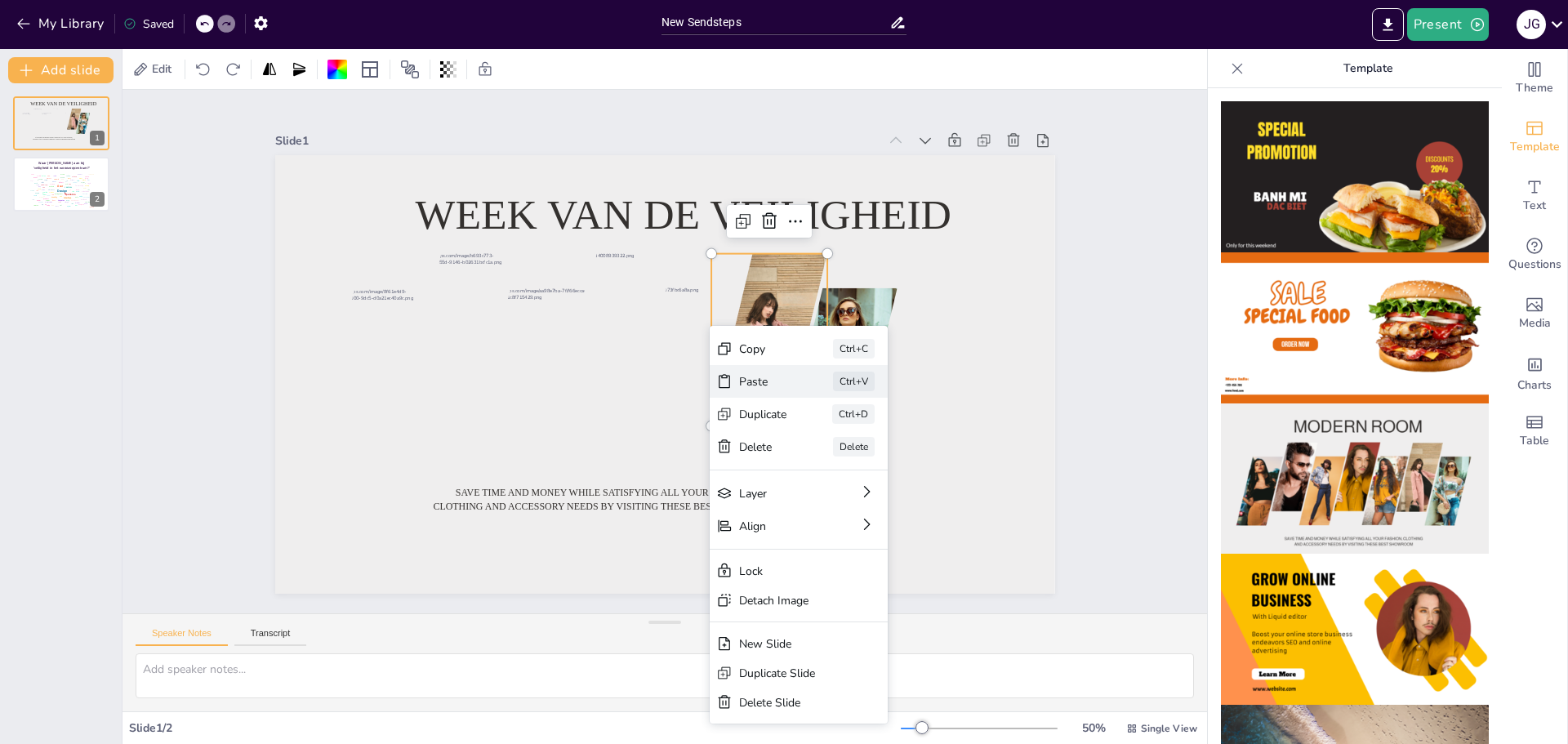
click at [771, 379] on div "Paste" at bounding box center [763, 382] width 49 height 16
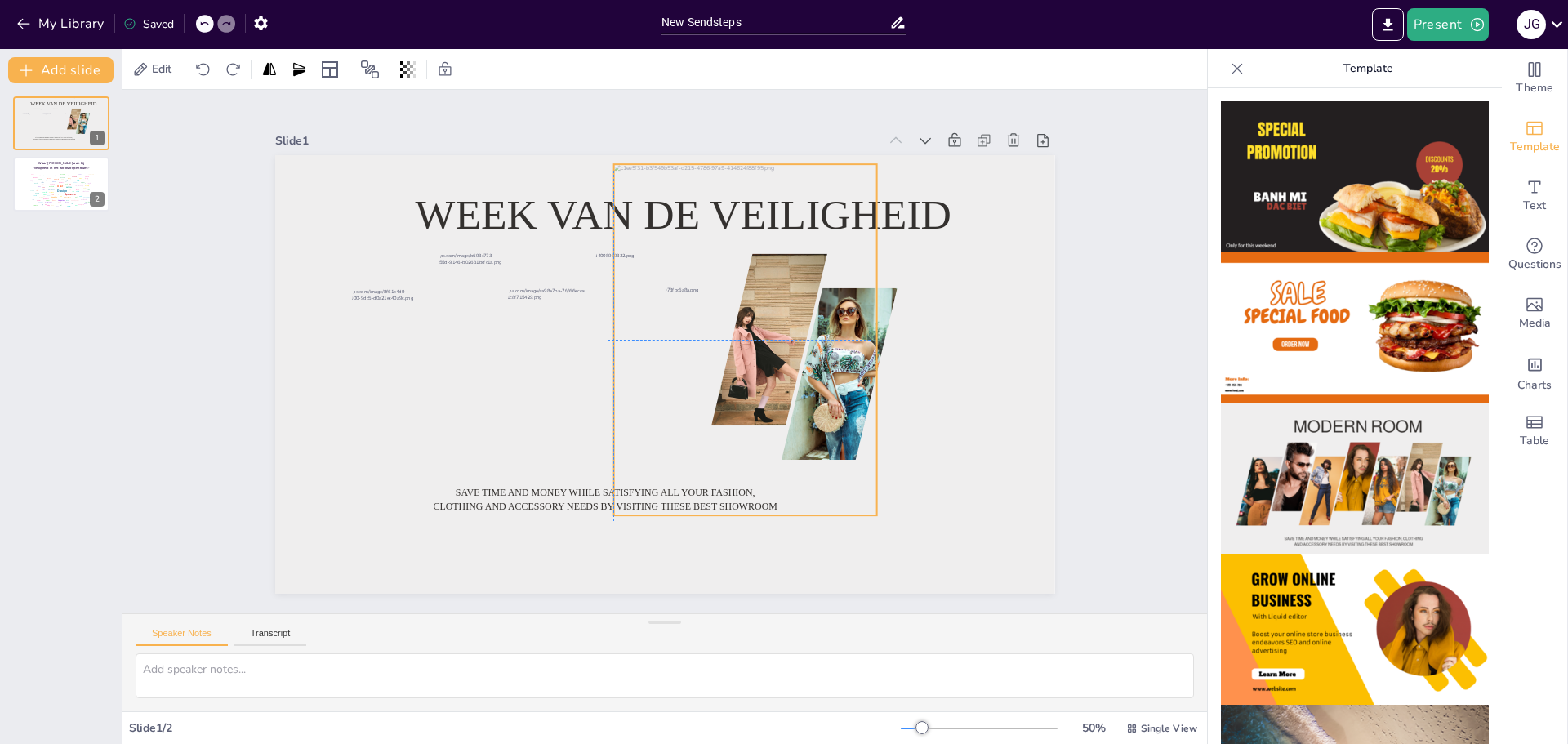
drag, startPoint x: 668, startPoint y: 354, endPoint x: 742, endPoint y: 326, distance: 79.1
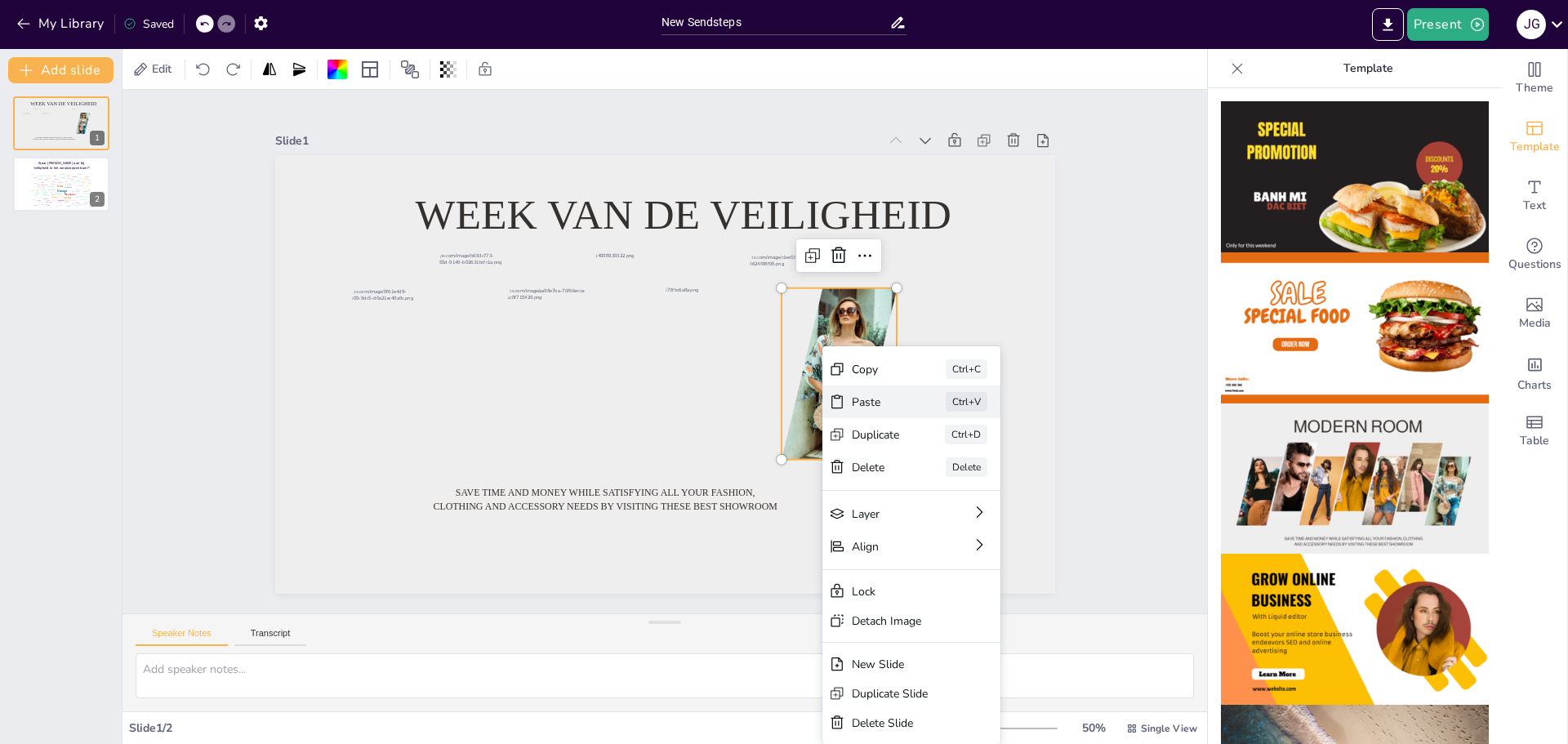
click at [881, 394] on div "Paste" at bounding box center [875, 402] width 49 height 16
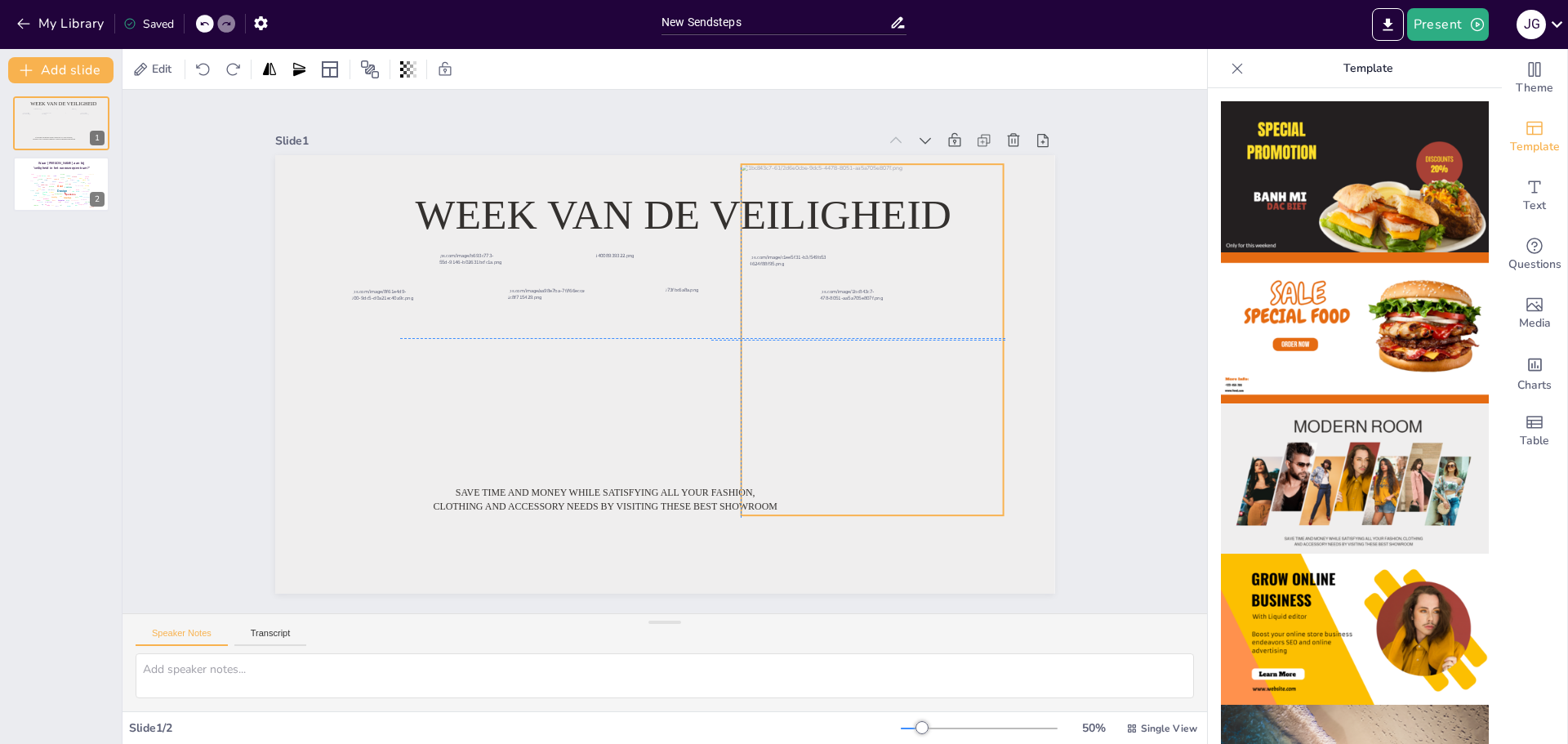
drag, startPoint x: 744, startPoint y: 361, endPoint x: 849, endPoint y: 330, distance: 109.5
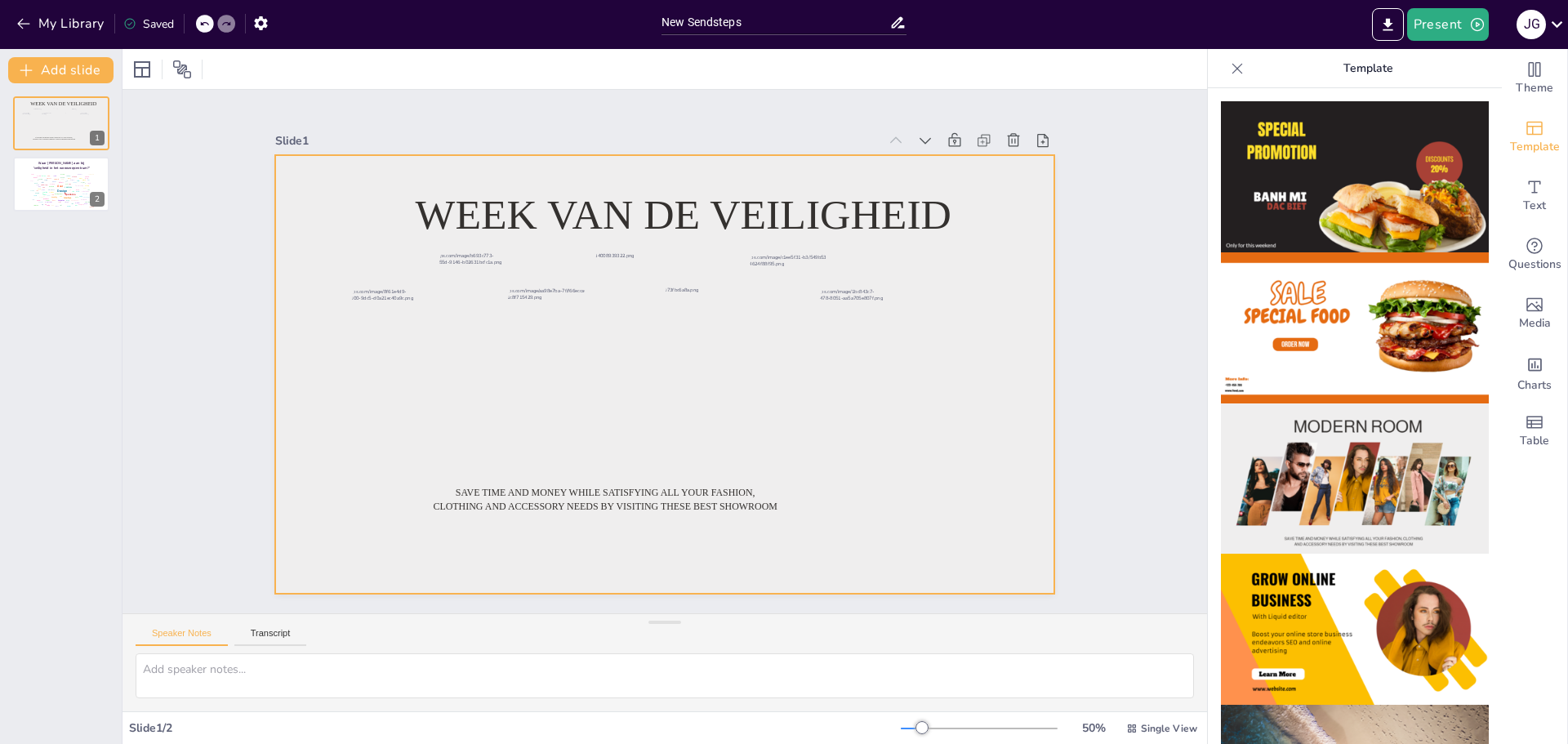
click at [985, 352] on div at bounding box center [665, 374] width 780 height 438
click at [641, 496] on span "Save time and money while satisfying all your fashion, clothing and accessory n…" at bounding box center [604, 499] width 343 height 25
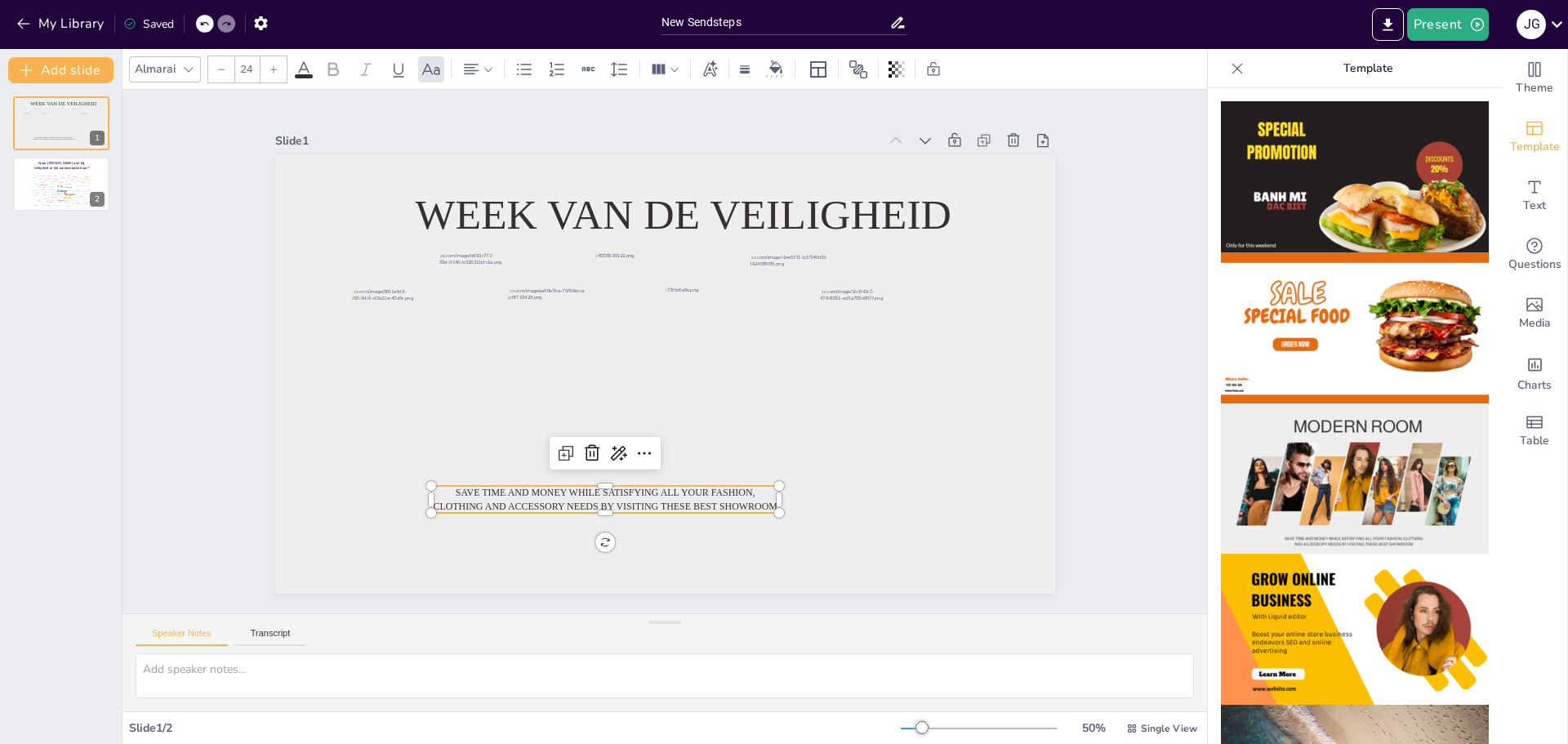
click at [644, 494] on p "Save time and money while satisfying all your fashion, clothing and accessory n…" at bounding box center [605, 499] width 347 height 27
drag, startPoint x: 756, startPoint y: 497, endPoint x: 445, endPoint y: 486, distance: 311.2
click at [480, 484] on span "Save time and money while satisfying all your fashion, clothing and accessory n…" at bounding box center [486, 496] width 343 height 25
drag, startPoint x: 442, startPoint y: 481, endPoint x: 643, endPoint y: 499, distance: 201.8
click at [643, 499] on p "Save time and money while satisfying all your fashion, clothing and accessory n…" at bounding box center [544, 505] width 347 height 27
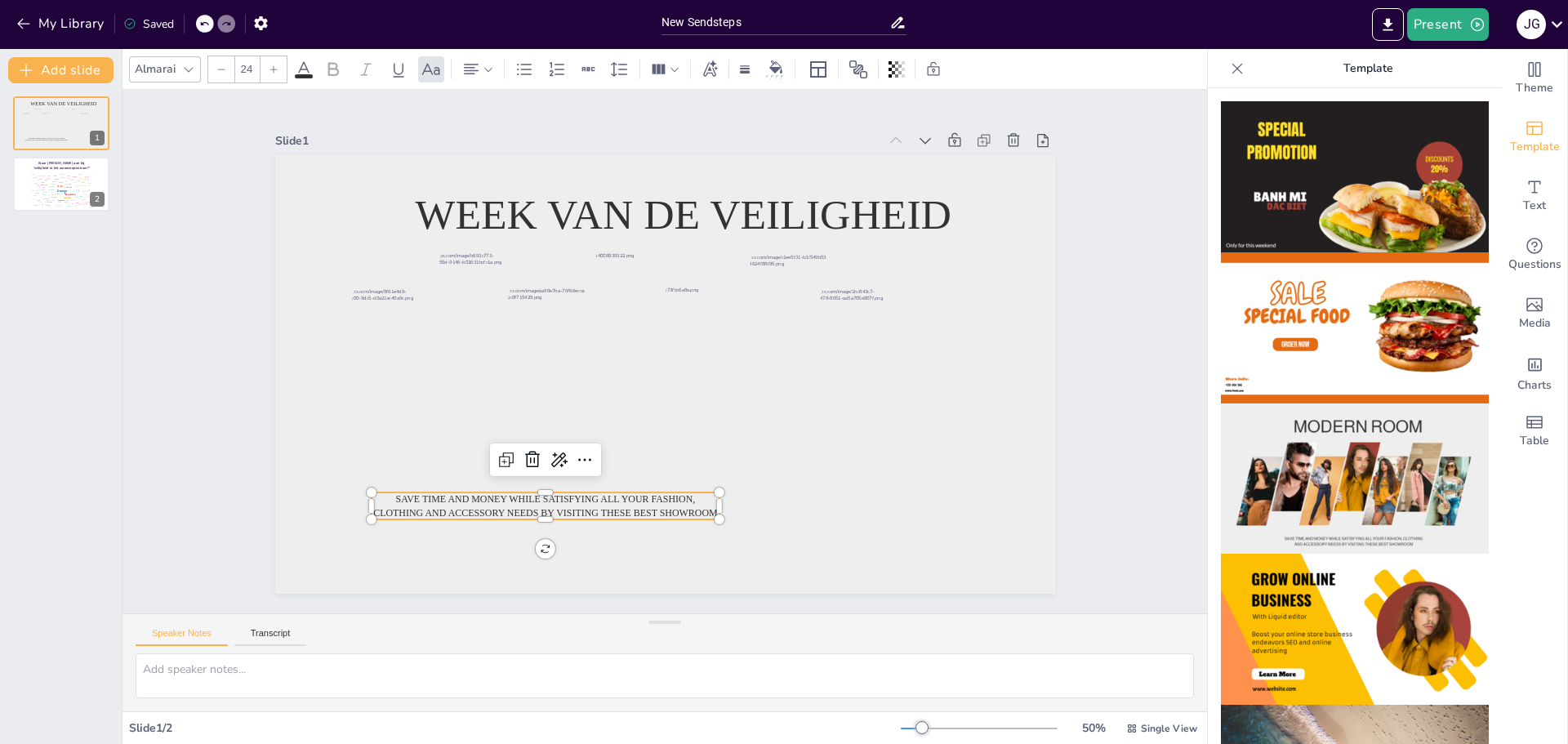
click at [390, 496] on span "Save time and money while satisfying all your fashion, clothing and accessory n…" at bounding box center [544, 505] width 343 height 25
click at [385, 493] on span "Save time and money while satisfying all your fashion, clothing and accessory n…" at bounding box center [544, 505] width 343 height 25
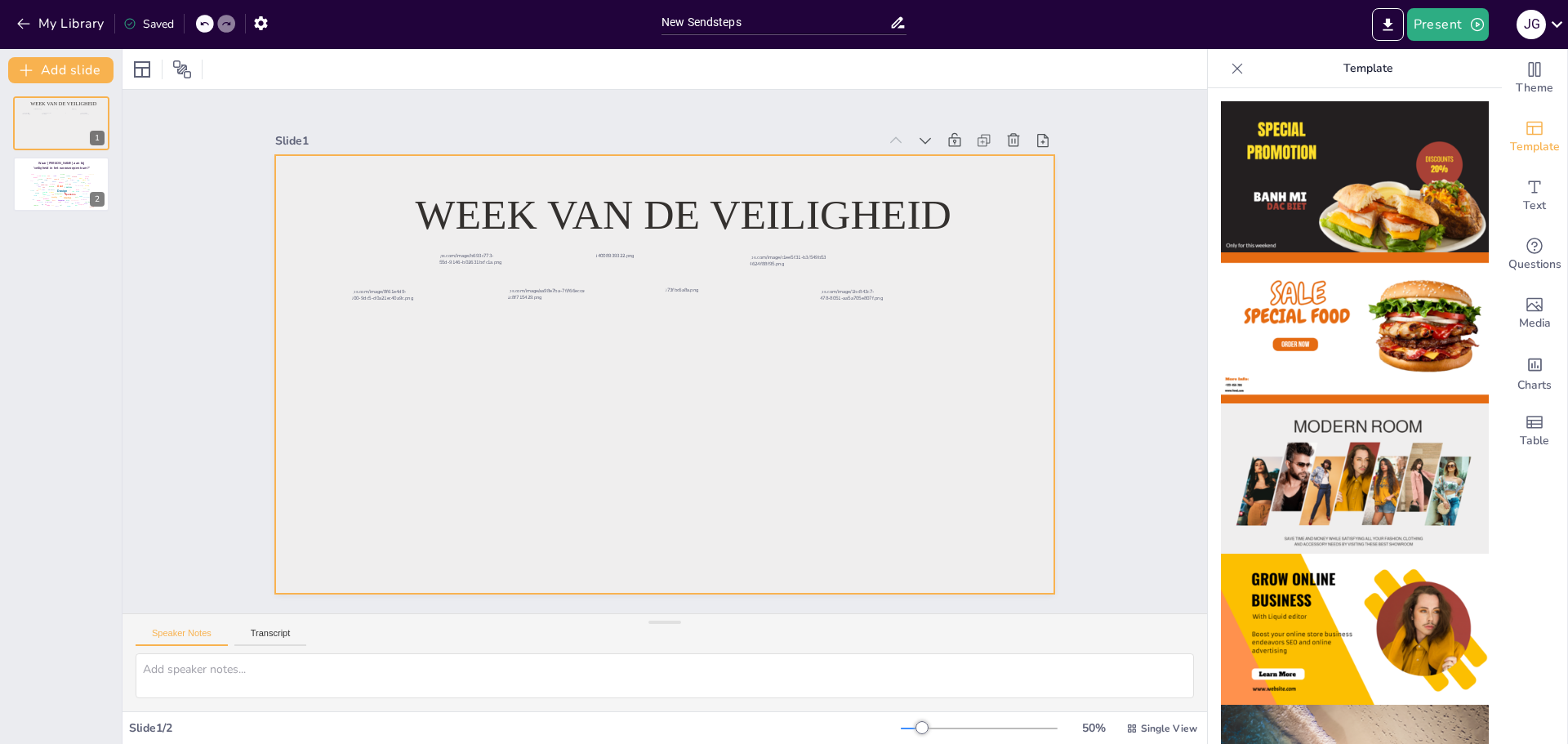
click at [890, 557] on div at bounding box center [665, 374] width 780 height 438
click at [179, 370] on div "Slide 1 Week van de veiligheid Slide 2 Waar [PERSON_NAME] aan bij ‘veiligheid i…" at bounding box center [665, 351] width 1085 height 523
click at [413, 548] on div at bounding box center [665, 374] width 780 height 438
click at [1528, 190] on icon "Add text boxes" at bounding box center [1534, 187] width 20 height 20
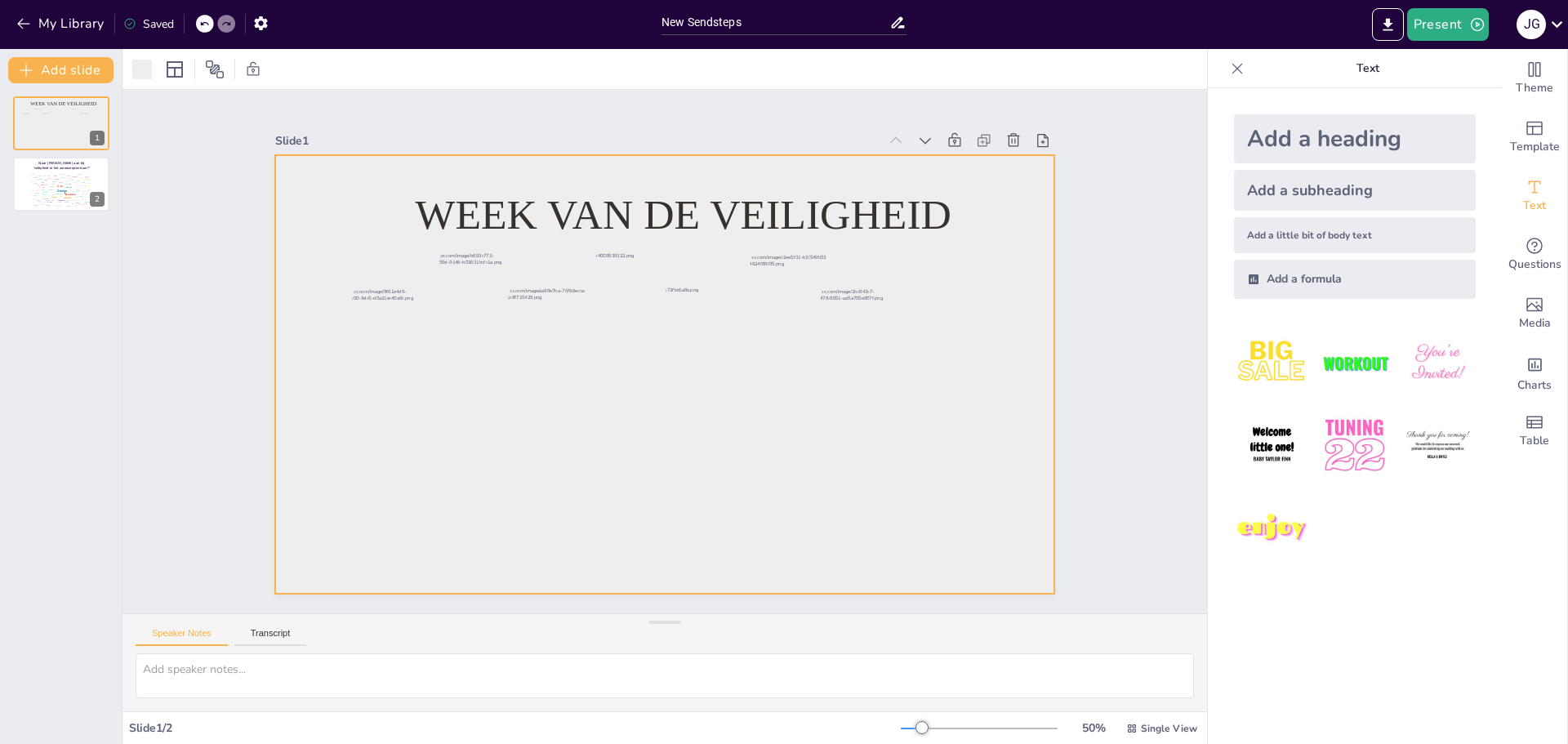
click at [1300, 189] on div "Add a subheading" at bounding box center [1355, 190] width 242 height 41
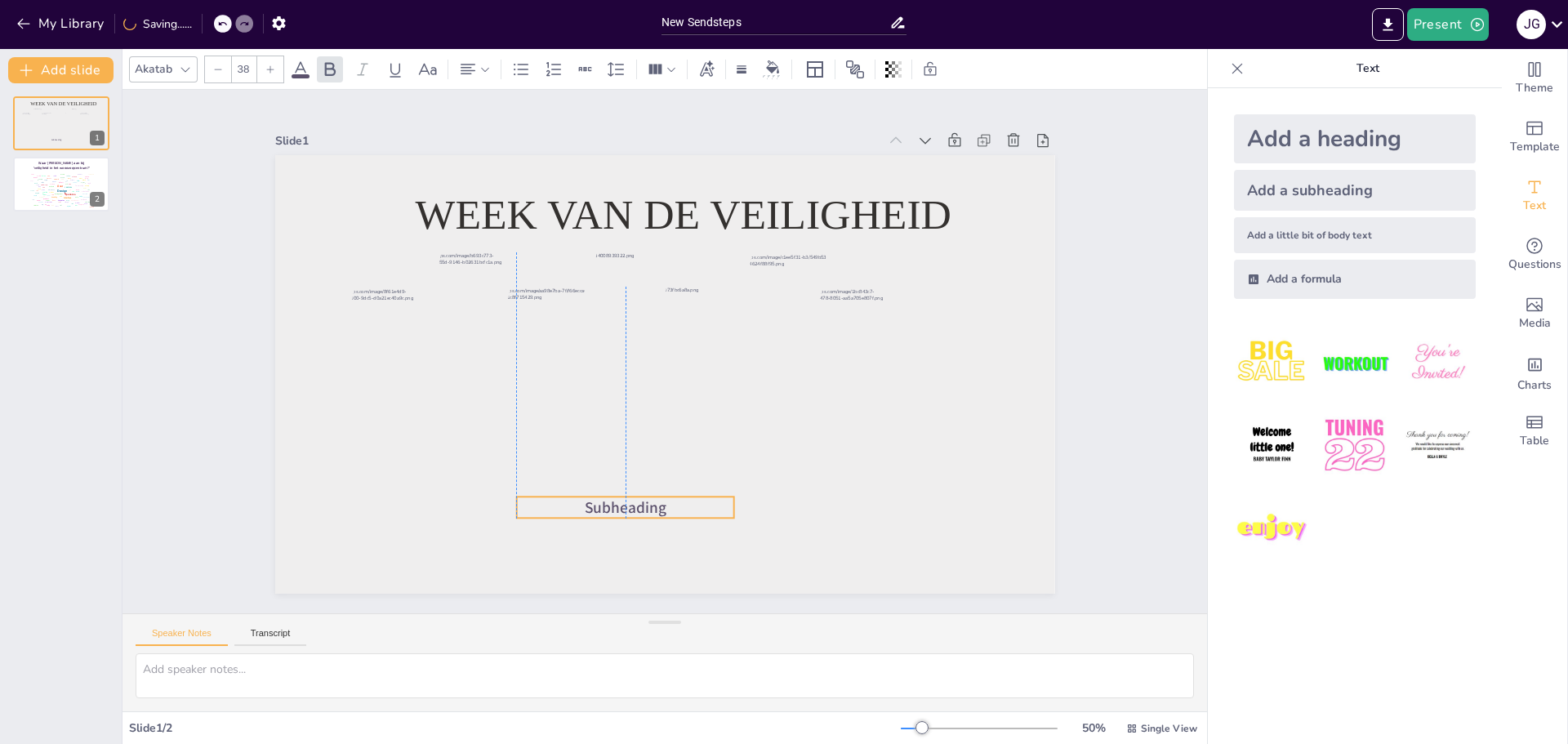
drag, startPoint x: 655, startPoint y: 371, endPoint x: 611, endPoint y: 505, distance: 141.0
click at [611, 505] on span "Subheading" at bounding box center [626, 507] width 81 height 21
click at [648, 506] on span "Subheading" at bounding box center [626, 507] width 81 height 21
drag, startPoint x: 655, startPoint y: 504, endPoint x: 593, endPoint y: 502, distance: 62.0
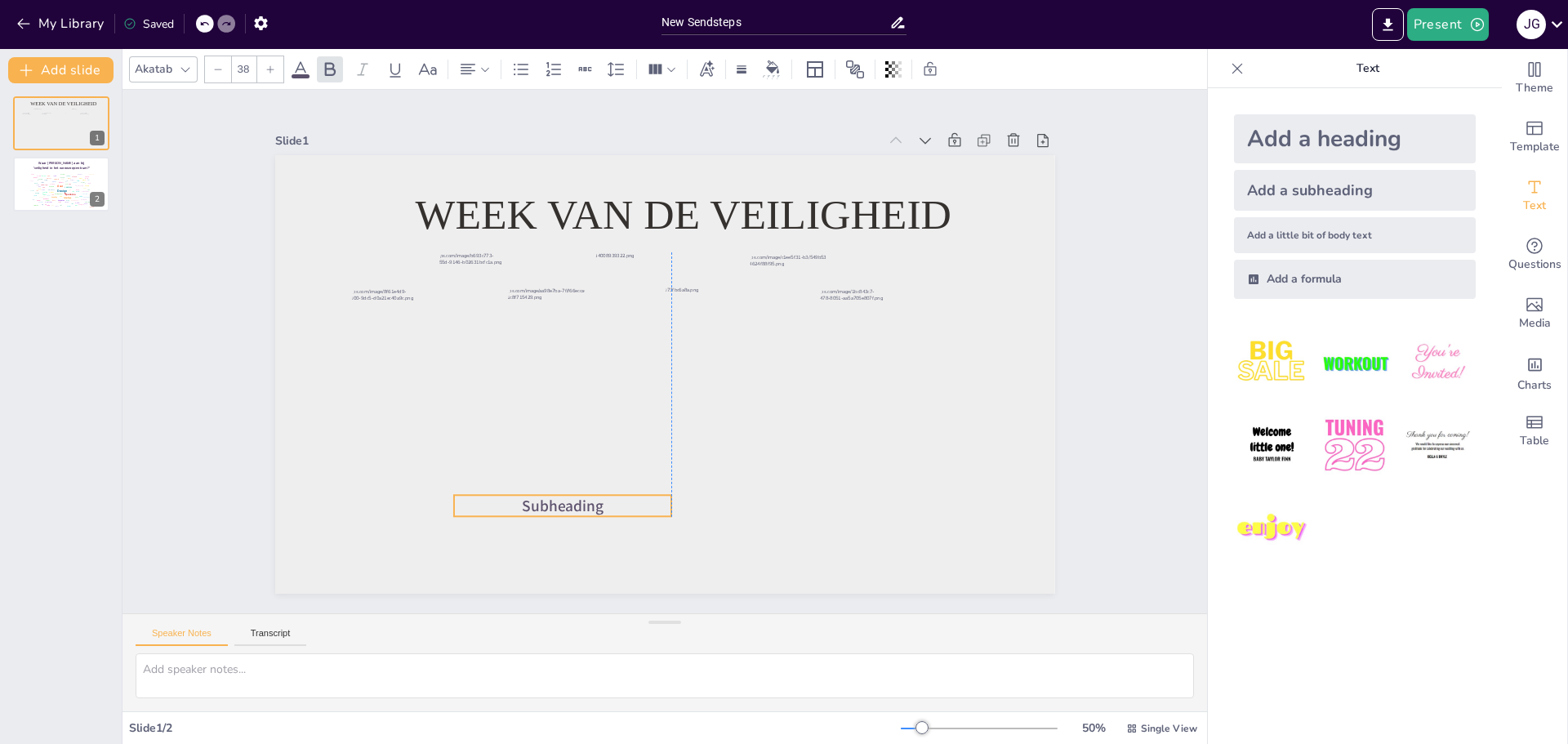
click at [593, 502] on p "Subheading" at bounding box center [563, 505] width 218 height 21
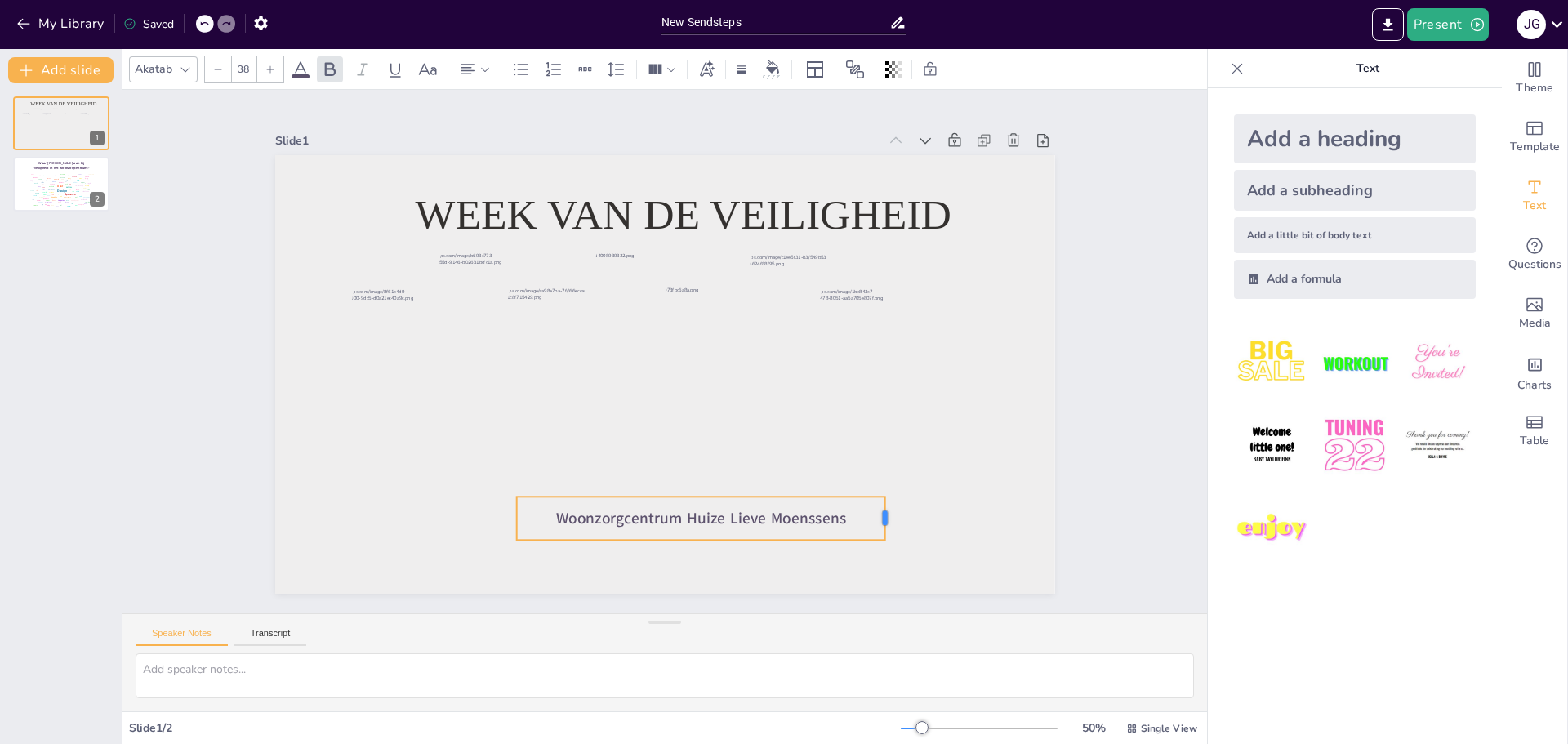
drag, startPoint x: 722, startPoint y: 518, endPoint x: 873, endPoint y: 508, distance: 151.3
click at [885, 508] on div at bounding box center [891, 518] width 13 height 44
click at [833, 510] on span "Woonzorgcentrum Huize Lieve Moenssens" at bounding box center [701, 516] width 290 height 21
drag, startPoint x: 724, startPoint y: 526, endPoint x: 819, endPoint y: 522, distance: 95.1
click at [830, 522] on div at bounding box center [835, 529] width 13 height 65
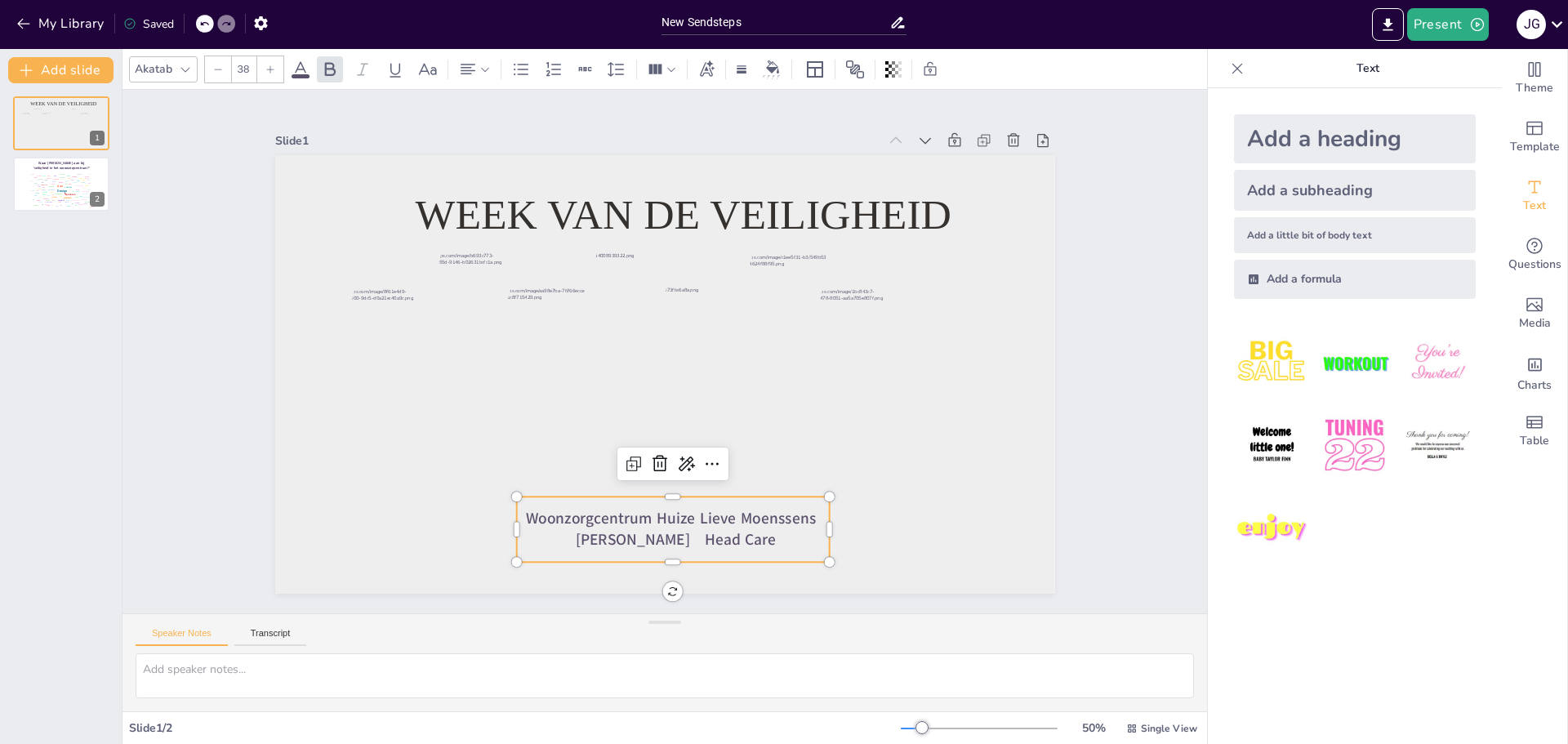
click at [684, 527] on span "Woonzorgcentrum Huize Lieve Moenssens [PERSON_NAME] Head Care" at bounding box center [673, 528] width 295 height 43
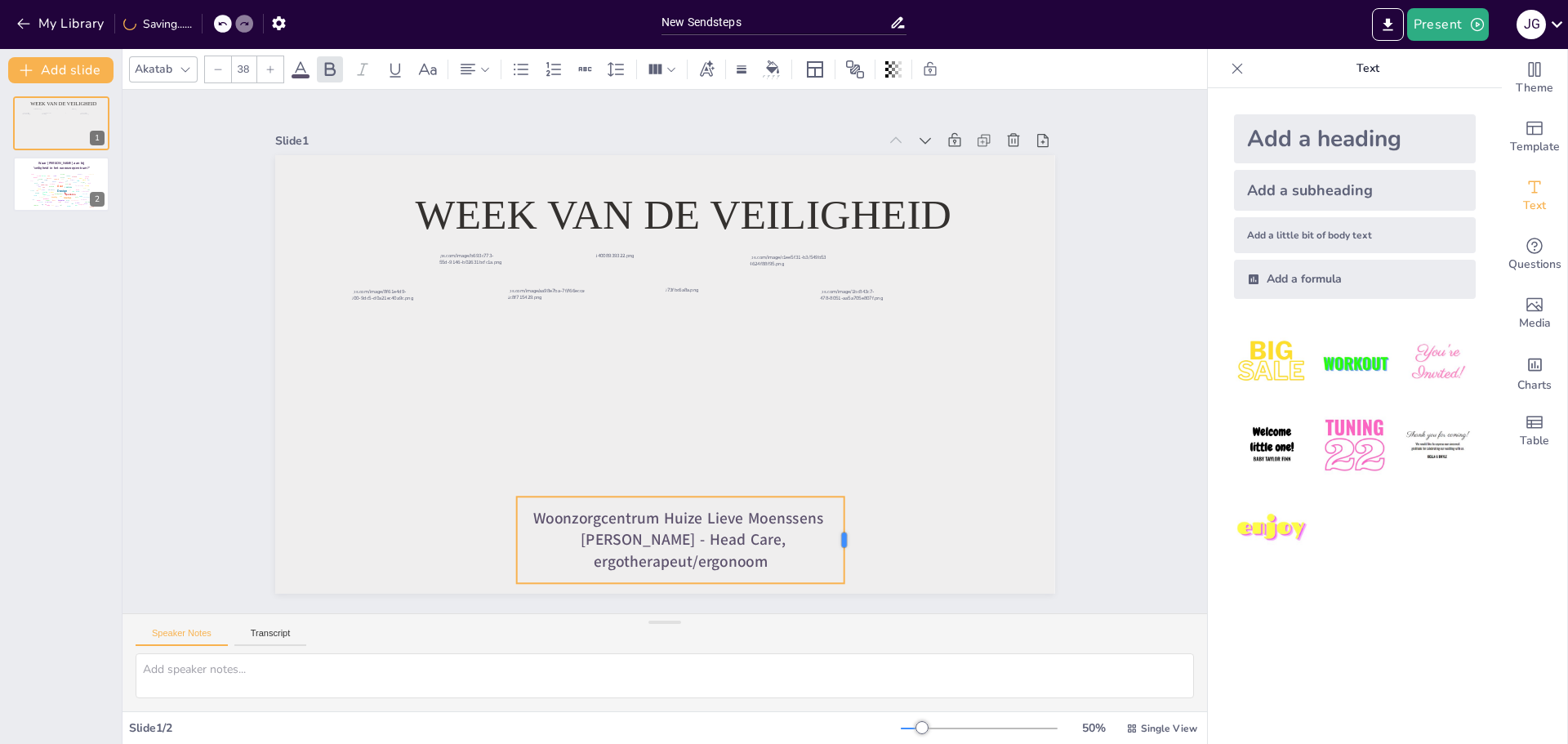
drag, startPoint x: 726, startPoint y: 530, endPoint x: 836, endPoint y: 526, distance: 110.1
click at [844, 526] on div at bounding box center [850, 539] width 13 height 86
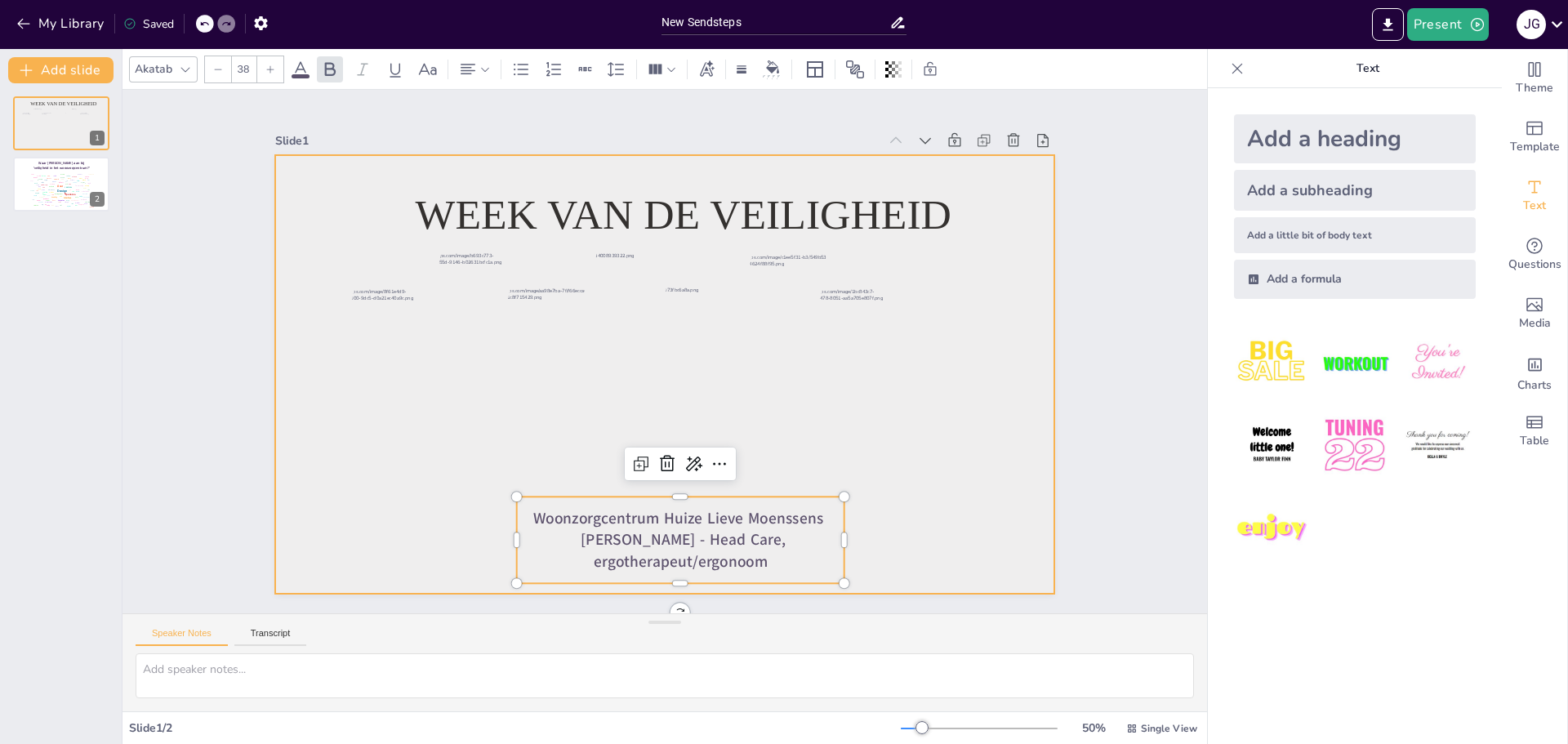
click at [912, 541] on div at bounding box center [665, 374] width 780 height 438
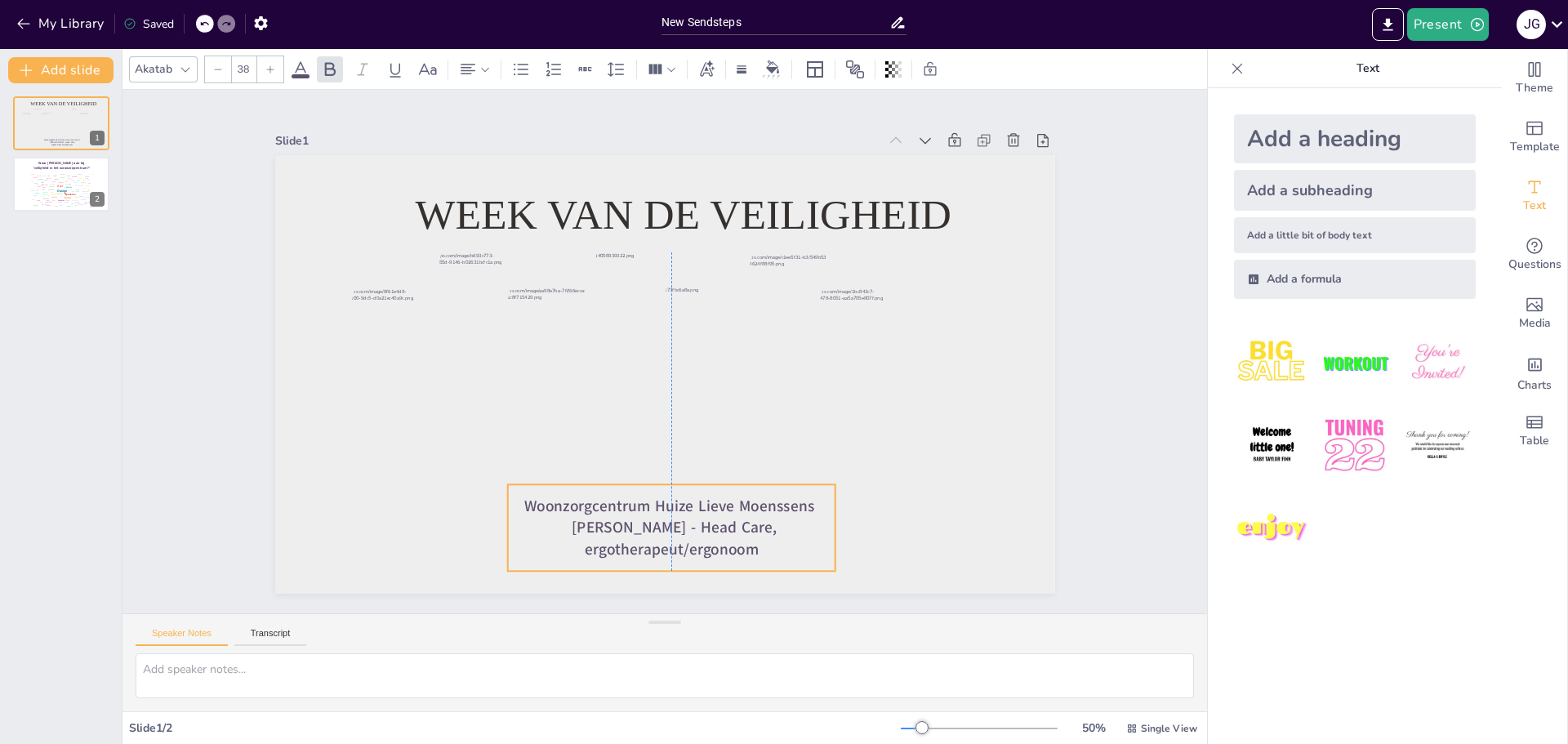
drag, startPoint x: 742, startPoint y: 551, endPoint x: 728, endPoint y: 538, distance: 19.1
click at [728, 538] on span "Woonzorgcentrum Huize Lieve Moenssens [PERSON_NAME] - Head Care, ergotherapeut/…" at bounding box center [672, 527] width 295 height 64
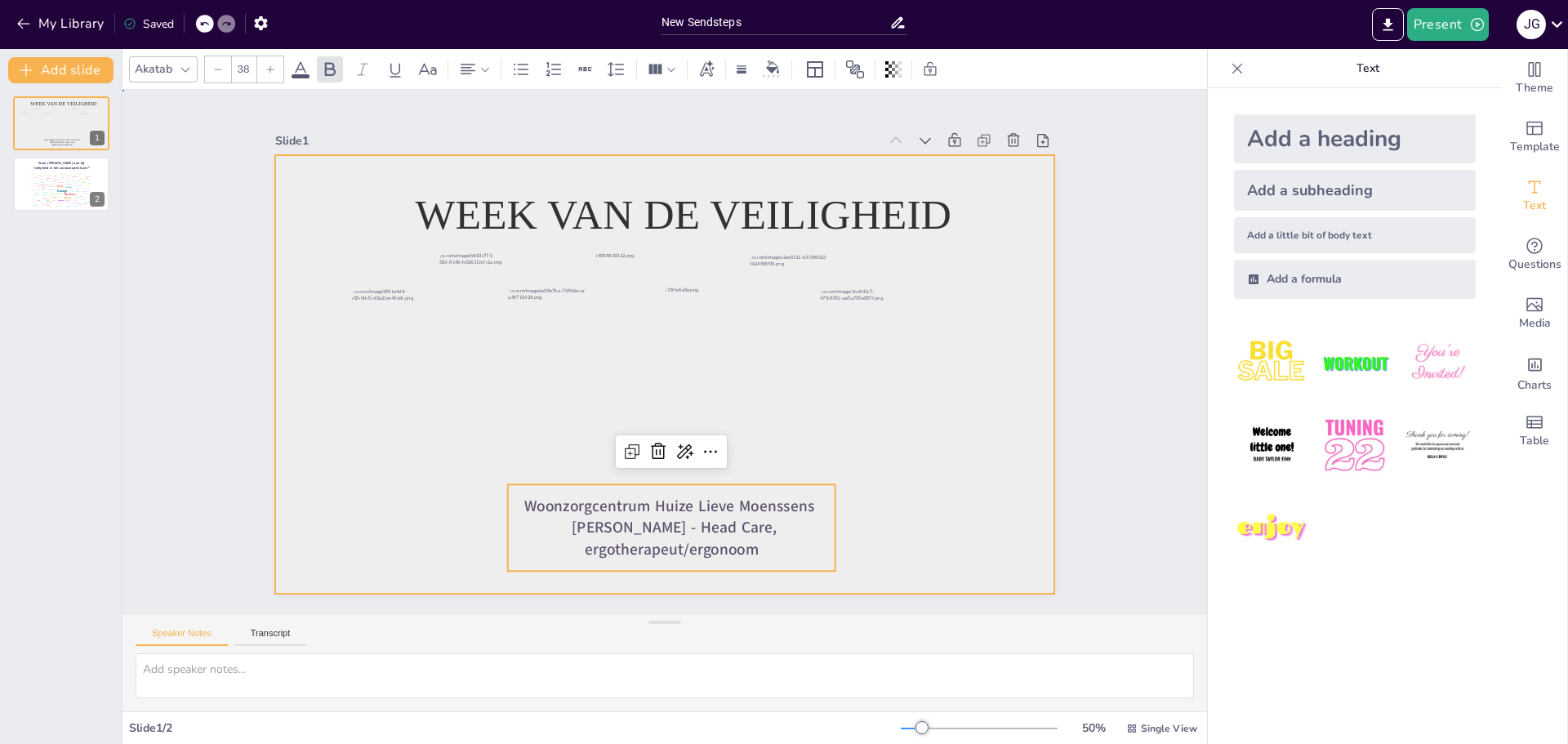
click at [911, 529] on div at bounding box center [665, 374] width 780 height 438
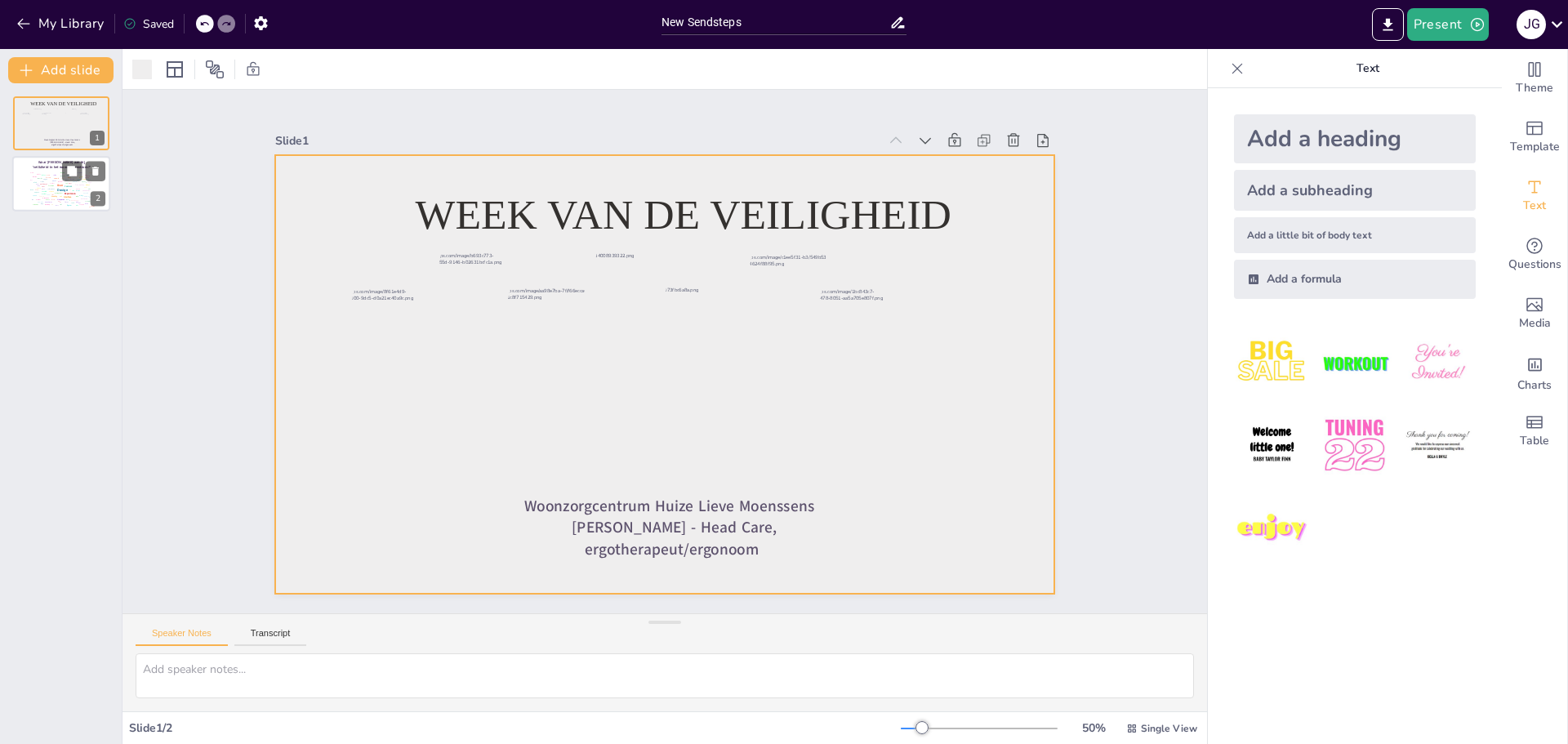
click at [66, 206] on div "System" at bounding box center [68, 206] width 5 height 2
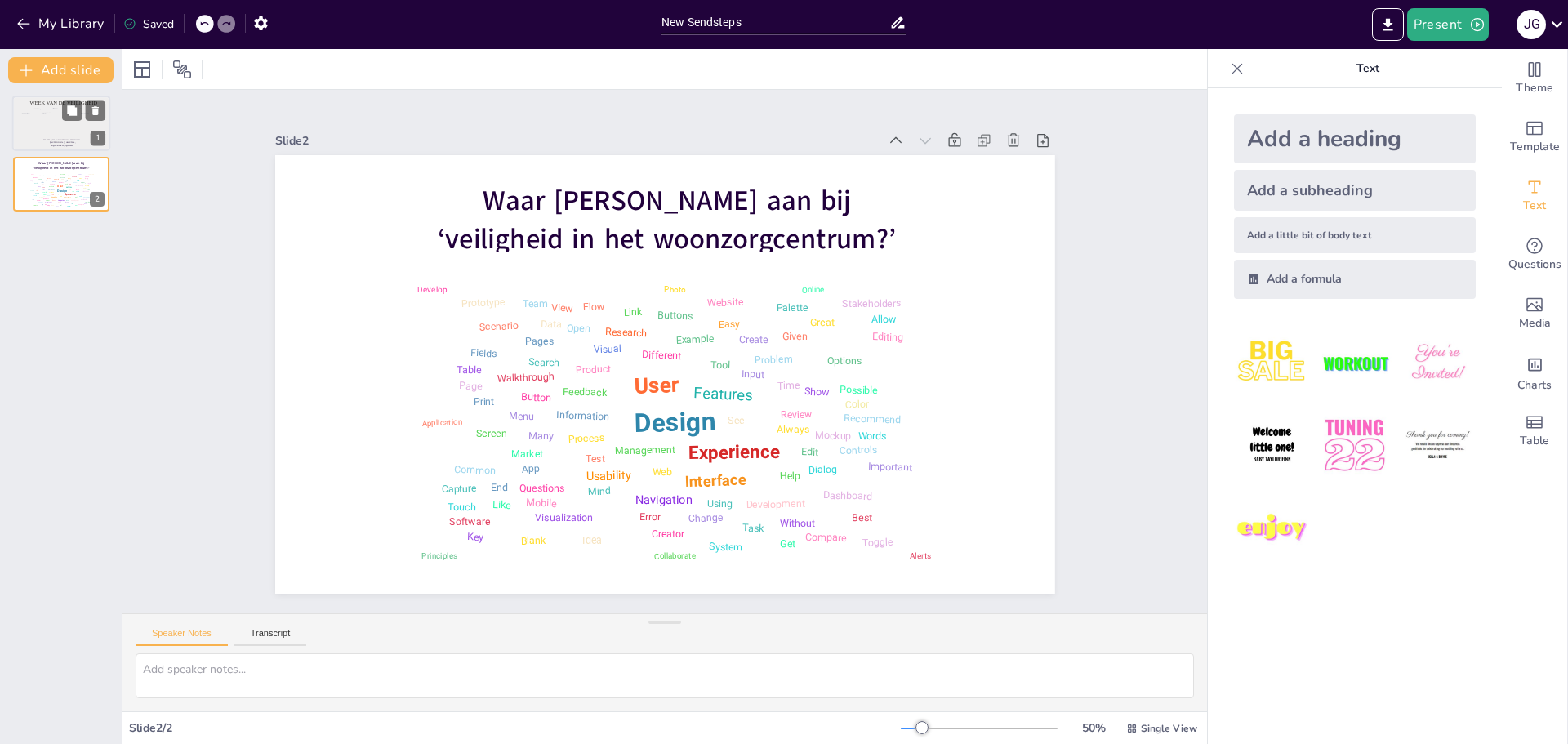
click at [47, 126] on div at bounding box center [44, 124] width 16 height 22
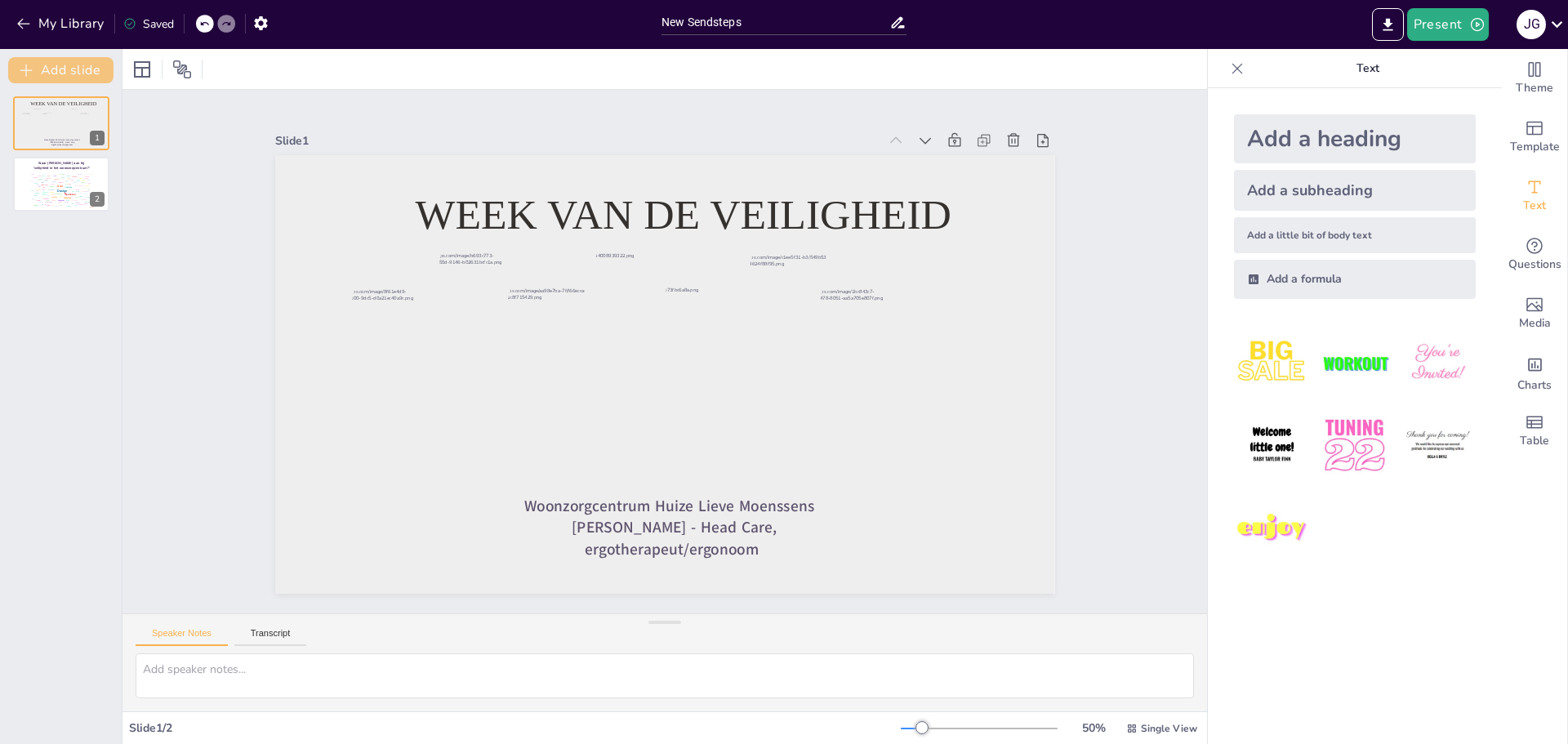
click at [65, 72] on button "Add slide" at bounding box center [60, 70] width 105 height 26
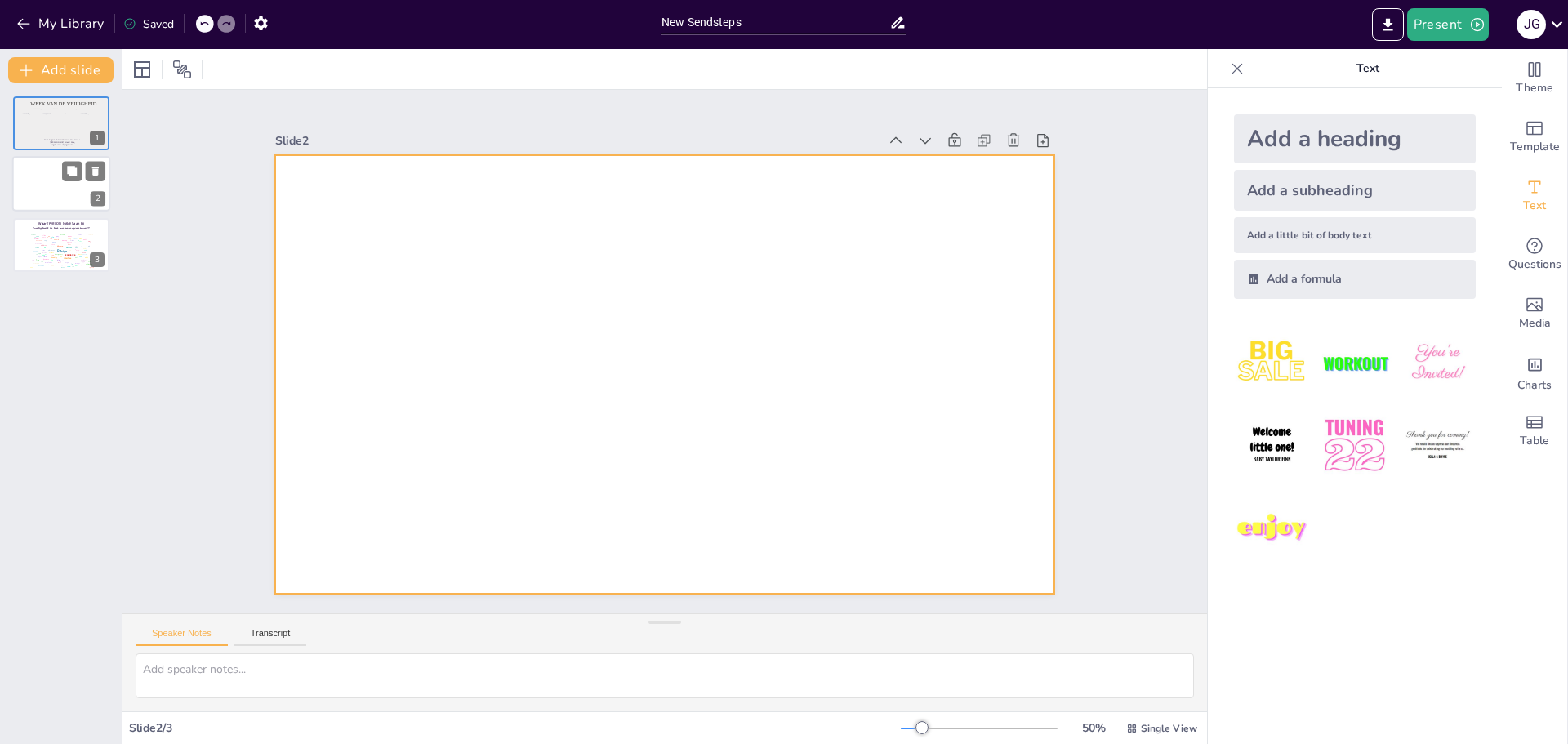
click at [61, 184] on div at bounding box center [60, 184] width 98 height 55
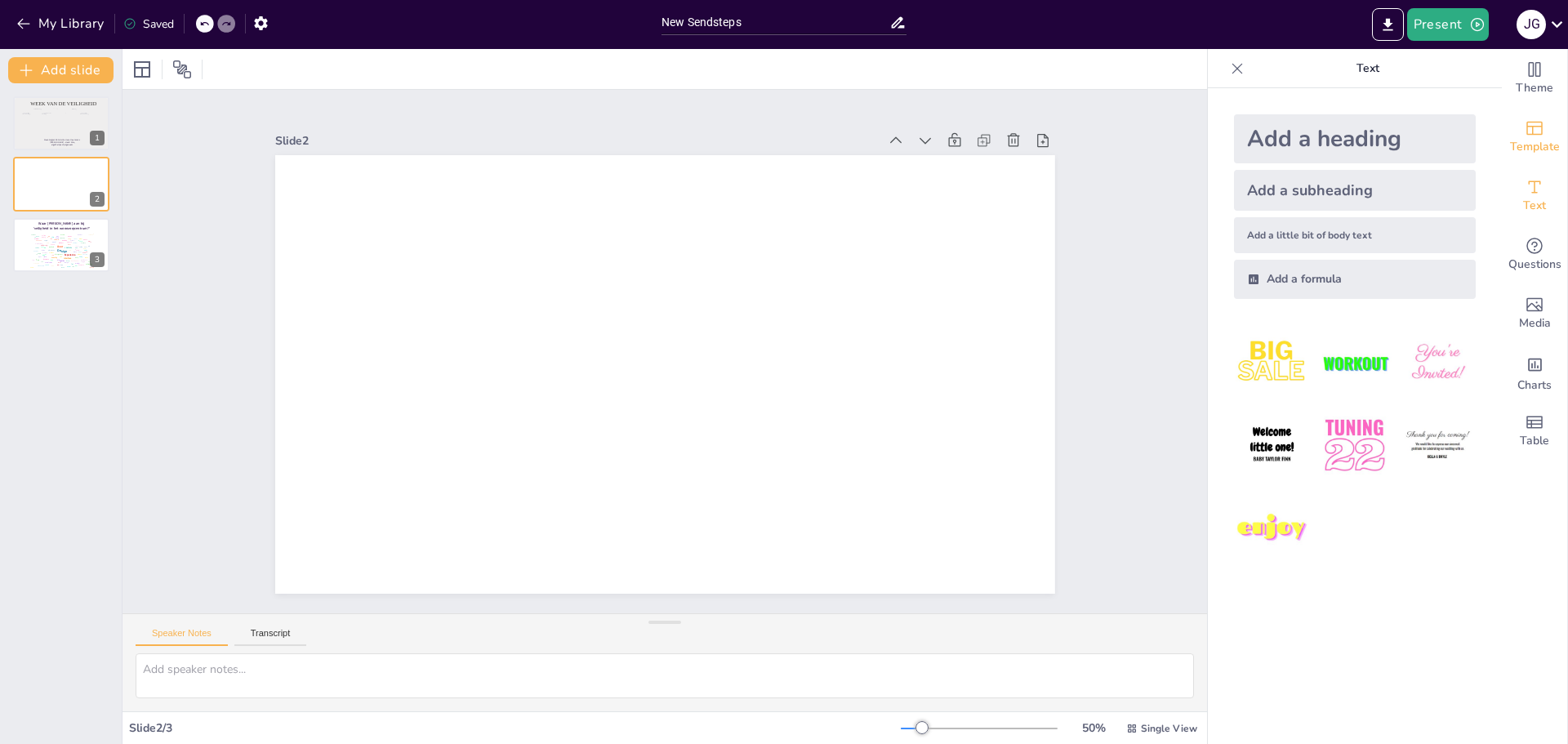
click at [1510, 126] on div "Template" at bounding box center [1534, 137] width 65 height 58
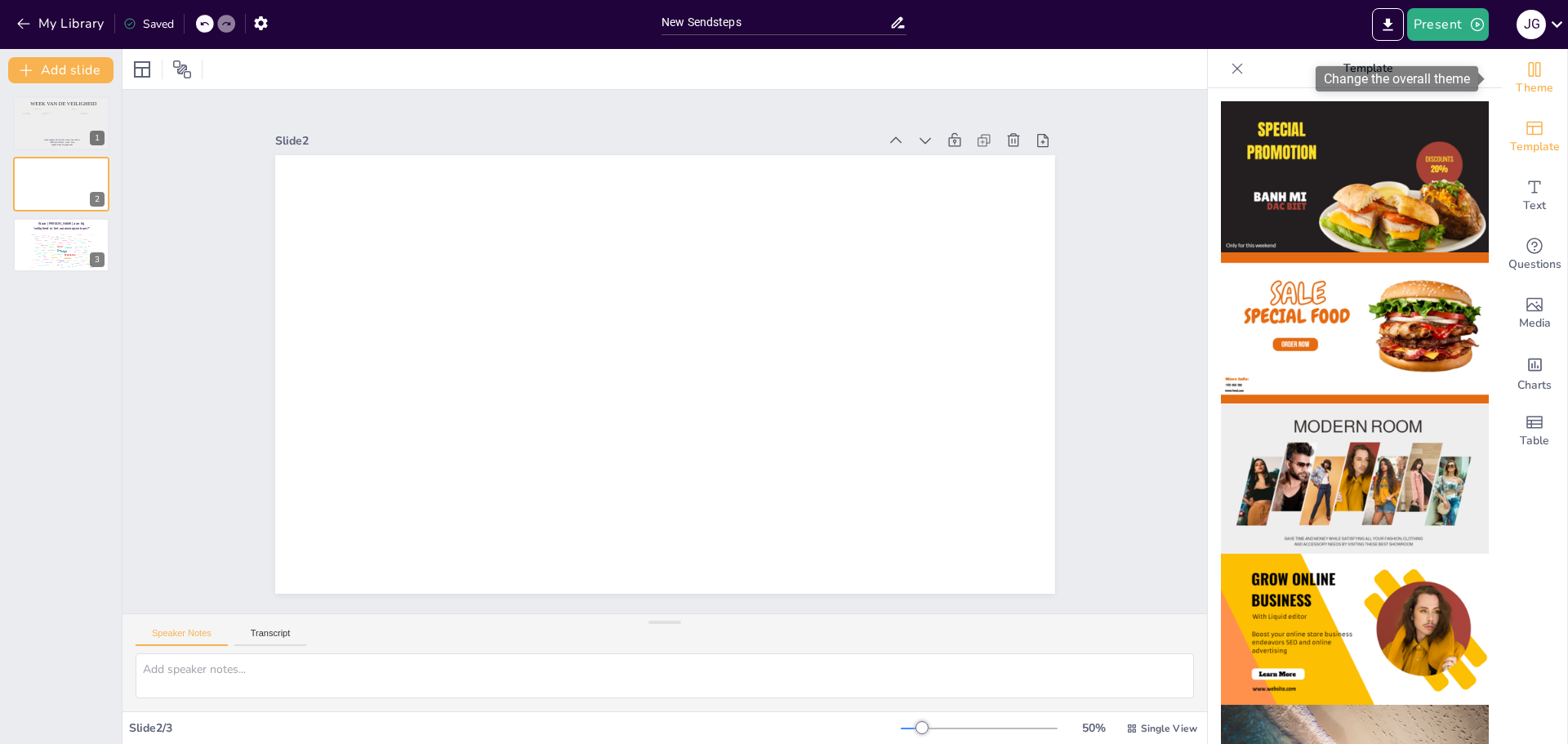
click at [1527, 91] on span "Theme" at bounding box center [1534, 88] width 38 height 18
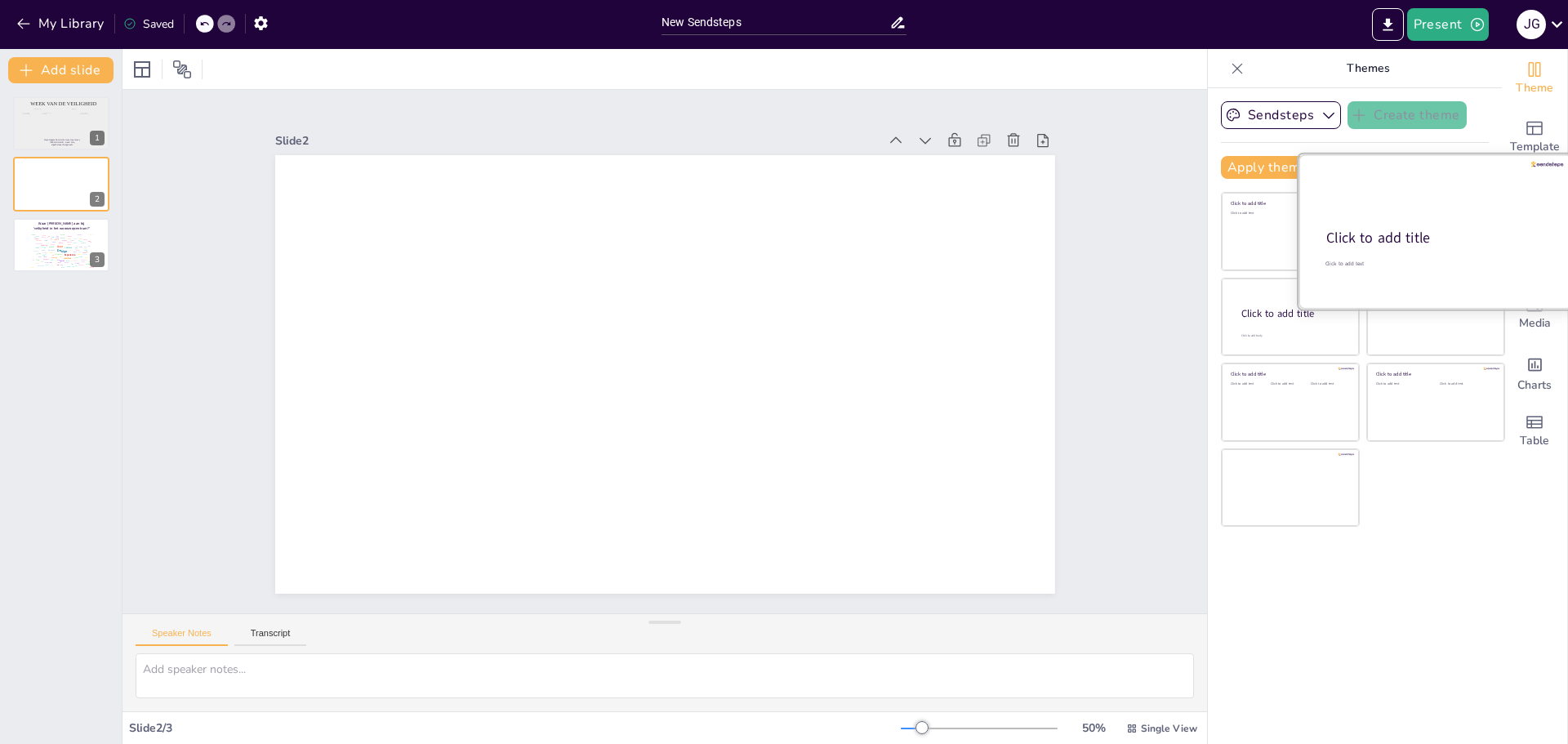
click at [1430, 241] on p "Click to add title" at bounding box center [1434, 237] width 217 height 21
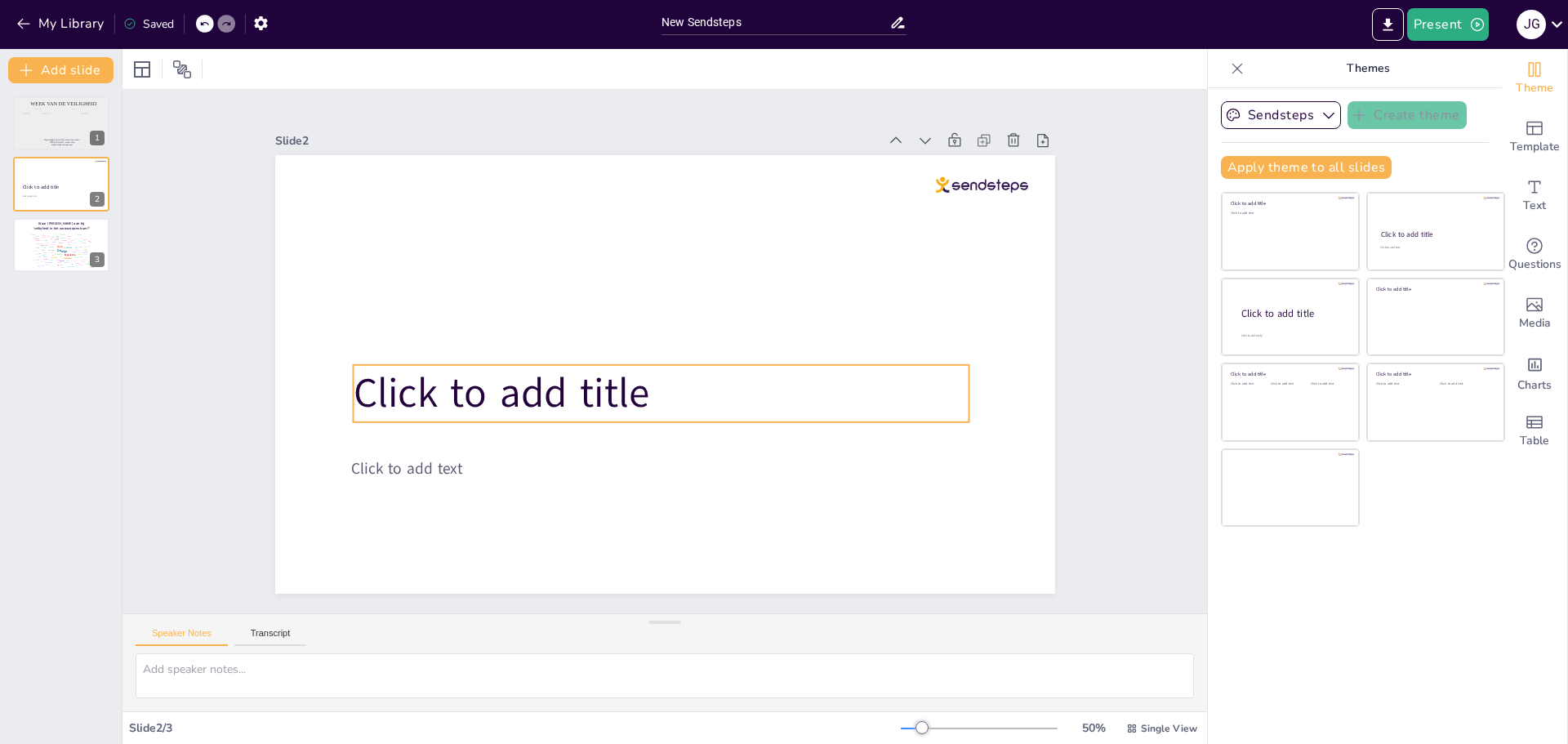
click at [561, 392] on span "Click to add title" at bounding box center [500, 393] width 296 height 55
click at [561, 391] on span "Click to add title" at bounding box center [500, 393] width 296 height 55
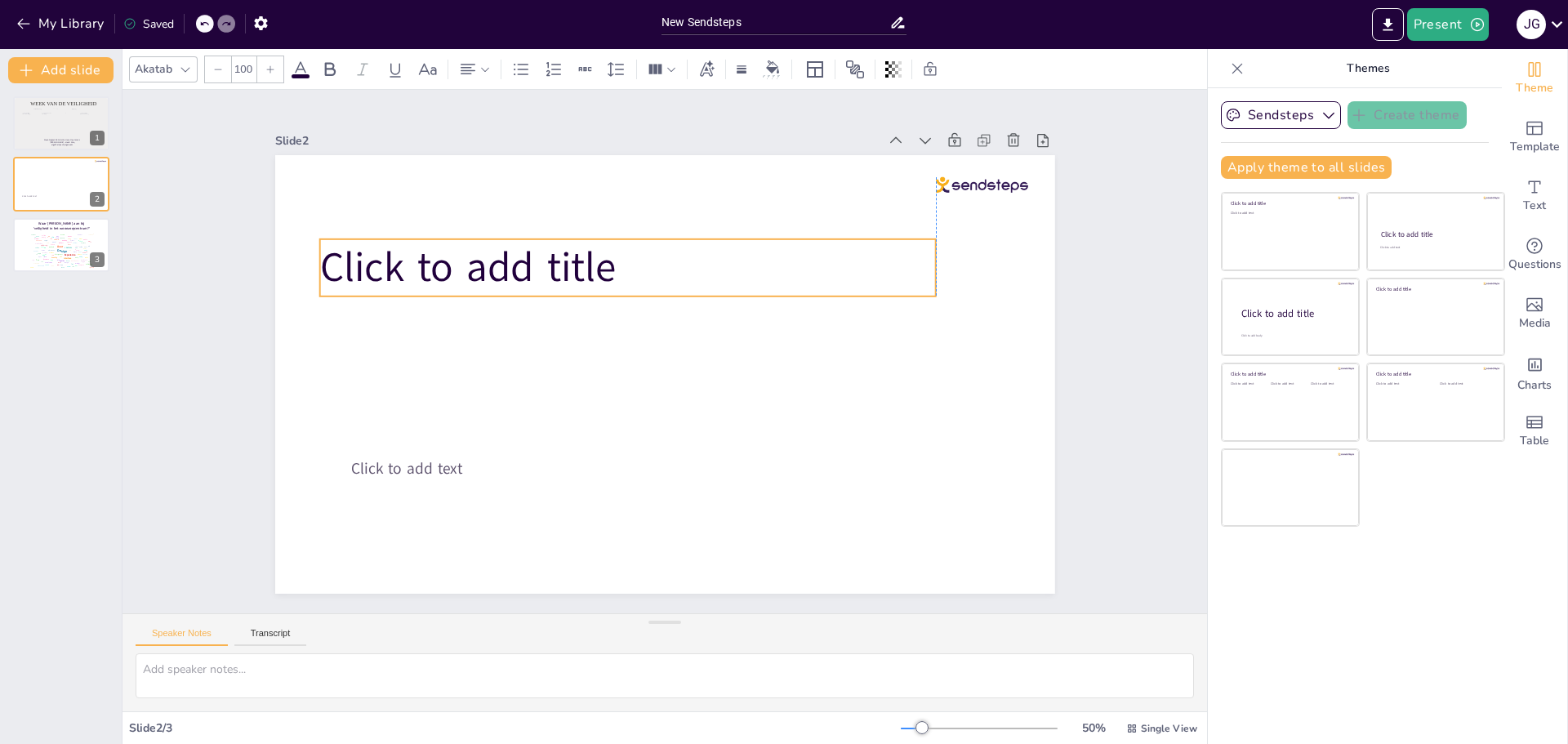
drag, startPoint x: 641, startPoint y: 388, endPoint x: 611, endPoint y: 262, distance: 129.5
click at [611, 262] on p "Click to add title" at bounding box center [628, 268] width 616 height 57
drag, startPoint x: 603, startPoint y: 263, endPoint x: 633, endPoint y: 267, distance: 30.3
click at [633, 267] on p "Click to add title" at bounding box center [660, 271] width 616 height 57
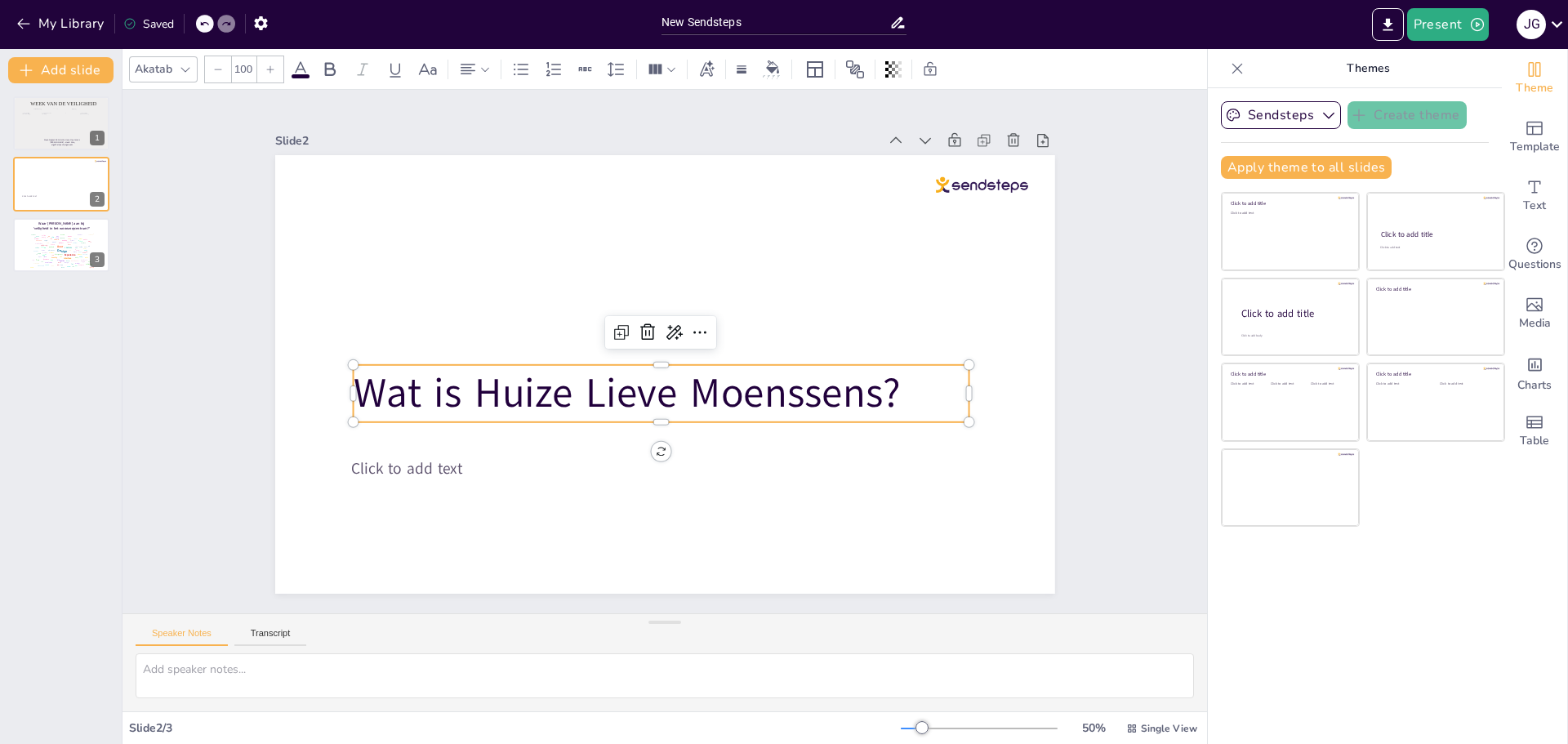
click at [468, 388] on span "Wat is Huize Lieve Moenssens?" at bounding box center [626, 393] width 547 height 55
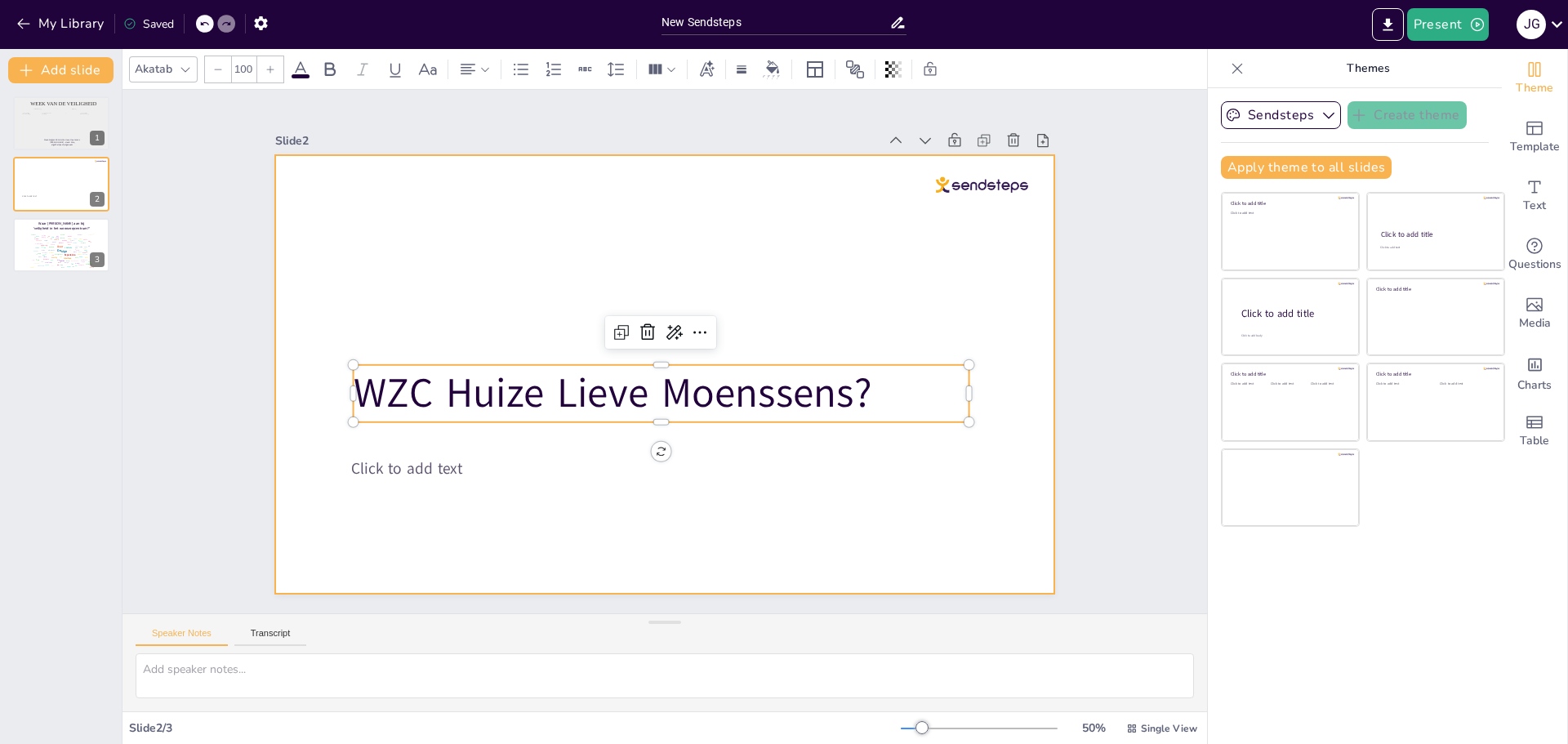
click at [758, 499] on div at bounding box center [665, 374] width 780 height 438
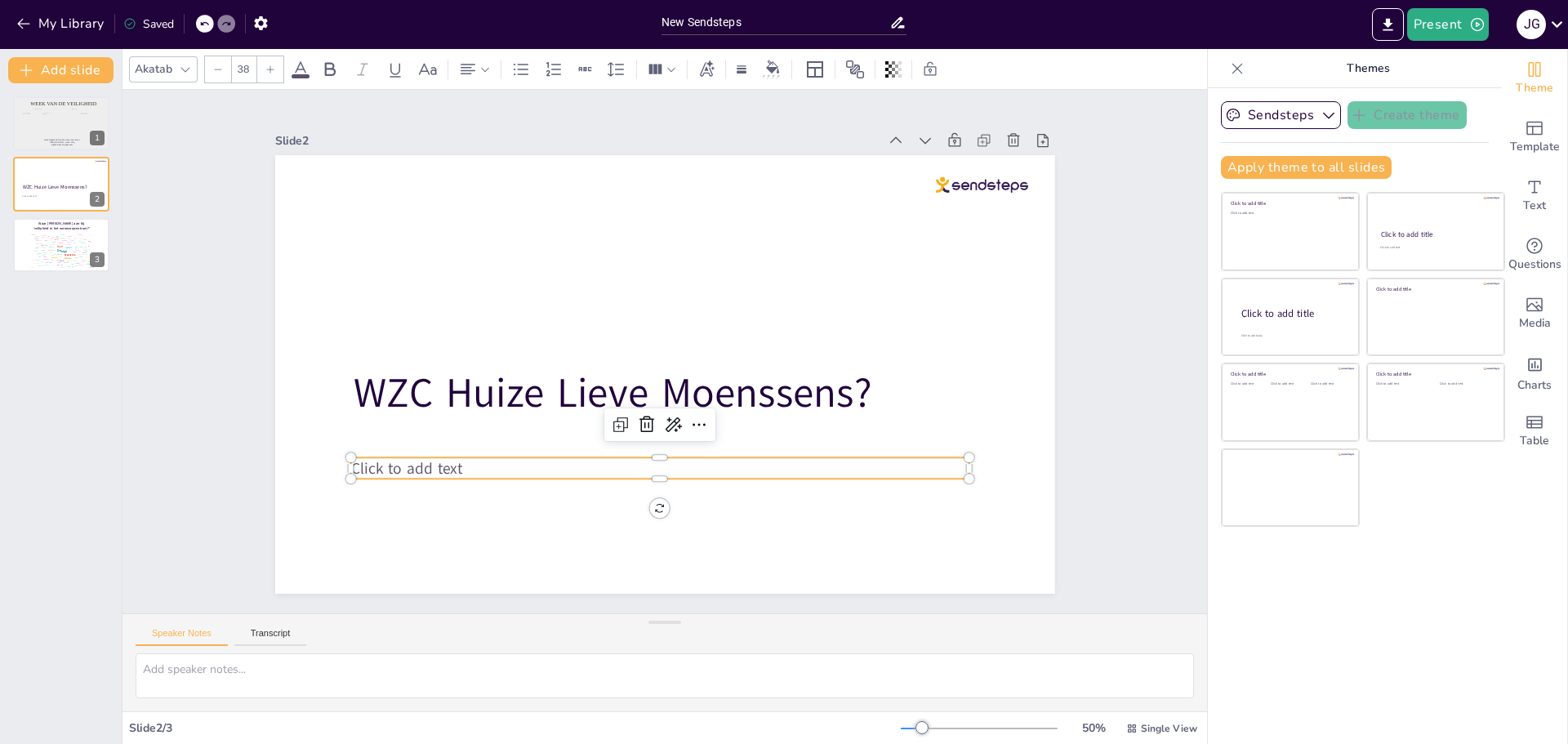
click at [394, 458] on span "Click to add text" at bounding box center [406, 467] width 112 height 21
drag, startPoint x: 473, startPoint y: 461, endPoint x: 470, endPoint y: 453, distance: 8.5
click at [470, 453] on p "Click to add text" at bounding box center [661, 459] width 619 height 21
click at [465, 453] on p "Click to add text" at bounding box center [661, 459] width 619 height 21
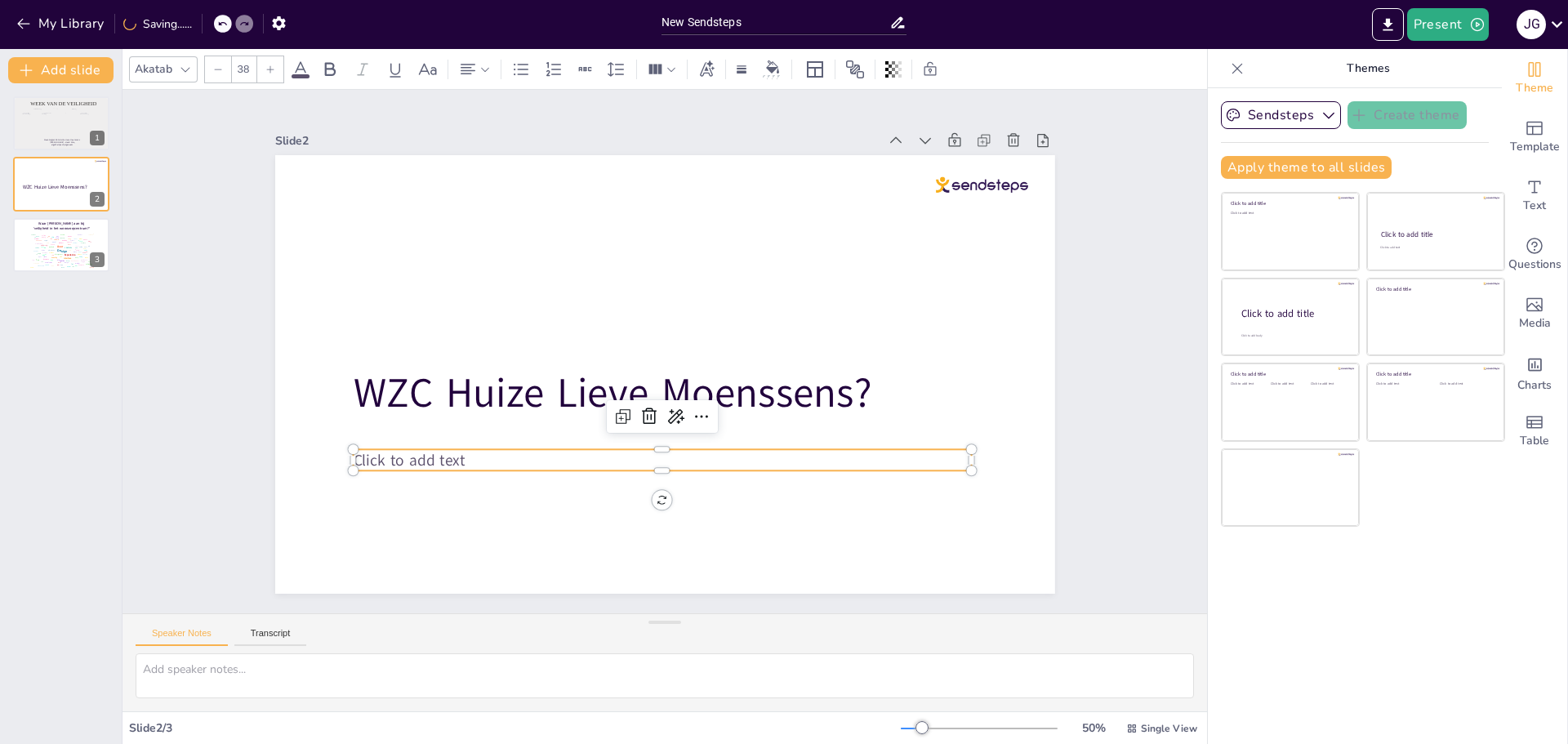
click at [469, 453] on p "Click to add text" at bounding box center [661, 459] width 619 height 21
click at [462, 459] on span "[URL][DOMAIN_NAME]" at bounding box center [536, 467] width 147 height 21
click at [689, 415] on icon at bounding box center [699, 424] width 20 height 20
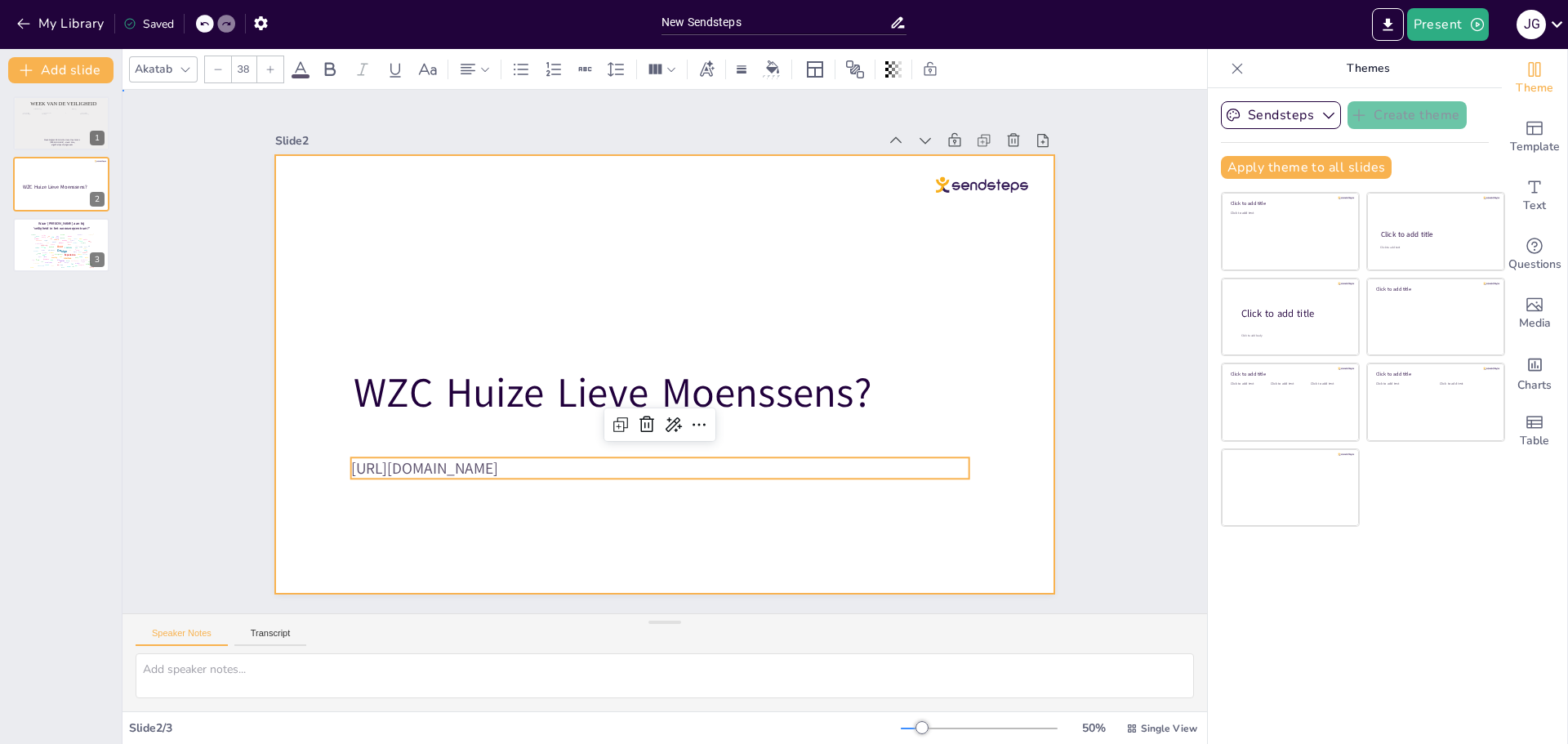
click at [579, 546] on div at bounding box center [665, 374] width 780 height 438
click at [488, 457] on span "[URL][DOMAIN_NAME]" at bounding box center [424, 467] width 147 height 21
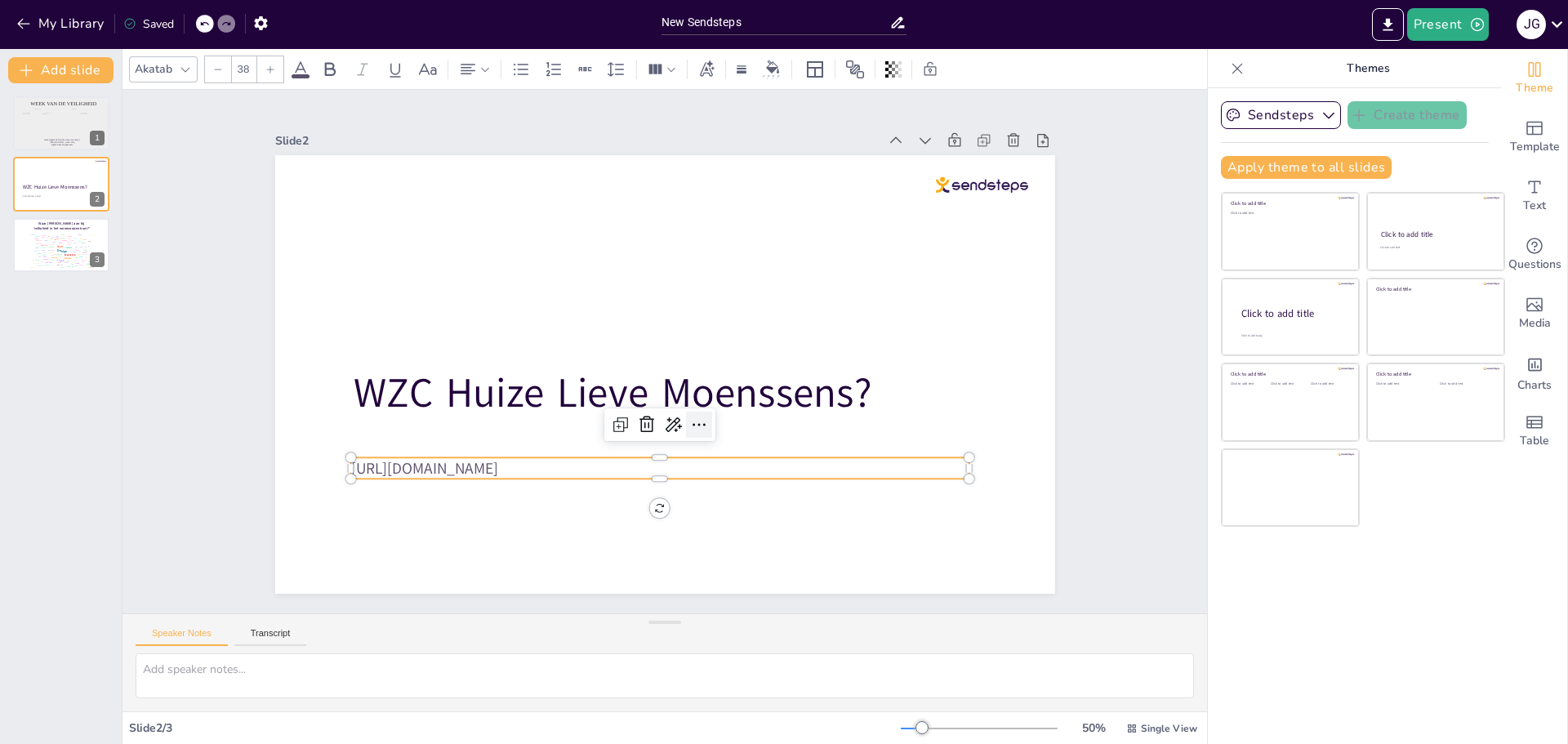
click at [693, 415] on icon at bounding box center [699, 424] width 20 height 20
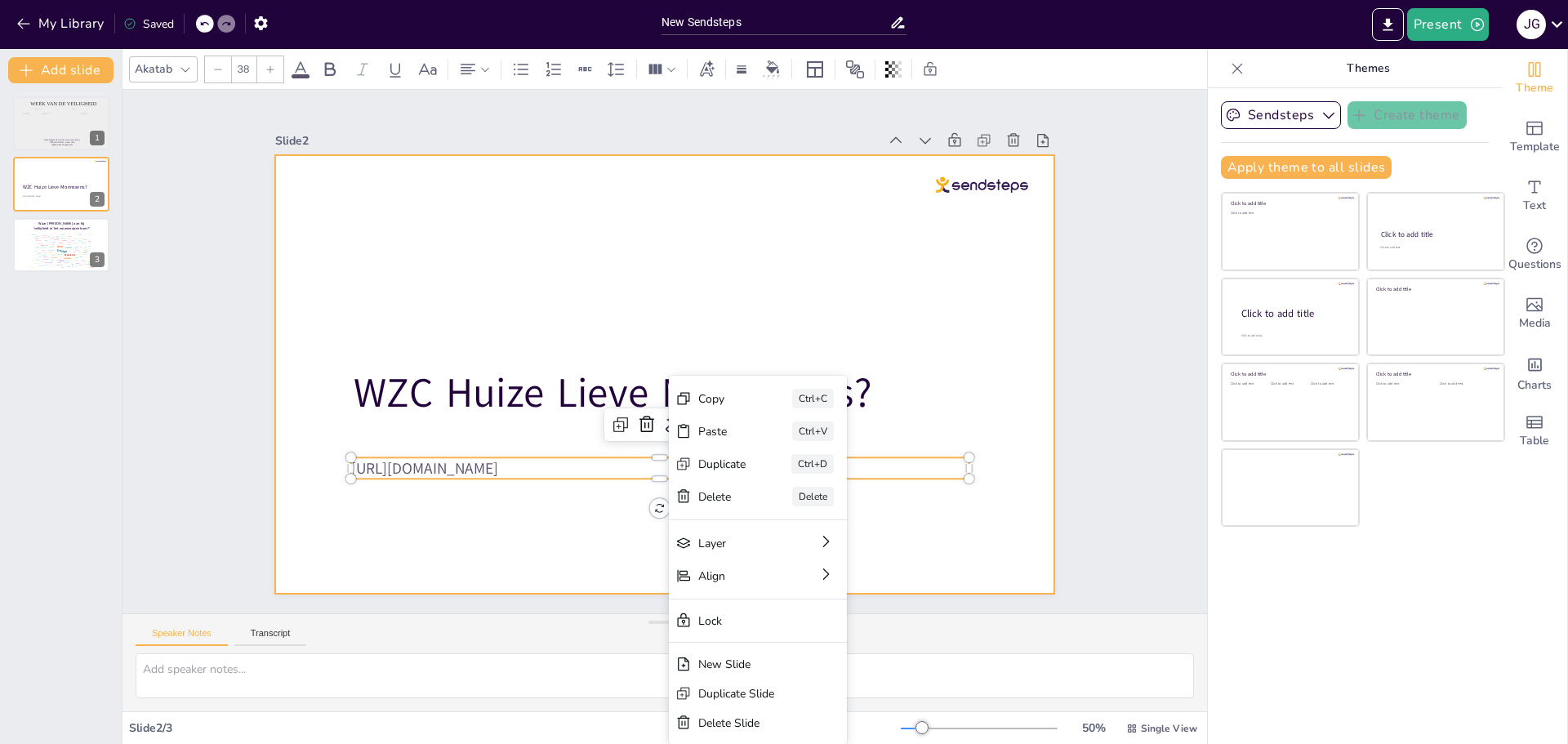
click at [588, 510] on div at bounding box center [665, 374] width 780 height 438
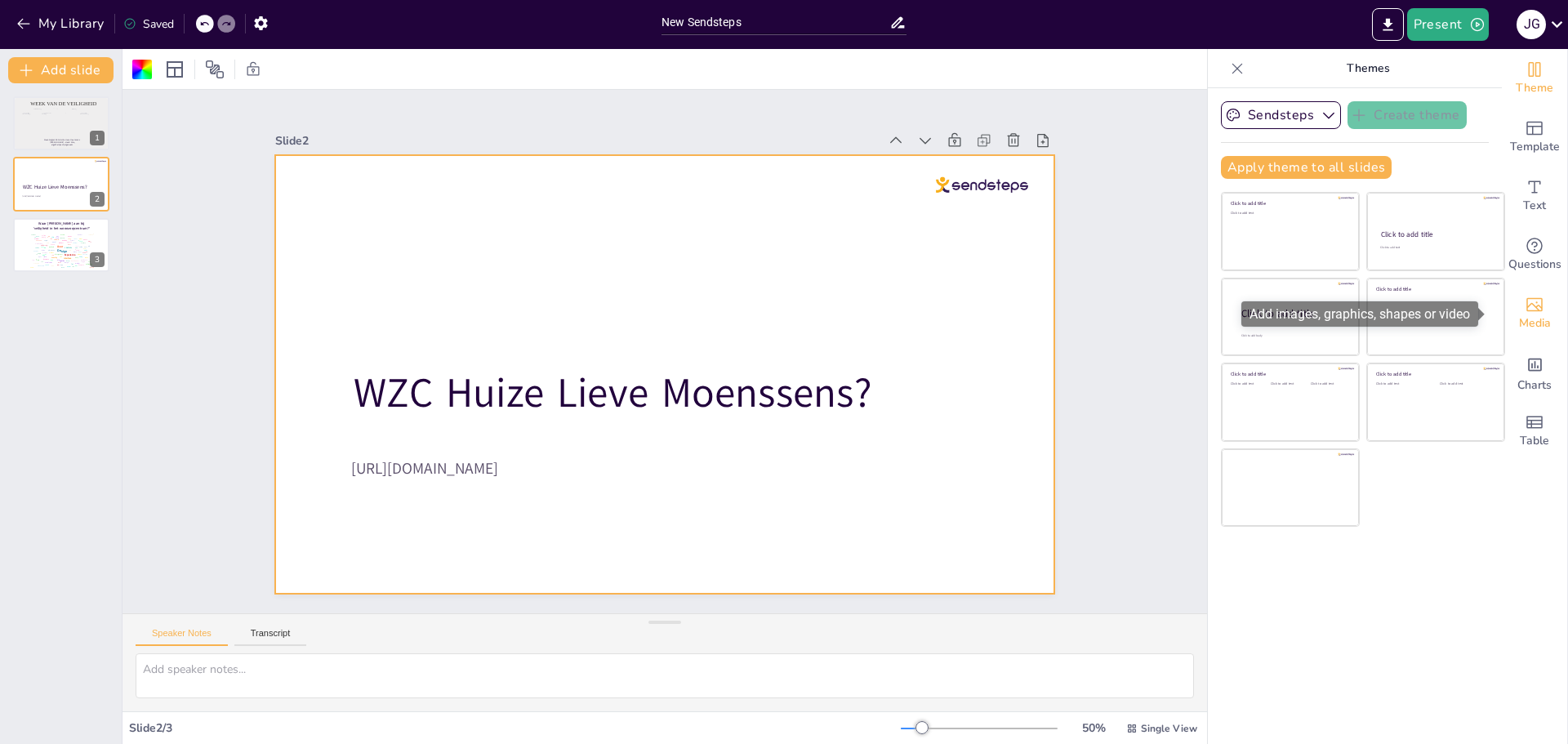
click at [1538, 310] on div "Media" at bounding box center [1534, 313] width 65 height 58
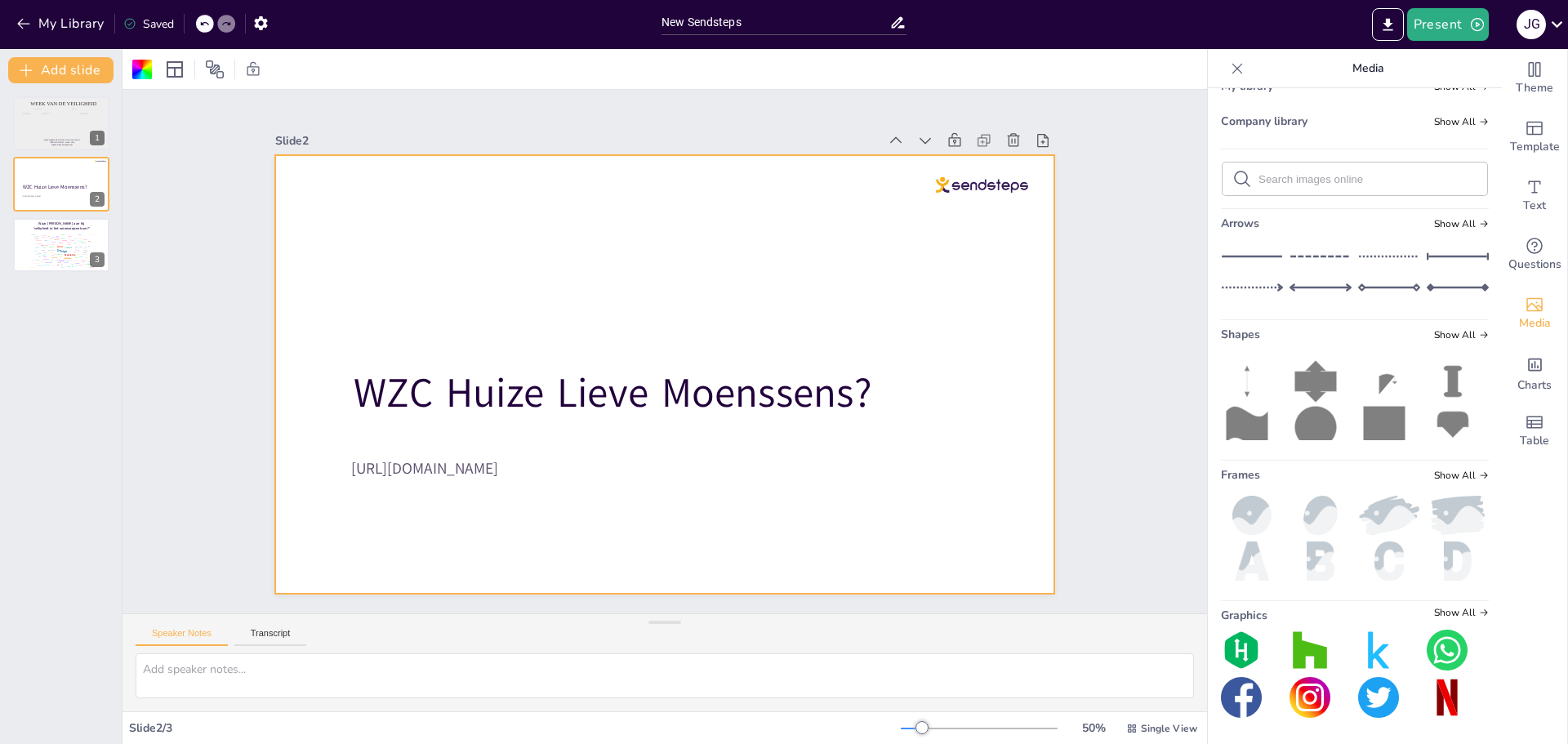
scroll to position [455, 0]
click at [1458, 610] on span "Show All" at bounding box center [1461, 612] width 54 height 12
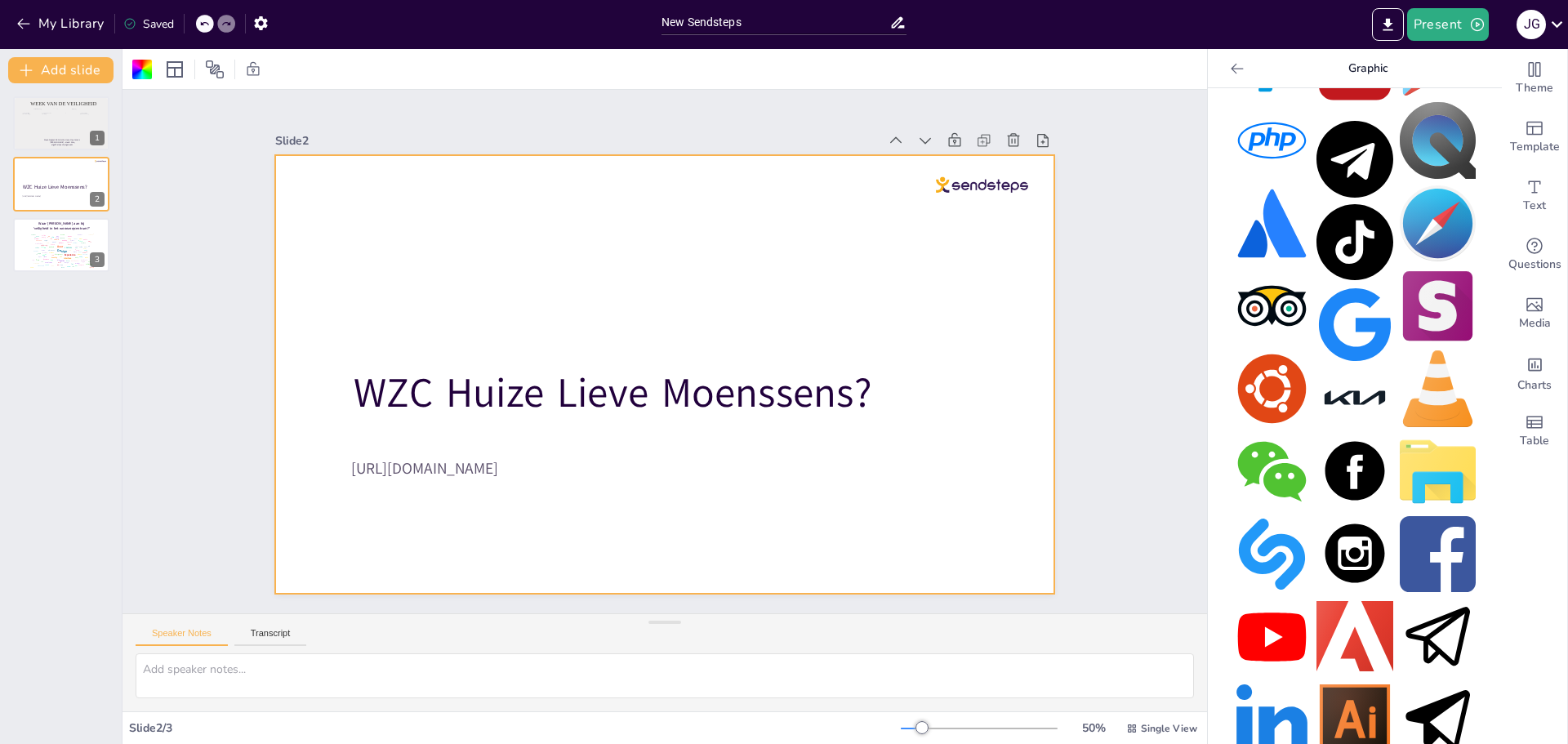
scroll to position [968, 0]
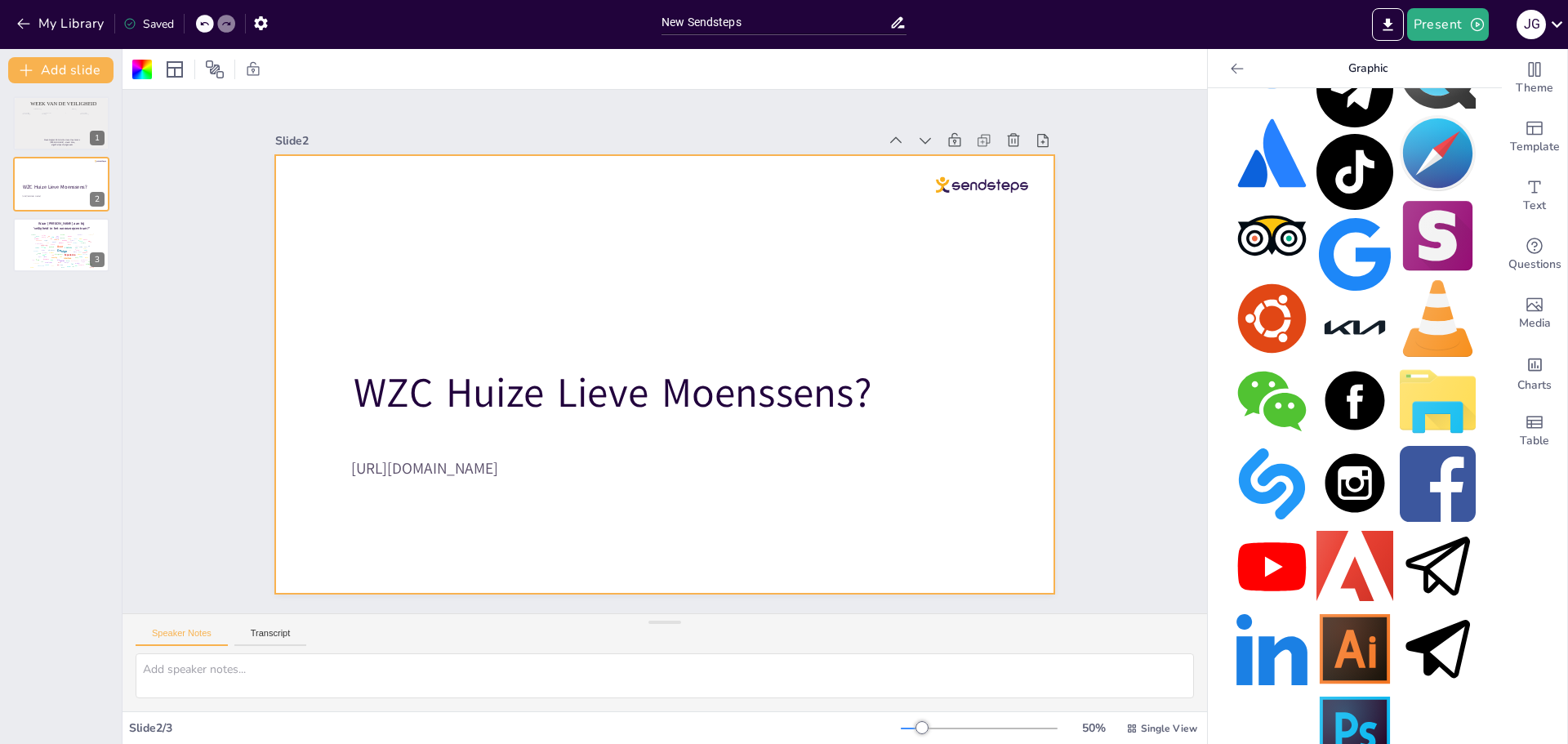
click at [1265, 528] on img at bounding box center [1272, 566] width 76 height 76
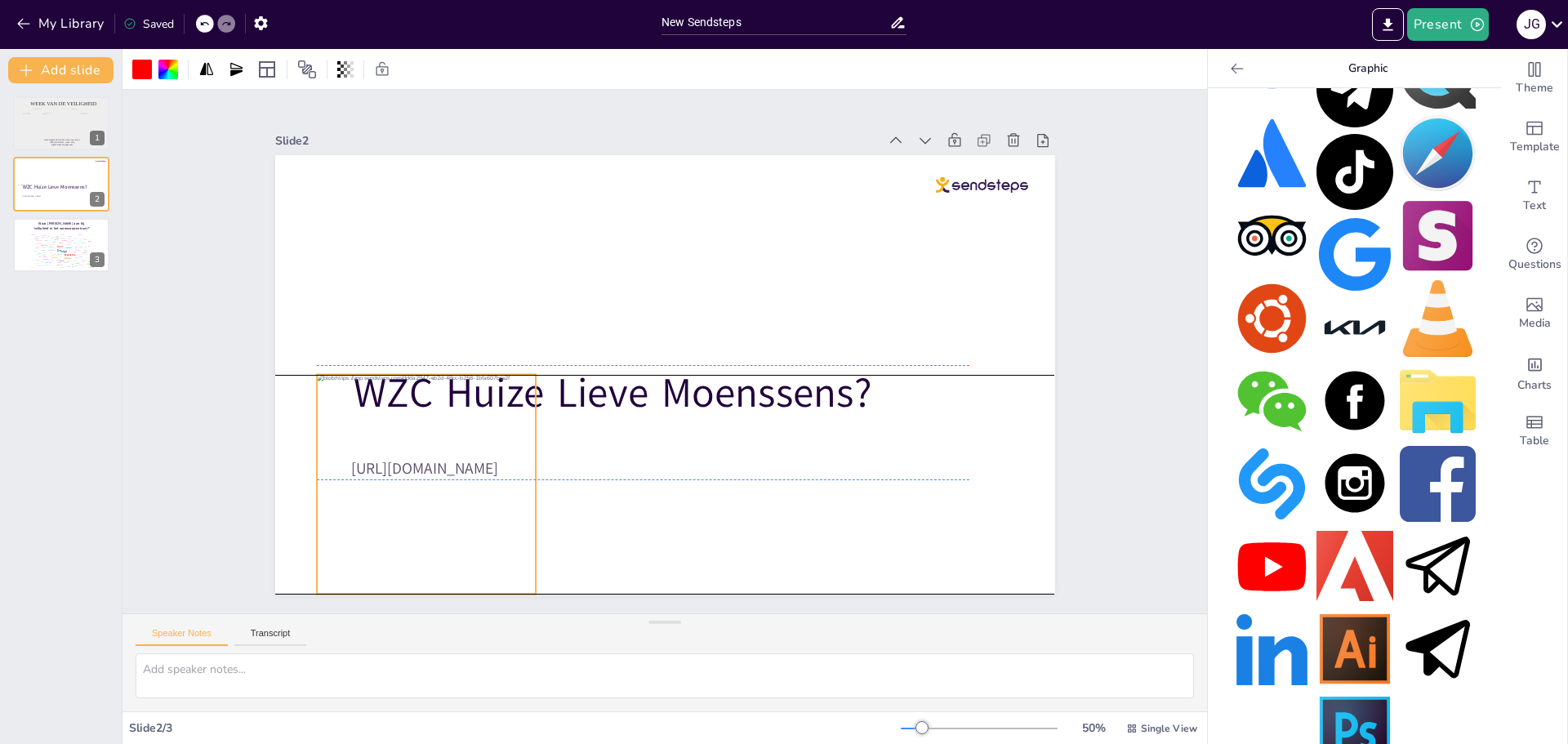
drag, startPoint x: 669, startPoint y: 388, endPoint x: 432, endPoint y: 495, distance: 260.0
click at [432, 495] on div at bounding box center [426, 483] width 219 height 219
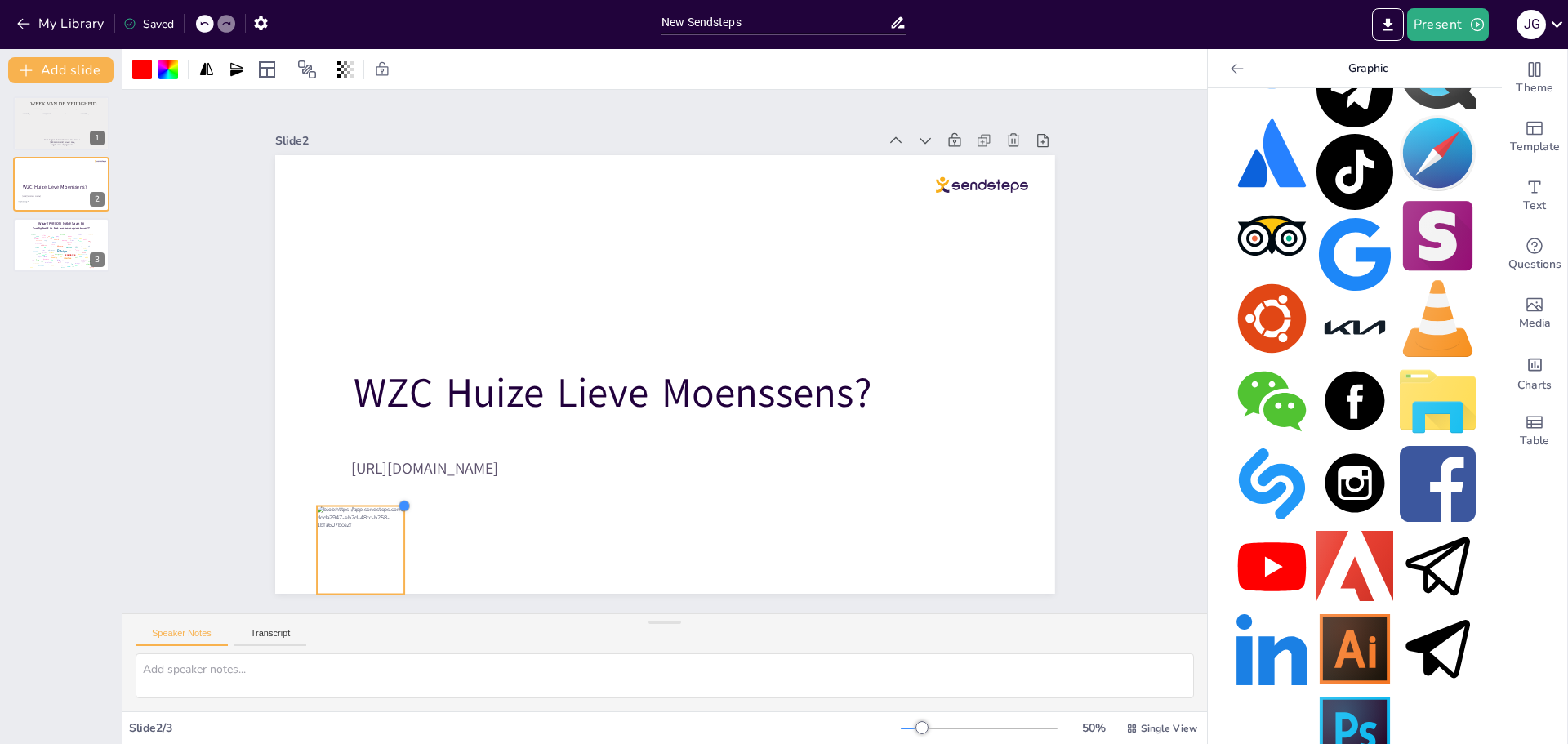
drag, startPoint x: 522, startPoint y: 366, endPoint x: 388, endPoint y: 497, distance: 187.4
click at [398, 500] on div at bounding box center [404, 506] width 13 height 13
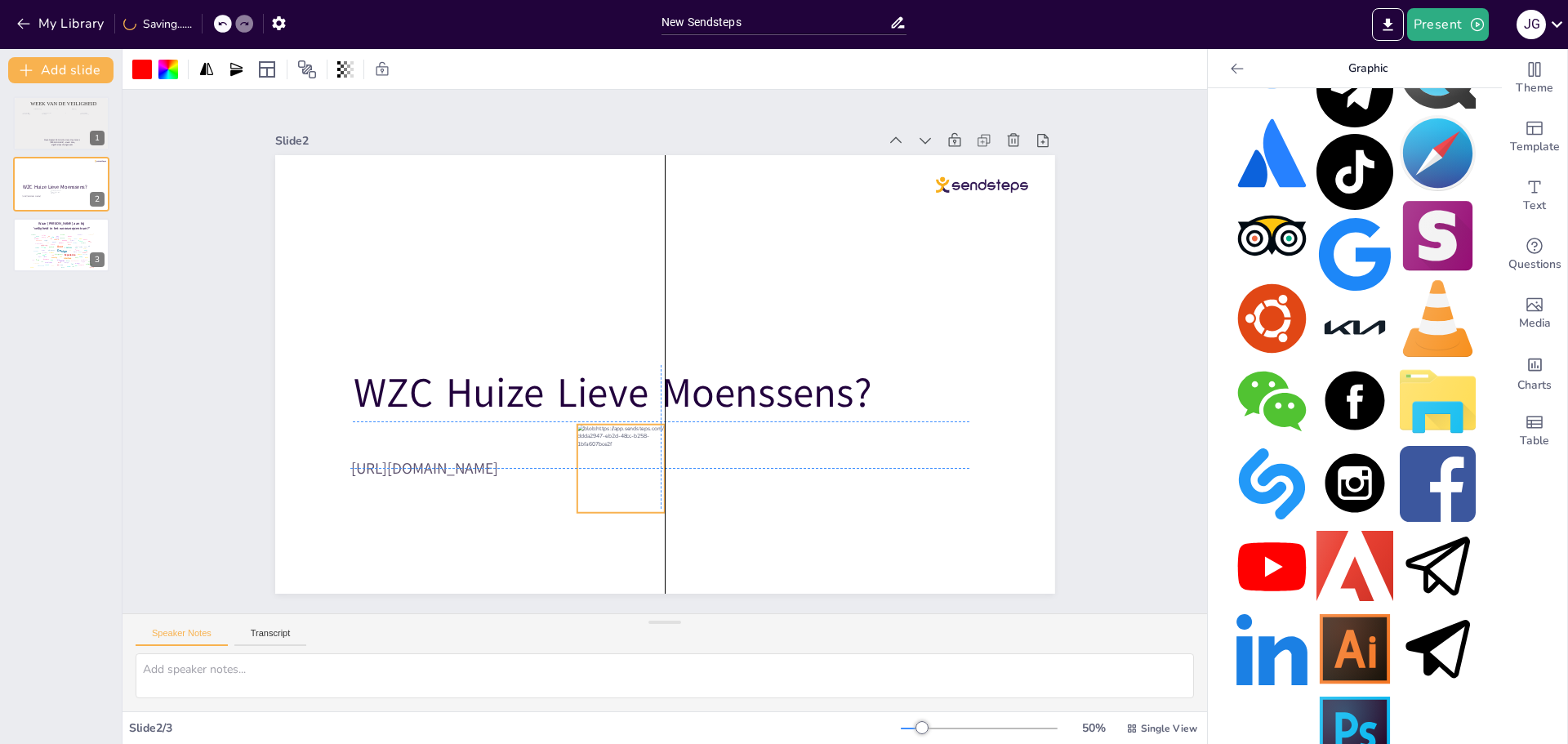
drag, startPoint x: 343, startPoint y: 541, endPoint x: 606, endPoint y: 456, distance: 276.4
click at [606, 456] on div at bounding box center [621, 468] width 87 height 87
drag, startPoint x: 656, startPoint y: 506, endPoint x: 600, endPoint y: 477, distance: 63.1
click at [600, 477] on div "WZC Huize Lieve Moenssens? [URL][DOMAIN_NAME]" at bounding box center [665, 374] width 780 height 438
drag, startPoint x: 595, startPoint y: 454, endPoint x: 592, endPoint y: 465, distance: 11.4
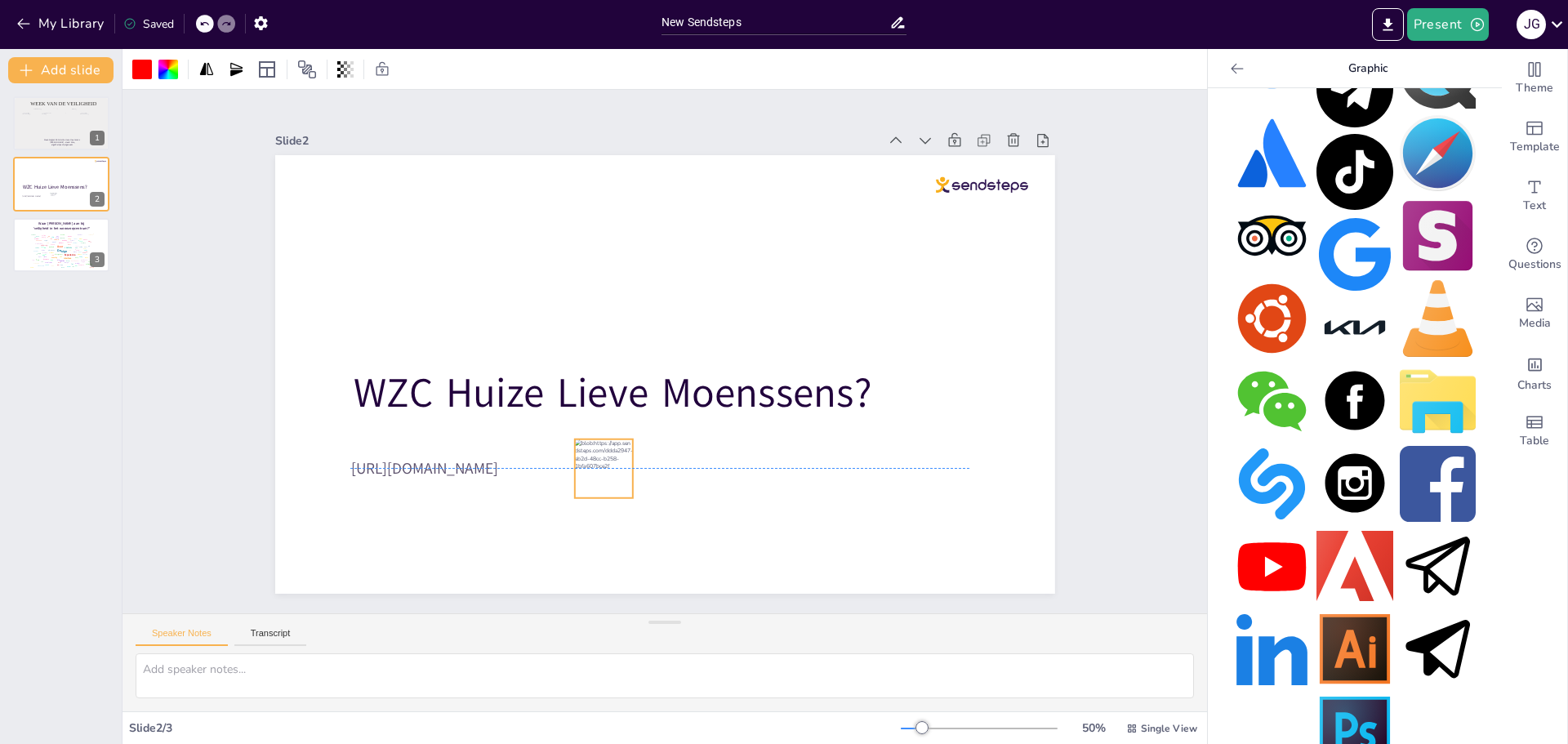
click at [592, 465] on div at bounding box center [604, 468] width 58 height 58
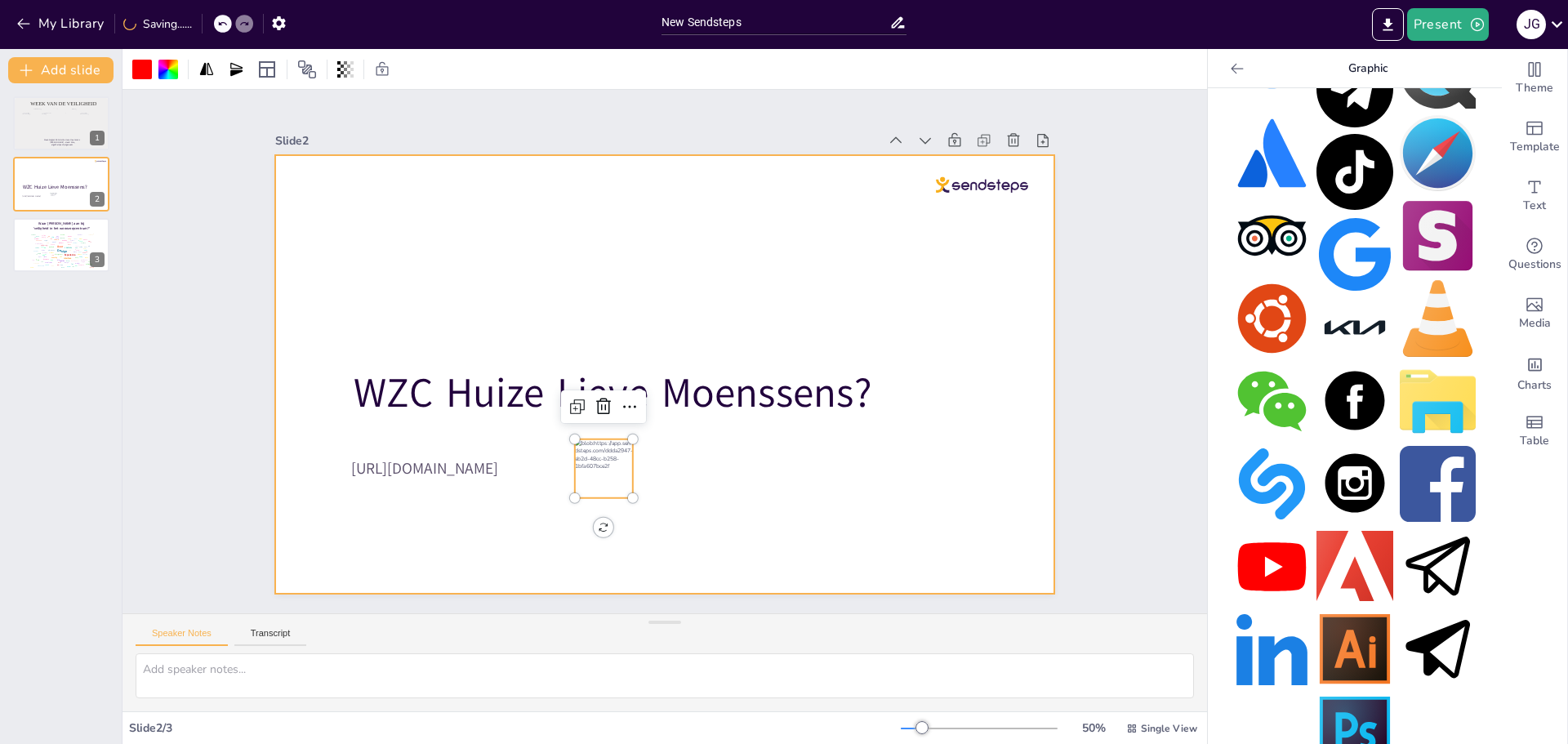
click at [715, 485] on div at bounding box center [665, 374] width 780 height 438
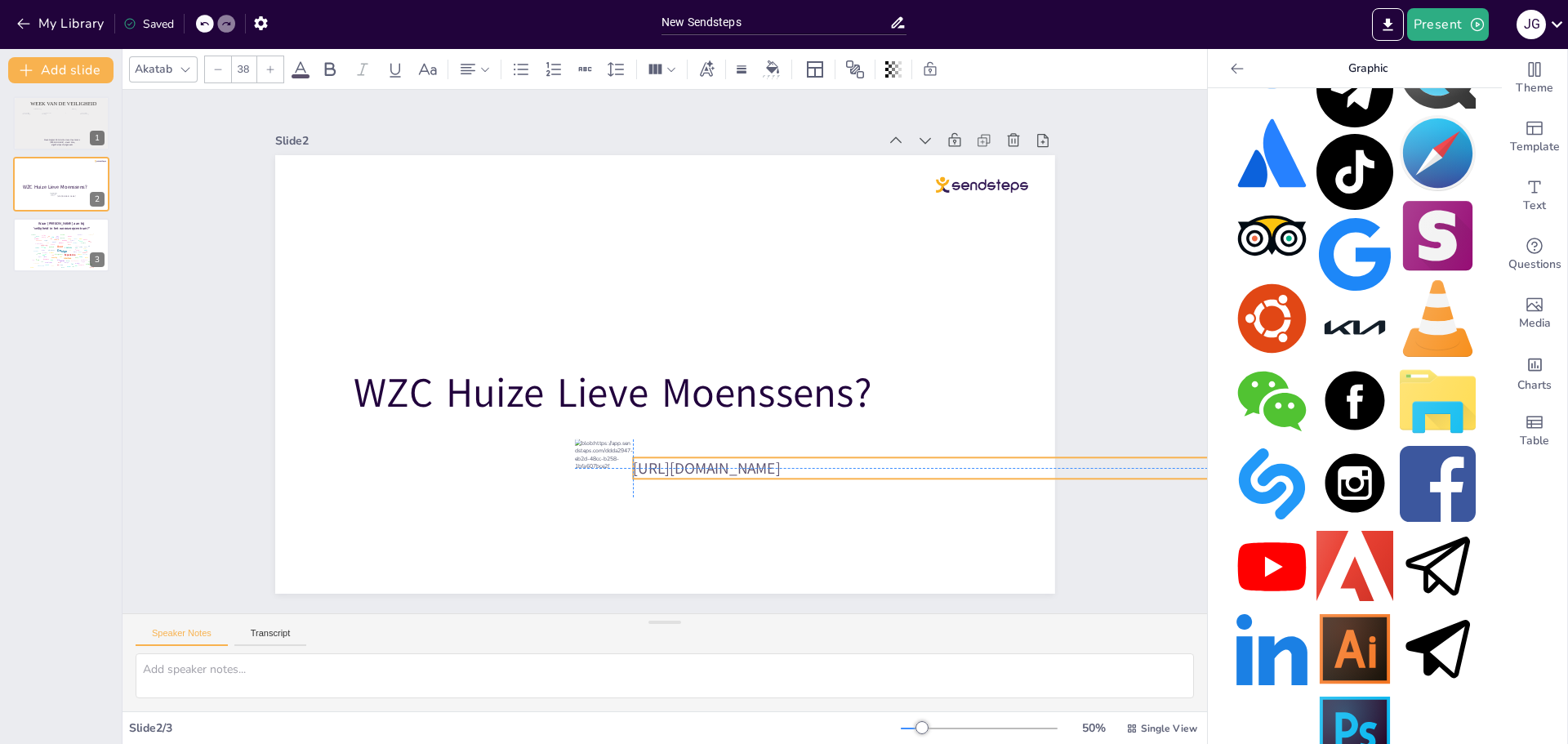
drag, startPoint x: 482, startPoint y: 460, endPoint x: 769, endPoint y: 459, distance: 287.0
click at [769, 459] on span "[URL][DOMAIN_NAME]" at bounding box center [706, 467] width 147 height 21
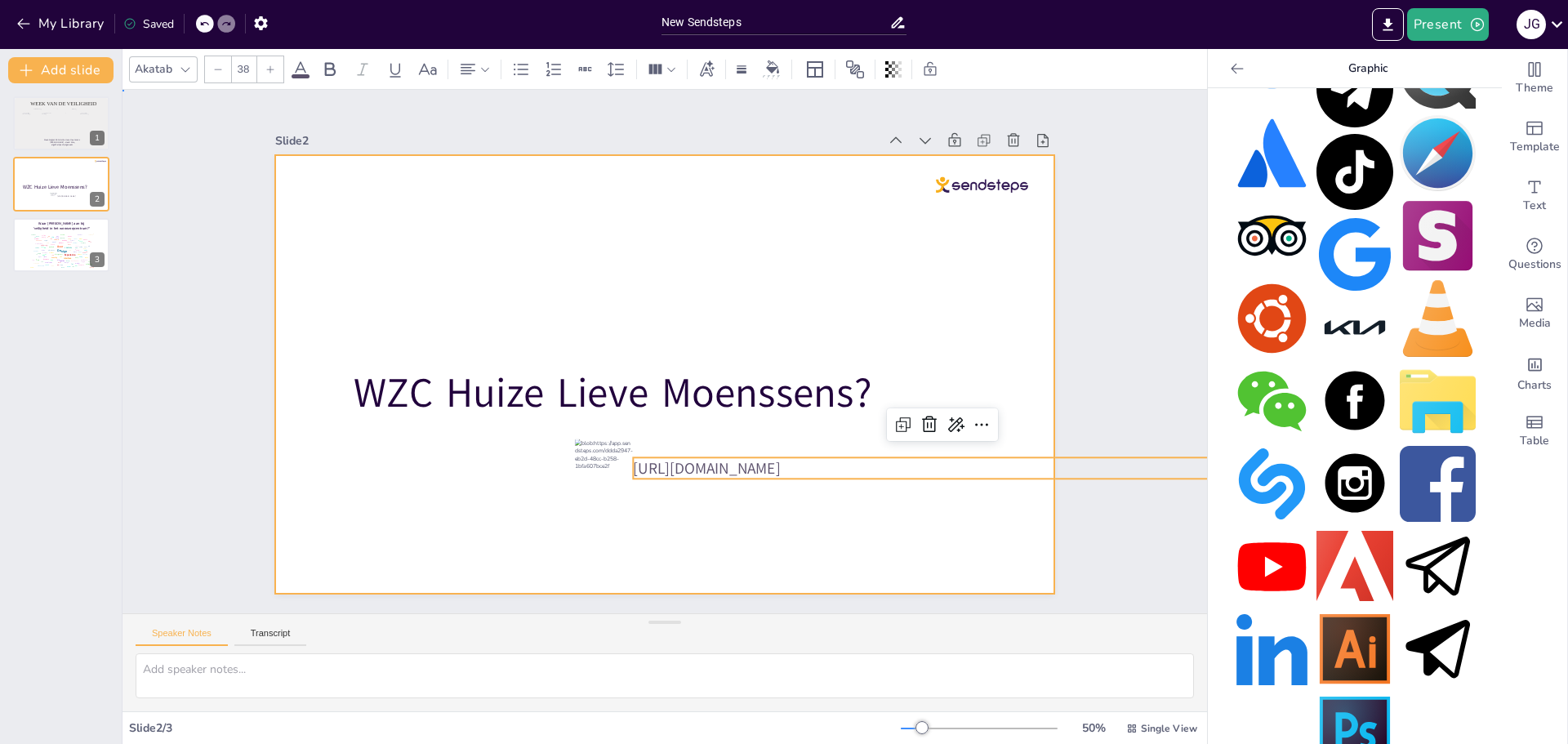
click at [793, 503] on div at bounding box center [665, 374] width 780 height 438
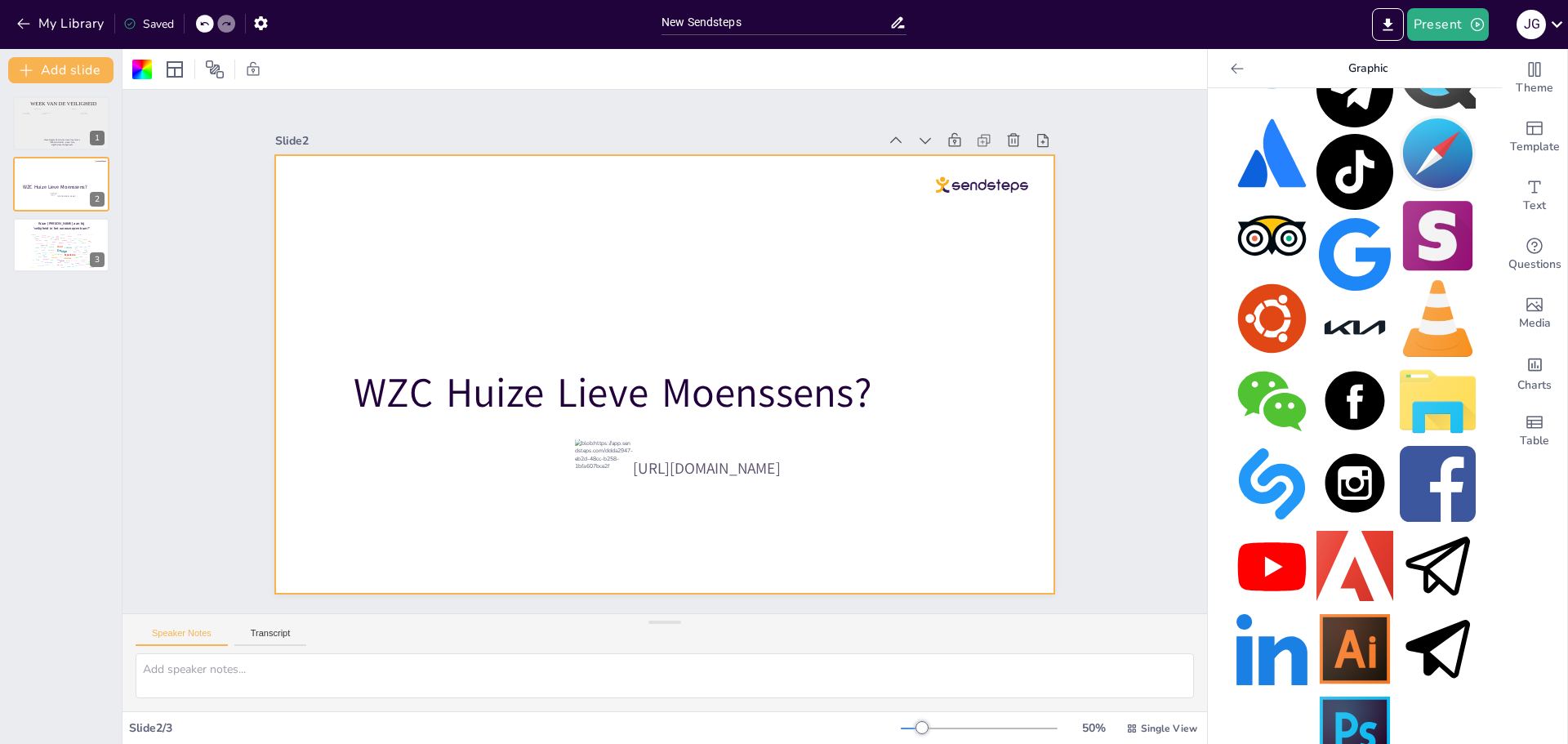
click at [462, 466] on div at bounding box center [665, 374] width 780 height 438
click at [28, 247] on div "Design User Experience Interface Features Navigation Usability Test Process Inf…" at bounding box center [61, 250] width 69 height 40
